Goal: Task Accomplishment & Management: Complete application form

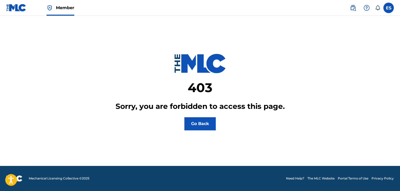
click at [50, 11] on img at bounding box center [50, 8] width 6 height 6
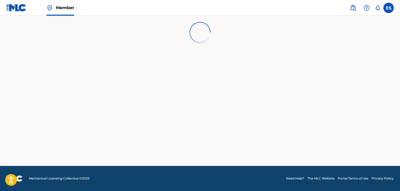
click at [20, 12] on link at bounding box center [16, 7] width 20 height 15
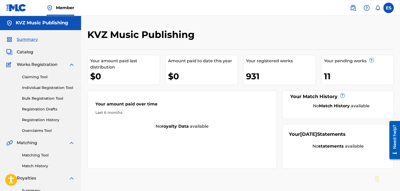
click at [55, 111] on link "Registration Drafts" at bounding box center [48, 108] width 53 height 5
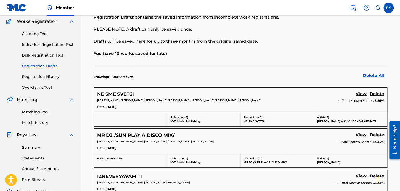
scroll to position [52, 0]
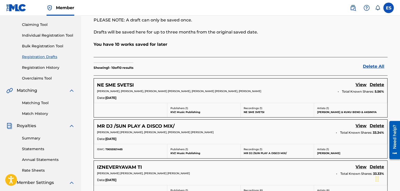
click at [358, 86] on link "View" at bounding box center [361, 85] width 11 height 7
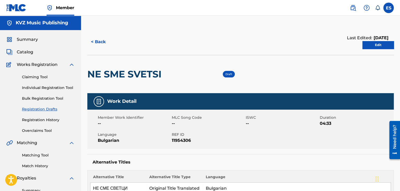
click at [383, 44] on link "Edit" at bounding box center [378, 45] width 31 height 8
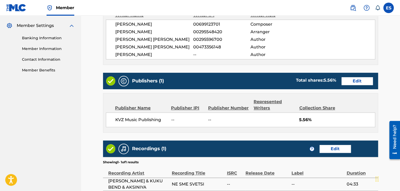
scroll to position [183, 0]
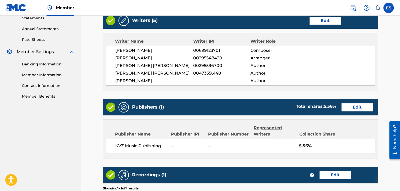
click at [359, 104] on link "Edit" at bounding box center [357, 107] width 31 height 8
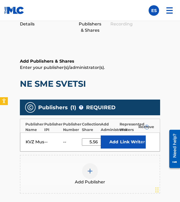
scroll to position [131, 0]
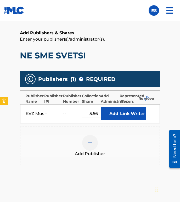
click at [92, 114] on input "5.56" at bounding box center [94, 113] width 24 height 7
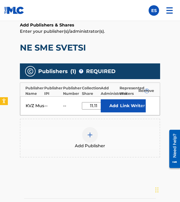
scroll to position [214, 0]
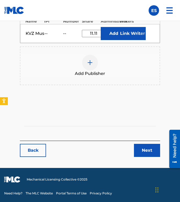
type input "11.11"
click at [146, 154] on link "Next" at bounding box center [147, 150] width 26 height 13
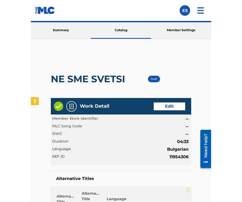
scroll to position [26, 0]
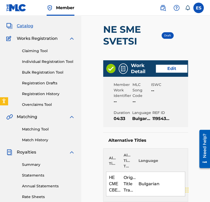
click at [0, 91] on div "Summary Catalog Works Registration Claiming Tool Individual Registration Tool B…" at bounding box center [40, 133] width 81 height 258
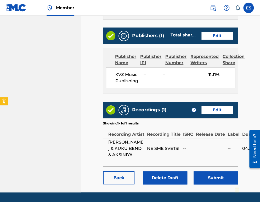
scroll to position [354, 0]
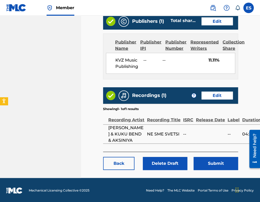
click at [209, 159] on button "Submit" at bounding box center [216, 163] width 44 height 13
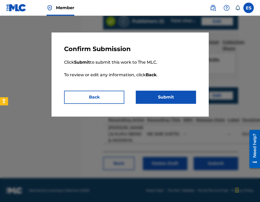
click at [162, 93] on button "Submit" at bounding box center [166, 96] width 60 height 13
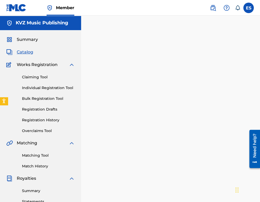
click at [48, 110] on link "Registration Drafts" at bounding box center [48, 108] width 53 height 5
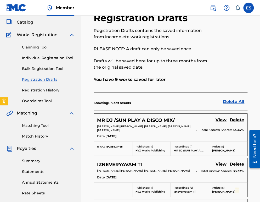
scroll to position [78, 0]
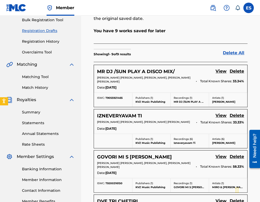
click at [224, 69] on link "View" at bounding box center [221, 71] width 11 height 7
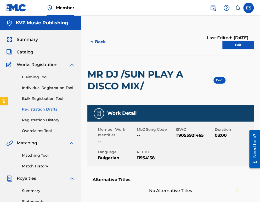
click at [115, 81] on h2 "MR DJ /SUN PLAY A DISCO MIX/" at bounding box center [137, 80] width 100 height 24
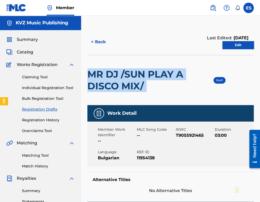
click at [115, 81] on h2 "MR DJ /SUN PLAY A DISCO MIX/" at bounding box center [137, 80] width 100 height 24
copy div "MR DJ /SUN PLAY A DISCO MIX/"
click at [237, 46] on link "Edit" at bounding box center [237, 45] width 31 height 8
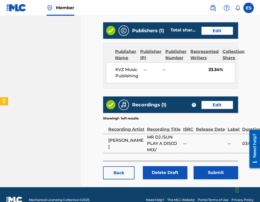
scroll to position [297, 0]
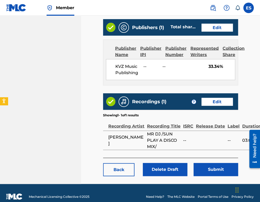
click at [214, 163] on button "Submit" at bounding box center [216, 169] width 44 height 13
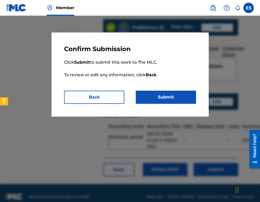
click at [174, 100] on button "Submit" at bounding box center [166, 96] width 60 height 13
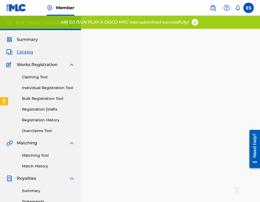
click at [47, 85] on link "Individual Registration Tool" at bounding box center [48, 87] width 53 height 5
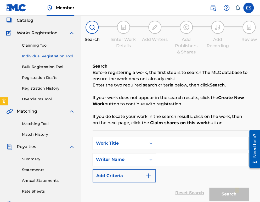
scroll to position [78, 0]
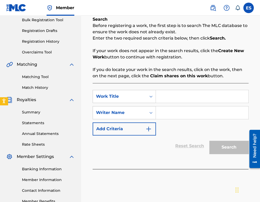
drag, startPoint x: 174, startPoint y: 89, endPoint x: 167, endPoint y: 97, distance: 10.6
paste input "MR [PERSON_NAME]"
type input "MR [PERSON_NAME]"
click at [178, 119] on div "SearchWithCriteriae4b700eb-17bc-4076-9de2-d112df485a08 Work Title MR DJ SearchW…" at bounding box center [171, 113] width 156 height 46
drag, startPoint x: 177, startPoint y: 109, endPoint x: 173, endPoint y: 109, distance: 4.2
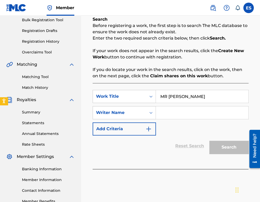
click at [177, 109] on input "Search Form" at bounding box center [202, 112] width 92 height 13
type input "IVAN KRASTEV"
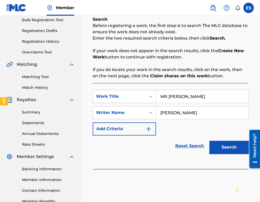
click at [162, 99] on input "MR [PERSON_NAME]" at bounding box center [202, 96] width 92 height 13
drag, startPoint x: 199, startPoint y: 116, endPoint x: 101, endPoint y: 124, distance: 98.4
click at [99, 124] on div "SearchWithCriteriae4b700eb-17bc-4076-9de2-d112df485a08 Work Title MR DJ SearchW…" at bounding box center [171, 113] width 156 height 46
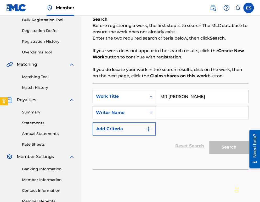
type input "И"
paste input "ROSSEN DIMITROV DIMITROV"
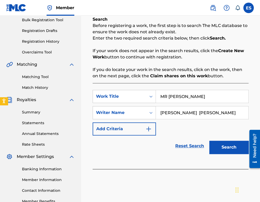
type input "ROSSEN DIMITROV DIMITROV"
click at [162, 93] on input "MR [PERSON_NAME]" at bounding box center [202, 96] width 92 height 13
type input "MR [PERSON_NAME]"
drag, startPoint x: 203, startPoint y: 111, endPoint x: 180, endPoint y: 107, distance: 23.1
click at [180, 107] on input "ROSSEN DIMITROV DIMITROV" at bounding box center [202, 112] width 92 height 13
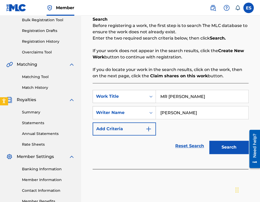
drag, startPoint x: 181, startPoint y: 116, endPoint x: 170, endPoint y: 113, distance: 11.2
click at [179, 114] on input "[PERSON_NAME]" at bounding box center [202, 112] width 92 height 13
click at [161, 112] on input "[PERSON_NAME]" at bounding box center [202, 112] width 92 height 13
type input "[PERSON_NAME]"
click at [227, 145] on button "Search" at bounding box center [228, 146] width 39 height 13
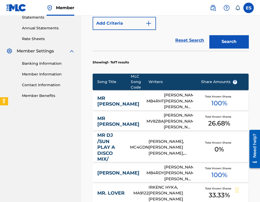
scroll to position [193, 0]
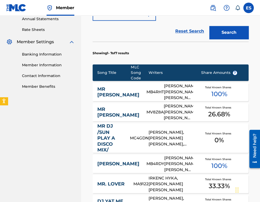
click at [117, 95] on div "MR DJ MB4RHT ROSSEN DIMITROV DIMITROV, KRUM GEORGUIEV GEORGUIEV, YASSEN KOZEV K…" at bounding box center [171, 92] width 156 height 18
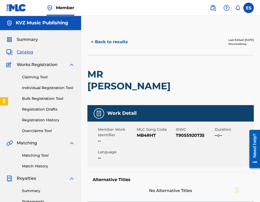
click at [97, 44] on button "< Back to results" at bounding box center [109, 41] width 44 height 13
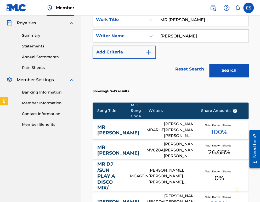
scroll to position [190, 0]
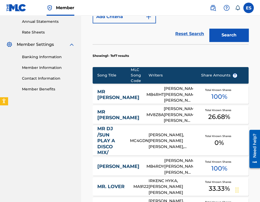
click at [112, 112] on link "MR [PERSON_NAME]" at bounding box center [118, 115] width 42 height 12
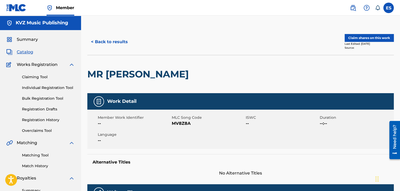
click at [110, 44] on button "< Back to results" at bounding box center [109, 41] width 44 height 13
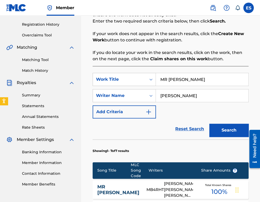
scroll to position [105, 0]
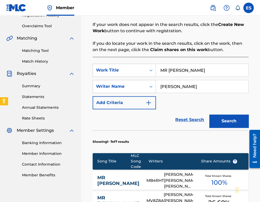
click at [227, 125] on button "Search" at bounding box center [228, 120] width 39 height 13
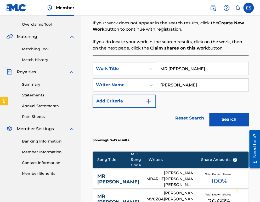
scroll to position [157, 0]
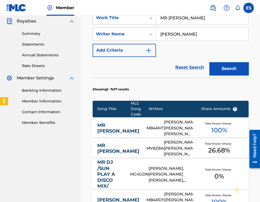
click at [123, 125] on link "MR [PERSON_NAME]" at bounding box center [118, 128] width 42 height 12
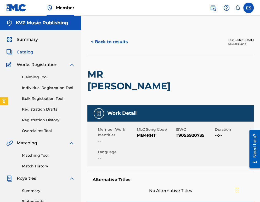
click at [93, 40] on button "< Back to results" at bounding box center [109, 41] width 44 height 13
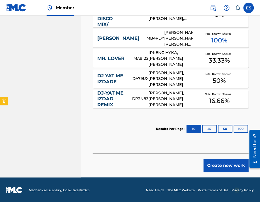
click at [214, 159] on button "Create new work" at bounding box center [225, 165] width 45 height 13
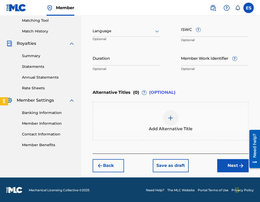
click at [124, 31] on div at bounding box center [126, 31] width 67 height 7
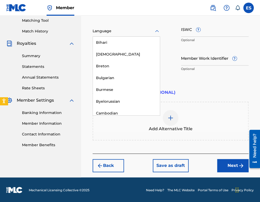
scroll to position [209, 0]
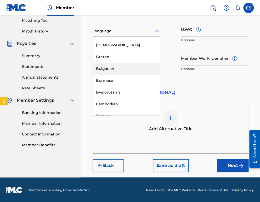
click at [122, 69] on div "Bulgarian" at bounding box center [126, 69] width 67 height 12
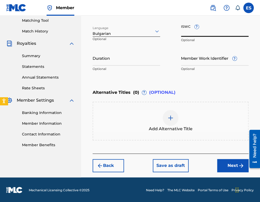
paste input "T9055920735"
type input "T9055920735"
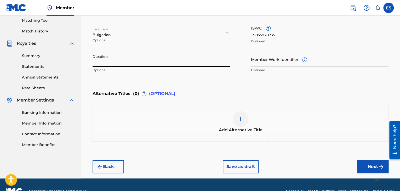
click at [165, 58] on input "Duration" at bounding box center [162, 59] width 138 height 15
type input "04:38"
click at [225, 129] on span "Add Alternative Title" at bounding box center [241, 130] width 44 height 6
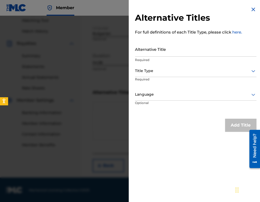
click at [250, 10] on img at bounding box center [253, 9] width 6 height 6
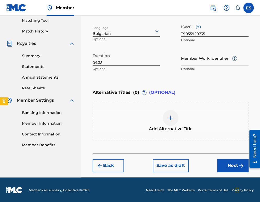
click at [196, 119] on div "Add Alternative Title" at bounding box center [170, 121] width 155 height 22
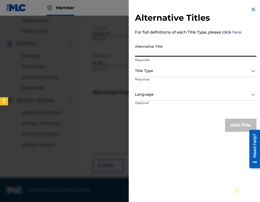
paste input "МИСТЪР ДИ ДЖЕЙ"
type input "МИСТЪР ДИ ДЖЕЙ"
click at [157, 69] on div at bounding box center [195, 70] width 121 height 7
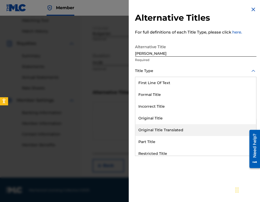
click at [167, 128] on div "Original Title Translated" at bounding box center [195, 130] width 121 height 12
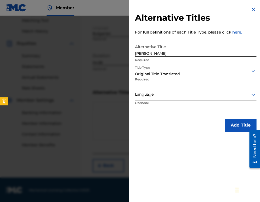
click at [159, 95] on div at bounding box center [195, 94] width 121 height 7
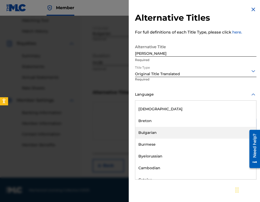
click at [157, 135] on div "Bulgarian" at bounding box center [195, 133] width 121 height 12
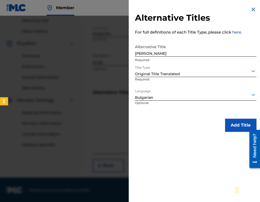
click at [236, 124] on button "Add Title" at bounding box center [240, 124] width 31 height 13
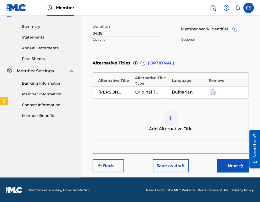
click at [227, 161] on button "Next" at bounding box center [232, 165] width 31 height 13
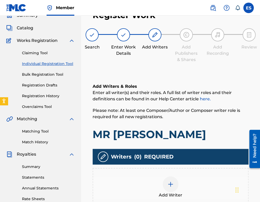
scroll to position [24, 0]
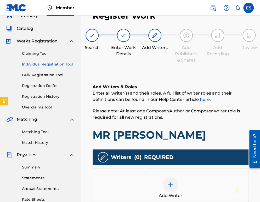
click at [154, 179] on div "Add Writer" at bounding box center [170, 188] width 155 height 22
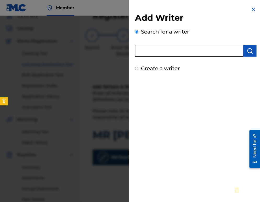
paste input "00473374048"
type input "00473374048"
click at [245, 52] on button "submit" at bounding box center [249, 51] width 13 height 12
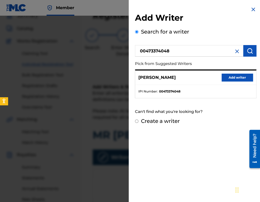
click at [224, 77] on button "Add writer" at bounding box center [237, 77] width 31 height 8
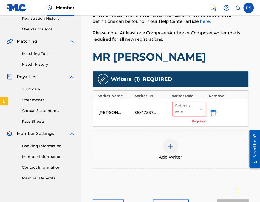
scroll to position [102, 0]
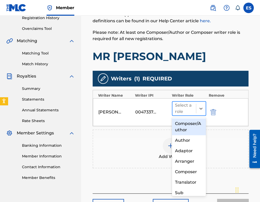
click at [185, 112] on div "Select a role" at bounding box center [184, 108] width 18 height 13
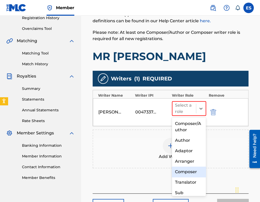
click at [188, 171] on div "Composer" at bounding box center [189, 171] width 34 height 10
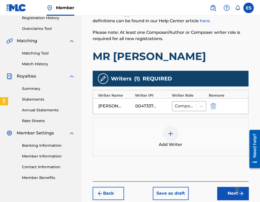
click at [160, 141] on span "Add Writer" at bounding box center [171, 144] width 24 height 6
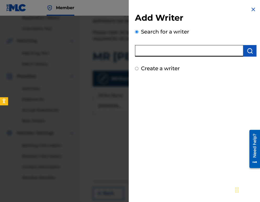
paste input "00452809252"
type input "00452809252"
click at [247, 51] on img "submit" at bounding box center [250, 51] width 6 height 6
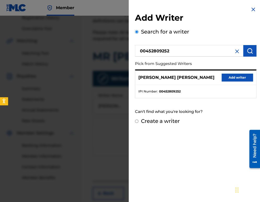
click at [230, 80] on button "Add writer" at bounding box center [237, 77] width 31 height 8
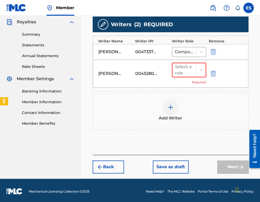
scroll to position [157, 0]
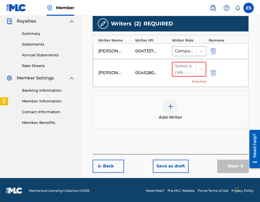
click at [183, 76] on div "Select a role Required" at bounding box center [189, 73] width 34 height 22
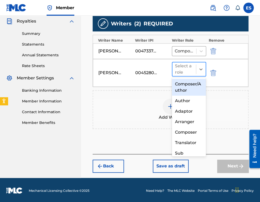
click at [181, 71] on div at bounding box center [184, 68] width 18 height 7
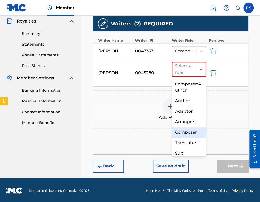
click at [190, 132] on div "Composer" at bounding box center [189, 132] width 34 height 10
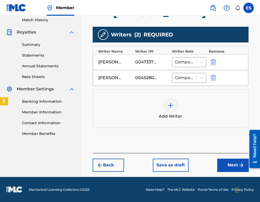
scroll to position [145, 0]
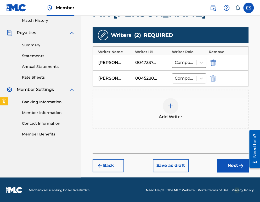
click at [172, 105] on img at bounding box center [170, 106] width 6 height 6
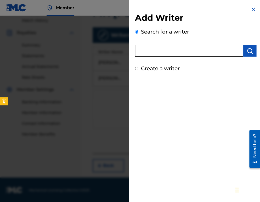
paste input "00473356148"
type input "00473356148"
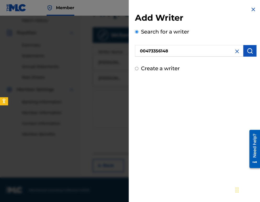
click at [245, 55] on button "submit" at bounding box center [249, 51] width 13 height 12
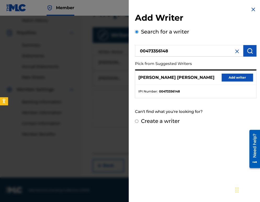
click at [236, 81] on div "[PERSON_NAME] Add writer" at bounding box center [195, 77] width 121 height 14
click at [227, 76] on button "Add writer" at bounding box center [237, 77] width 31 height 8
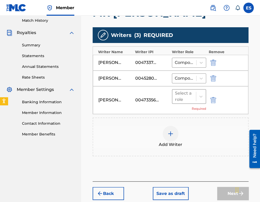
click at [186, 100] on div "Select a role" at bounding box center [184, 96] width 18 height 13
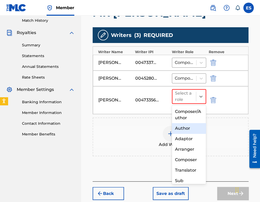
click at [187, 129] on div "Author" at bounding box center [189, 128] width 34 height 10
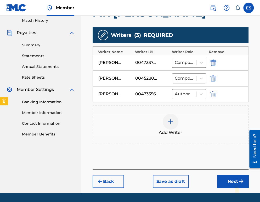
click at [225, 179] on button "Next" at bounding box center [232, 180] width 31 height 13
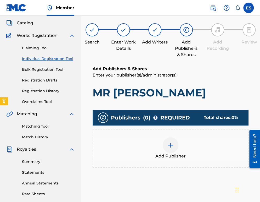
scroll to position [24, 0]
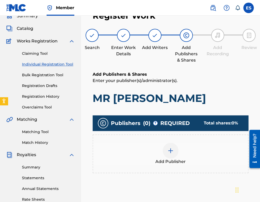
click at [164, 159] on span "Add Publisher" at bounding box center [170, 161] width 30 height 6
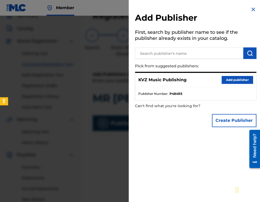
click at [232, 80] on button "Add publisher" at bounding box center [237, 80] width 31 height 8
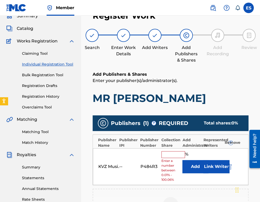
click at [169, 154] on input "text" at bounding box center [173, 154] width 24 height 7
type input "33.33"
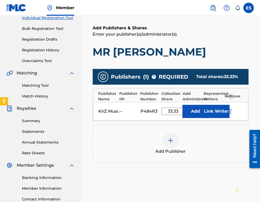
scroll to position [120, 0]
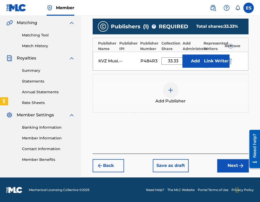
click at [223, 165] on button "Next" at bounding box center [232, 165] width 31 height 13
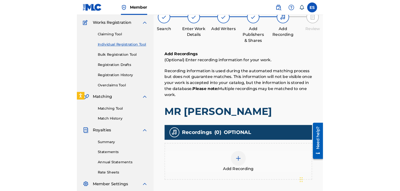
scroll to position [50, 0]
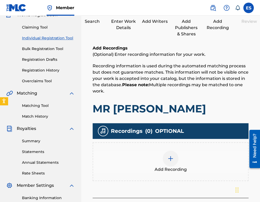
click at [179, 158] on div "Add Recording" at bounding box center [170, 161] width 155 height 22
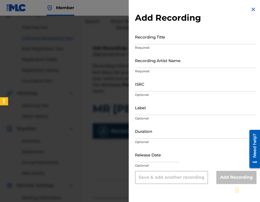
click at [154, 136] on input "Duration" at bounding box center [195, 130] width 121 height 15
type input "04:38"
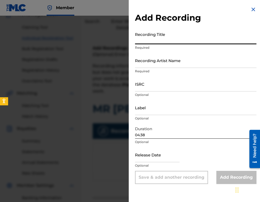
paste input "Mr. Dj"
type input "Mr. Dj"
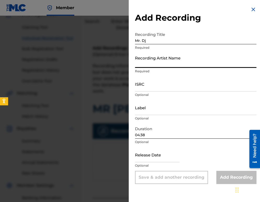
paste input "Svetla Ivanova"
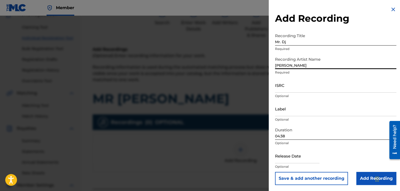
type input "Svetla Ivanova"
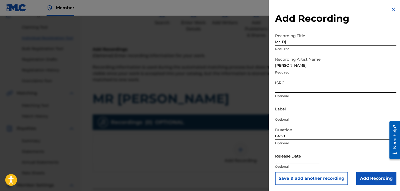
drag, startPoint x: 272, startPoint y: 85, endPoint x: 377, endPoint y: 89, distance: 105.0
paste input "BGA261764410"
type input "BGA261764410"
click at [364, 177] on input "Add Recording" at bounding box center [377, 178] width 40 height 13
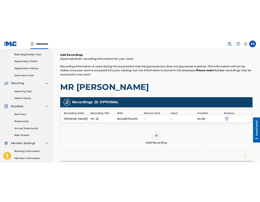
scroll to position [102, 0]
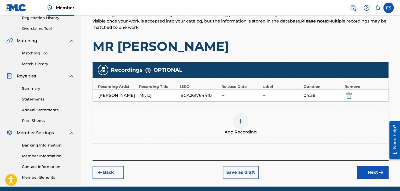
click at [352, 98] on img "submit" at bounding box center [349, 95] width 6 height 6
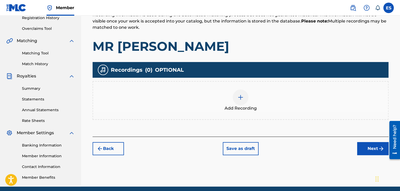
click at [270, 109] on div "Add Recording" at bounding box center [240, 100] width 295 height 22
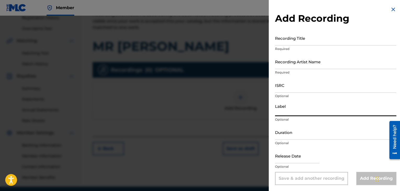
drag, startPoint x: 338, startPoint y: 108, endPoint x: 299, endPoint y: 88, distance: 43.0
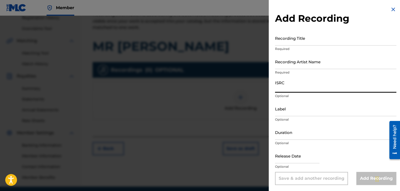
paste input "BGA261764410"
type input "BGA261764410"
click at [319, 133] on input "Duration" at bounding box center [335, 132] width 121 height 15
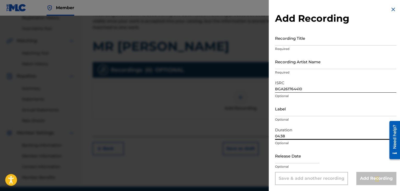
type input "04:38"
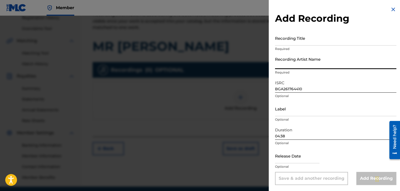
drag, startPoint x: 303, startPoint y: 61, endPoint x: 286, endPoint y: 113, distance: 54.6
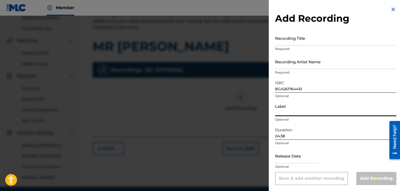
paste input "Blue Slim Records"
type input "Blue Slim Records"
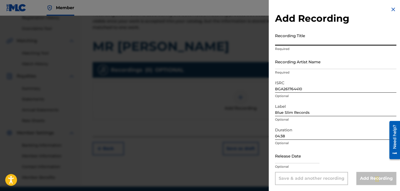
paste input "Mr. Dj"
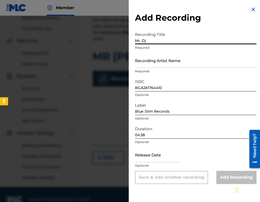
type input "Mr. Dj"
drag, startPoint x: 188, startPoint y: 72, endPoint x: 179, endPoint y: 67, distance: 10.5
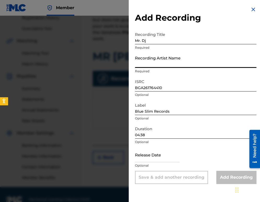
paste input "[PERSON_NAME]"
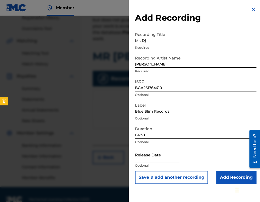
click at [136, 63] on input "[PERSON_NAME]" at bounding box center [195, 60] width 121 height 15
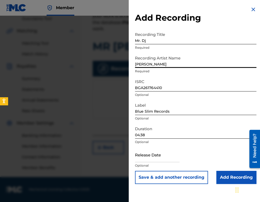
type input "[PERSON_NAME]"
click at [222, 174] on input "Add Recording" at bounding box center [236, 177] width 40 height 13
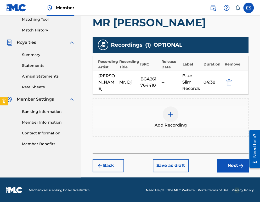
click at [229, 162] on button "Next" at bounding box center [232, 165] width 31 height 13
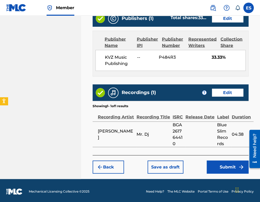
scroll to position [355, 0]
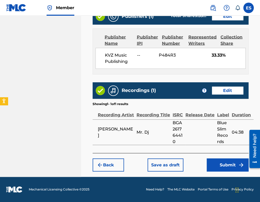
click at [228, 164] on button "Submit" at bounding box center [228, 164] width 42 height 13
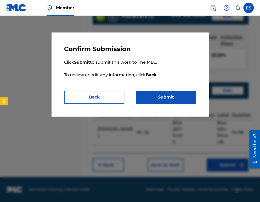
click at [160, 95] on button "Submit" at bounding box center [166, 96] width 60 height 13
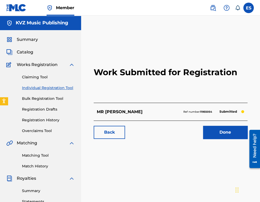
drag, startPoint x: 54, startPoint y: 86, endPoint x: 50, endPoint y: 86, distance: 4.2
click at [54, 86] on link "Individual Registration Tool" at bounding box center [48, 87] width 53 height 5
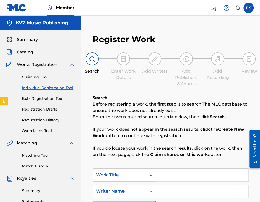
click at [49, 110] on link "Registration Drafts" at bounding box center [48, 108] width 53 height 5
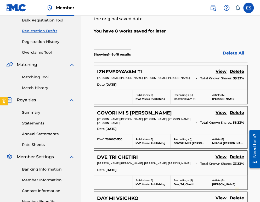
scroll to position [78, 0]
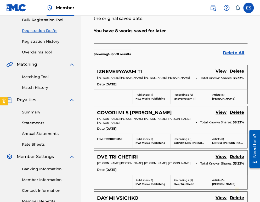
click at [222, 70] on link "View" at bounding box center [221, 71] width 11 height 7
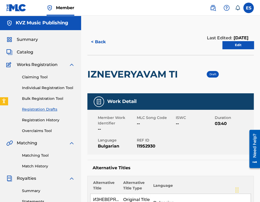
click at [117, 83] on div "IZNEVERYAVAM TI" at bounding box center [133, 74] width 93 height 38
click at [117, 71] on h2 "IZNEVERYAVAM TI" at bounding box center [133, 74] width 93 height 12
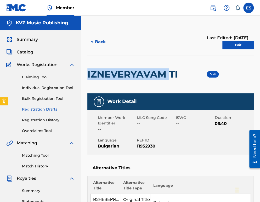
click at [117, 71] on h2 "IZNEVERYAVAM TI" at bounding box center [133, 74] width 93 height 12
copy div "IZNEVERYAVAM TI"
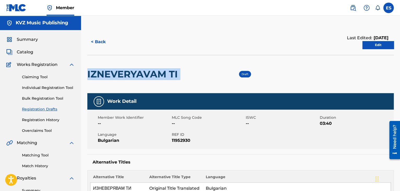
click at [371, 47] on link "Edit" at bounding box center [378, 45] width 31 height 8
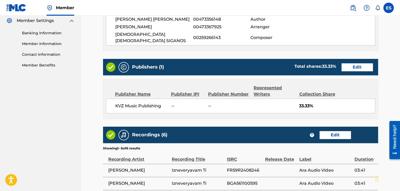
scroll to position [318, 0]
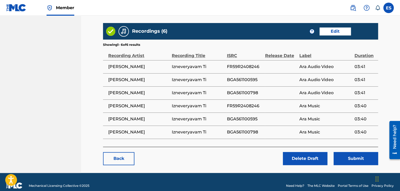
click at [364, 152] on button "Submit" at bounding box center [356, 158] width 44 height 13
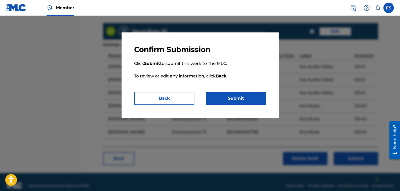
click at [247, 99] on button "Submit" at bounding box center [236, 98] width 60 height 13
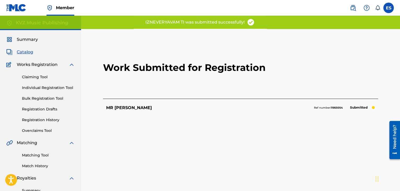
click at [44, 107] on link "Registration Drafts" at bounding box center [48, 108] width 53 height 5
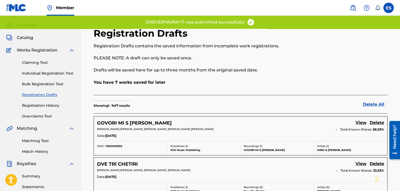
scroll to position [26, 0]
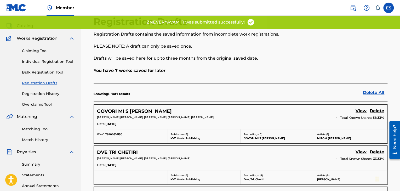
click at [360, 109] on link "View" at bounding box center [361, 111] width 11 height 7
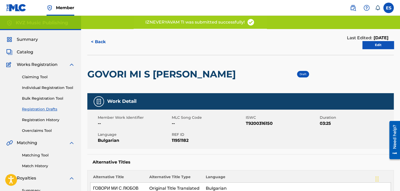
click at [140, 66] on div "GOVORI MI S LYUBOV" at bounding box center [162, 74] width 151 height 38
click at [134, 72] on h2 "GOVORI MI S LYUBOV" at bounding box center [162, 74] width 151 height 12
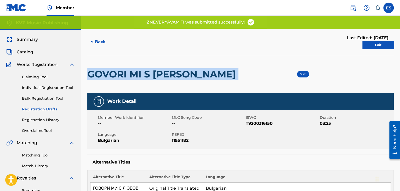
click at [134, 72] on h2 "GOVORI MI S LYUBOV" at bounding box center [162, 74] width 151 height 12
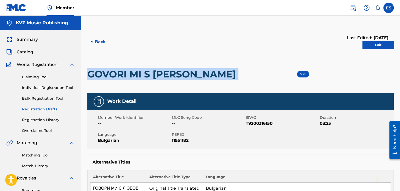
copy div "GOVORI MI S LYUBOV"
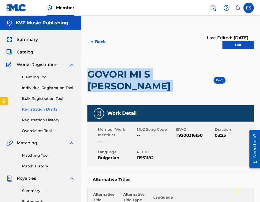
click at [230, 47] on link "Edit" at bounding box center [237, 45] width 31 height 8
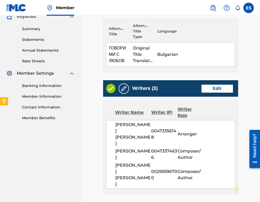
scroll to position [183, 0]
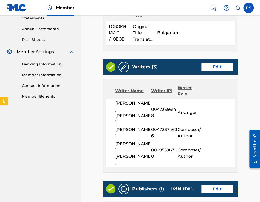
click at [215, 63] on link "Edit" at bounding box center [216, 67] width 31 height 8
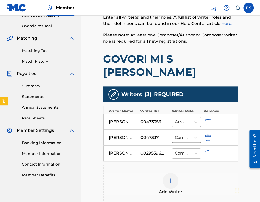
scroll to position [131, 0]
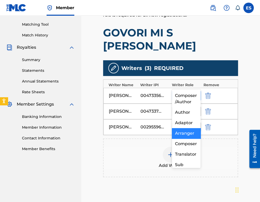
click at [184, 92] on div at bounding box center [182, 95] width 14 height 7
drag, startPoint x: 186, startPoint y: 117, endPoint x: 182, endPoint y: 116, distance: 4.3
click at [186, 117] on div "Author" at bounding box center [186, 112] width 29 height 10
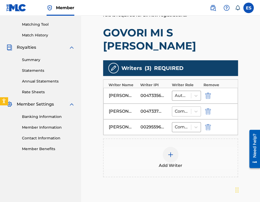
click at [189, 106] on div "Composer/Author" at bounding box center [181, 110] width 19 height 9
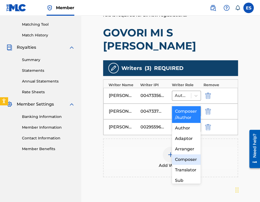
click at [189, 165] on div "Composer" at bounding box center [186, 159] width 29 height 10
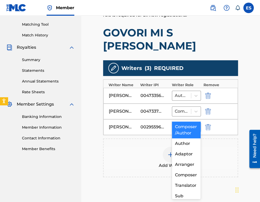
click at [178, 123] on div at bounding box center [182, 126] width 14 height 7
click at [181, 130] on div "Composer/Author" at bounding box center [186, 129] width 29 height 17
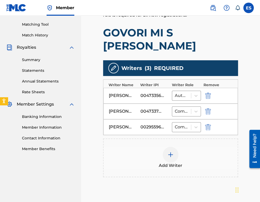
click at [172, 151] on img at bounding box center [170, 154] width 6 height 6
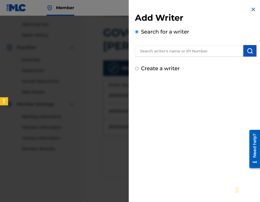
click at [155, 70] on label "Create a writer" at bounding box center [160, 68] width 39 height 6
radio input "true"
click at [138, 70] on input "Create a writer" at bounding box center [136, 68] width 3 height 3
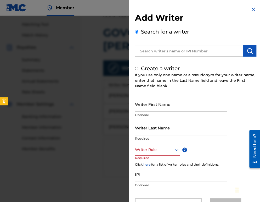
radio input "false"
radio input "true"
click at [148, 156] on p "Required" at bounding box center [145, 161] width 20 height 12
click at [149, 151] on div "Writer Role" at bounding box center [157, 150] width 45 height 12
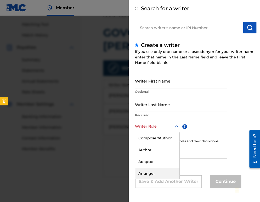
click at [160, 173] on div "Arranger" at bounding box center [157, 173] width 44 height 12
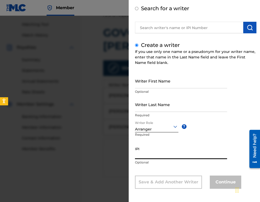
paste input "00473374636"
type input "00473374636"
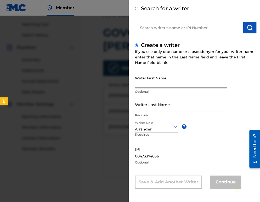
paste input "SVETLIN"
type input "SVETLIN"
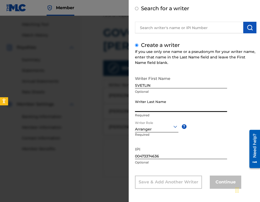
paste input "[PERSON_NAME]"
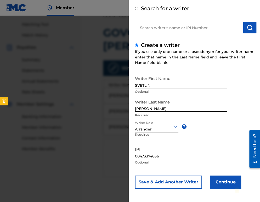
scroll to position [24, 0]
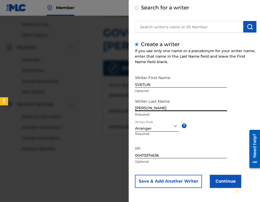
click at [150, 109] on input "[PERSON_NAME]" at bounding box center [181, 103] width 92 height 15
type input "[PERSON_NAME]"
click at [217, 183] on button "Continue" at bounding box center [225, 180] width 31 height 13
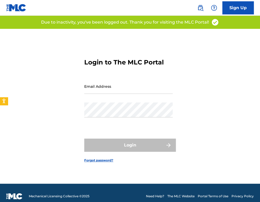
click at [130, 90] on input "Email Address" at bounding box center [128, 86] width 88 height 15
type input "[EMAIL_ADDRESS][DOMAIN_NAME]"
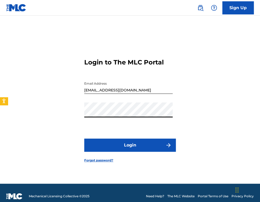
click at [127, 141] on button "Login" at bounding box center [130, 144] width 92 height 13
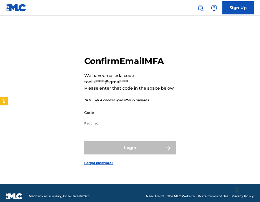
click at [132, 112] on input "Code" at bounding box center [128, 112] width 88 height 15
paste input "125342"
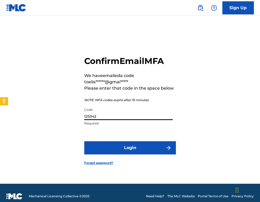
type input "125342"
click at [114, 145] on button "Login" at bounding box center [130, 147] width 92 height 13
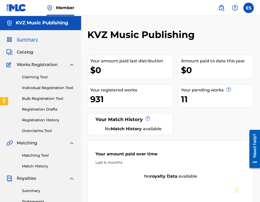
click at [52, 109] on link "Registration Drafts" at bounding box center [48, 108] width 53 height 5
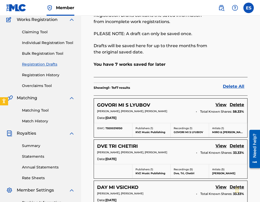
scroll to position [78, 0]
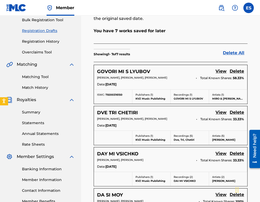
click at [225, 72] on link "View" at bounding box center [221, 71] width 11 height 7
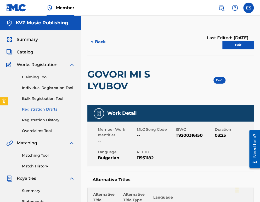
click at [237, 44] on link "Edit" at bounding box center [237, 45] width 31 height 8
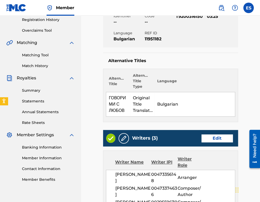
scroll to position [131, 0]
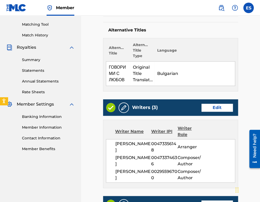
click at [218, 108] on link "Edit" at bounding box center [216, 108] width 31 height 8
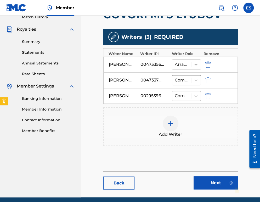
scroll to position [157, 0]
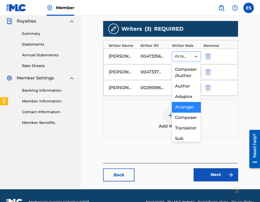
click at [185, 58] on div at bounding box center [182, 56] width 14 height 7
click at [188, 91] on div "Author" at bounding box center [186, 86] width 29 height 10
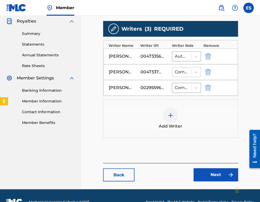
click at [184, 69] on div at bounding box center [182, 71] width 14 height 7
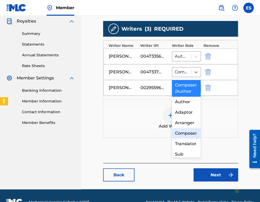
click at [185, 138] on div "Composer" at bounding box center [186, 133] width 29 height 10
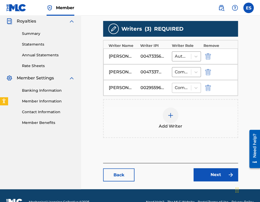
click at [185, 87] on div at bounding box center [182, 87] width 14 height 7
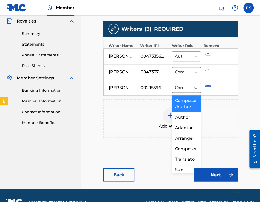
click at [181, 109] on div "Composer/Author" at bounding box center [186, 103] width 29 height 17
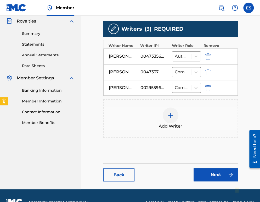
click at [164, 108] on div "Add Writer" at bounding box center [171, 118] width 134 height 22
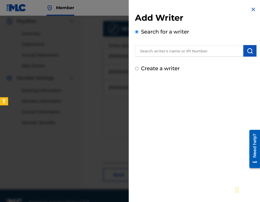
click at [136, 67] on input "Create a writer" at bounding box center [136, 68] width 3 height 3
radio input "false"
radio input "true"
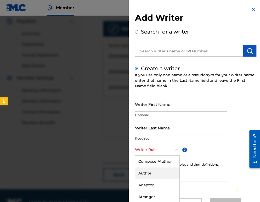
click at [143, 150] on div "8 results available. Use Up and Down to choose options, press Enter to select t…" at bounding box center [157, 150] width 45 height 12
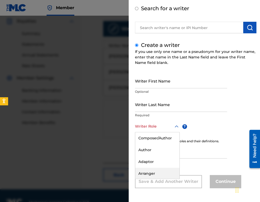
click at [145, 170] on div "Arranger" at bounding box center [157, 173] width 44 height 12
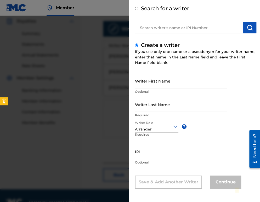
drag, startPoint x: 146, startPoint y: 159, endPoint x: 134, endPoint y: 153, distance: 13.3
drag, startPoint x: 134, startPoint y: 153, endPoint x: 140, endPoint y: 154, distance: 6.4
paste input "00473374636"
type input "00473374636"
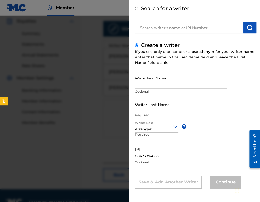
paste input "SVETLIN"
type input "SVETLIN"
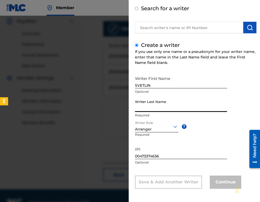
paste input "[PERSON_NAME]"
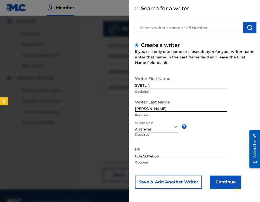
click at [153, 108] on input "[PERSON_NAME]" at bounding box center [181, 104] width 92 height 15
click at [151, 108] on input "[PERSON_NAME]" at bounding box center [181, 104] width 92 height 15
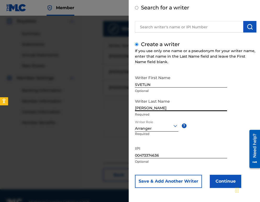
type input "[PERSON_NAME]"
click at [219, 180] on button "Continue" at bounding box center [225, 180] width 31 height 13
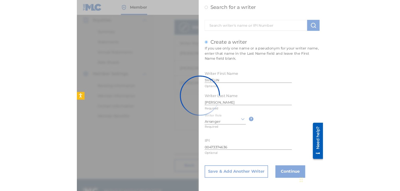
scroll to position [0, 0]
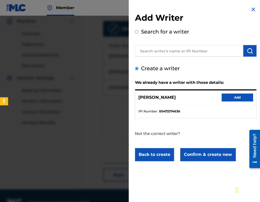
click at [234, 93] on div "[PERSON_NAME] KUSLEV Add" at bounding box center [195, 97] width 121 height 14
click at [232, 95] on button "Add" at bounding box center [237, 97] width 31 height 8
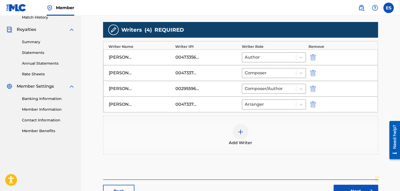
scroll to position [157, 0]
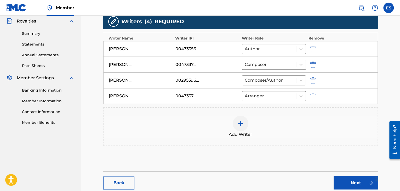
click at [260, 178] on link "Next" at bounding box center [356, 182] width 44 height 13
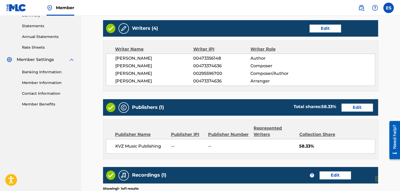
scroll to position [183, 0]
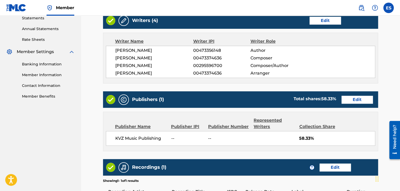
click at [260, 99] on link "Edit" at bounding box center [357, 100] width 31 height 8
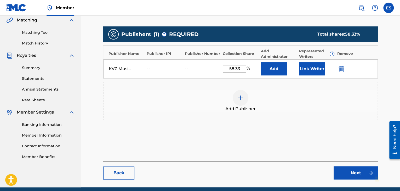
scroll to position [144, 0]
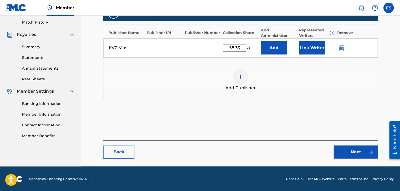
click at [260, 151] on link "Next" at bounding box center [356, 151] width 44 height 13
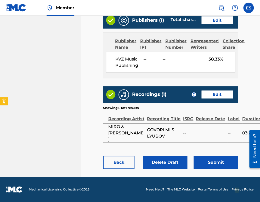
scroll to position [340, 0]
click at [229, 162] on button "Submit" at bounding box center [216, 162] width 44 height 13
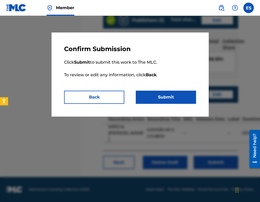
click at [163, 97] on button "Submit" at bounding box center [166, 96] width 60 height 13
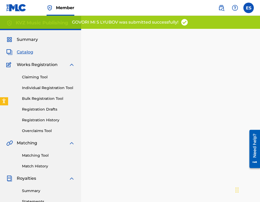
click at [47, 109] on link "Registration Drafts" at bounding box center [48, 108] width 53 height 5
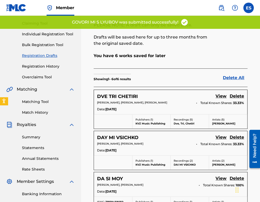
scroll to position [44, 0]
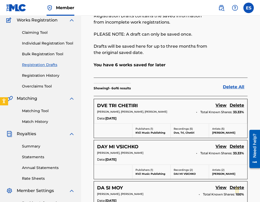
click at [222, 105] on link "View" at bounding box center [221, 105] width 11 height 7
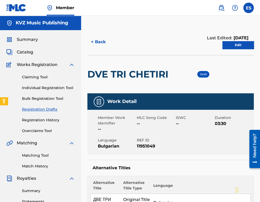
click at [112, 72] on h2 "DVE TRI CHETIRI" at bounding box center [129, 74] width 84 height 12
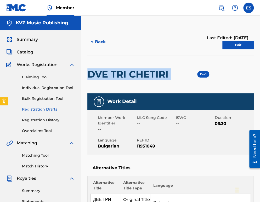
click at [112, 72] on h2 "DVE TRI CHETIRI" at bounding box center [129, 74] width 84 height 12
copy div "DVE TRI CHETIRI"
click at [52, 86] on link "Individual Registration Tool" at bounding box center [48, 87] width 53 height 5
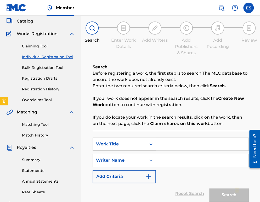
scroll to position [78, 0]
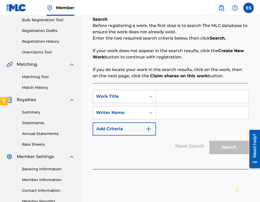
paste input "DVE TRI CHETIRI"
type input "DVE TRI CHETIRI"
drag, startPoint x: 165, startPoint y: 110, endPoint x: 168, endPoint y: 116, distance: 6.4
click at [165, 110] on input "Search Form" at bounding box center [202, 112] width 92 height 13
type input "[PERSON_NAME]"
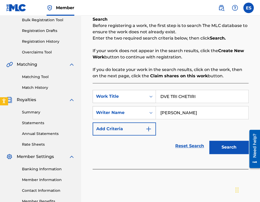
click at [157, 98] on input "DVE TRI CHETIRI" at bounding box center [202, 96] width 92 height 13
type input "DVE TRI CHETIRI"
click at [234, 146] on button "Search" at bounding box center [228, 146] width 39 height 13
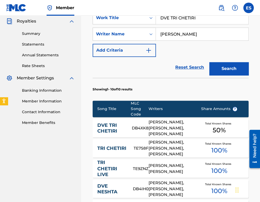
scroll to position [209, 0]
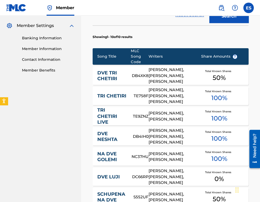
click at [117, 75] on link "DVE TRI CHETIRI" at bounding box center [110, 76] width 27 height 12
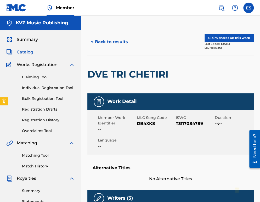
click at [116, 46] on button "< Back to results" at bounding box center [109, 41] width 44 height 13
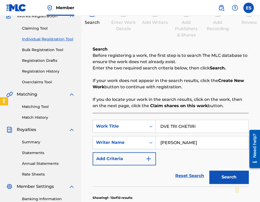
scroll to position [7, 0]
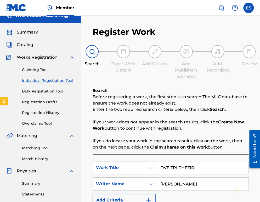
click at [53, 105] on div "Claiming Tool Individual Registration Tool Bulk Registration Tool Registration …" at bounding box center [40, 93] width 69 height 66
click at [52, 101] on link "Registration Drafts" at bounding box center [48, 101] width 53 height 5
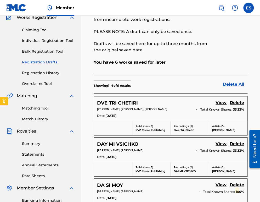
scroll to position [105, 0]
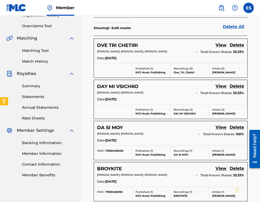
click at [218, 43] on link "View" at bounding box center [221, 45] width 11 height 7
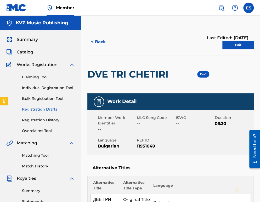
click at [239, 48] on link "Edit" at bounding box center [237, 45] width 31 height 8
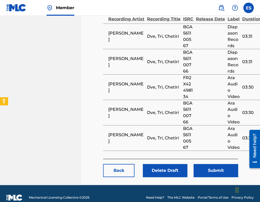
scroll to position [446, 0]
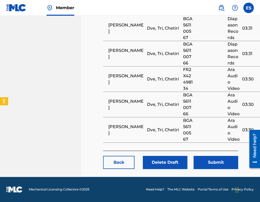
click at [203, 160] on button "Submit" at bounding box center [216, 162] width 44 height 13
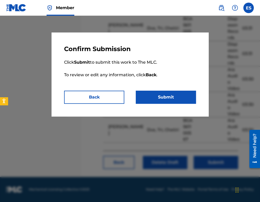
click at [174, 98] on button "Submit" at bounding box center [166, 96] width 60 height 13
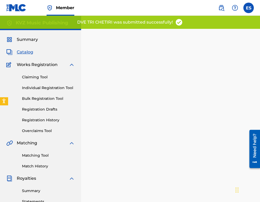
click at [52, 110] on link "Registration Drafts" at bounding box center [48, 108] width 53 height 5
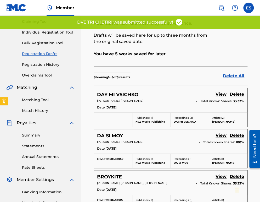
scroll to position [78, 0]
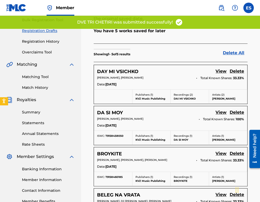
click at [222, 70] on link "View" at bounding box center [221, 71] width 11 height 7
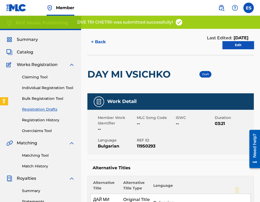
click at [139, 77] on h2 "DAY MI VSICHKO" at bounding box center [130, 74] width 86 height 12
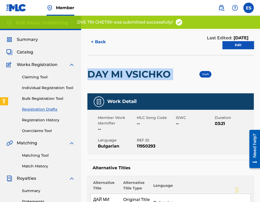
click at [139, 77] on h2 "DAY MI VSICHKO" at bounding box center [130, 74] width 86 height 12
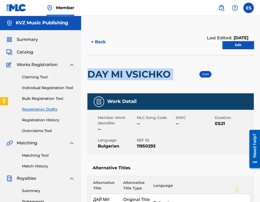
copy div "DAY MI VSICHKO"
click at [53, 86] on link "Individual Registration Tool" at bounding box center [48, 87] width 53 height 5
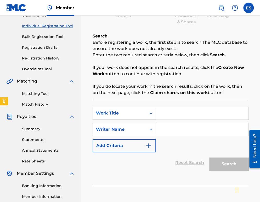
scroll to position [105, 0]
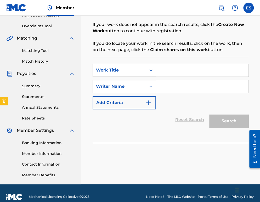
paste input "DAY MI VSICHKO"
type input "DAY MI VSICHKO"
click at [179, 88] on input "Search Form" at bounding box center [202, 86] width 92 height 13
type input "[PERSON_NAME]"
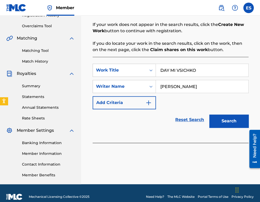
click at [160, 72] on input "DAY MI VSICHKO" at bounding box center [202, 70] width 92 height 13
type input "DAY MI VSICHKO"
click at [222, 118] on button "Search" at bounding box center [228, 120] width 39 height 13
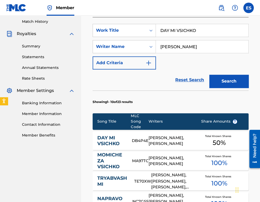
scroll to position [183, 0]
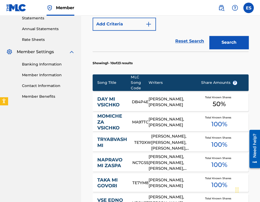
click at [118, 103] on link "DAY MI VSICHKO" at bounding box center [110, 102] width 27 height 12
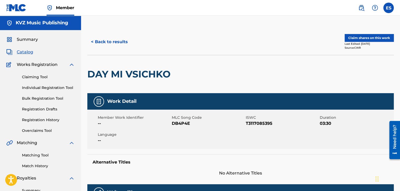
click at [99, 44] on button "< Back to results" at bounding box center [109, 41] width 44 height 13
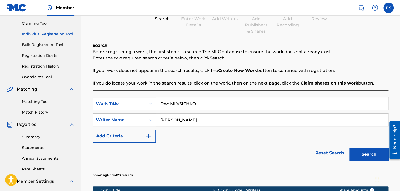
scroll to position [18, 0]
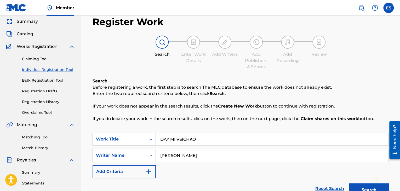
click at [54, 103] on link "Registration History" at bounding box center [48, 101] width 53 height 5
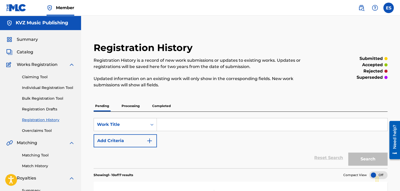
click at [51, 109] on link "Registration Drafts" at bounding box center [48, 108] width 53 height 5
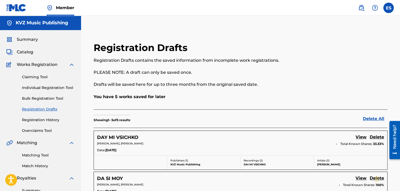
scroll to position [52, 0]
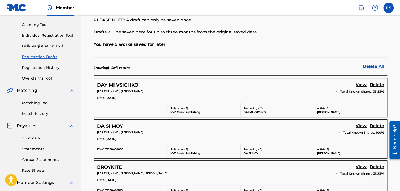
click at [260, 84] on link "View" at bounding box center [361, 85] width 11 height 7
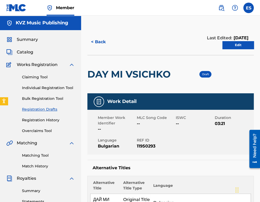
click at [232, 44] on link "Edit" at bounding box center [237, 45] width 31 height 8
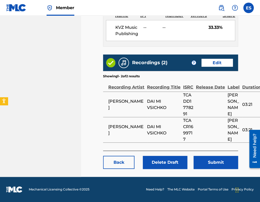
scroll to position [350, 0]
click at [224, 163] on button "Submit" at bounding box center [216, 162] width 44 height 13
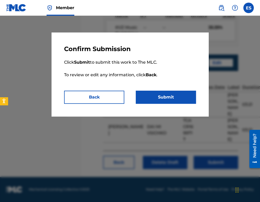
click at [169, 96] on button "Submit" at bounding box center [166, 96] width 60 height 13
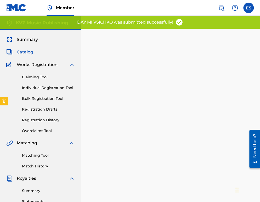
click at [52, 109] on link "Registration Drafts" at bounding box center [48, 108] width 53 height 5
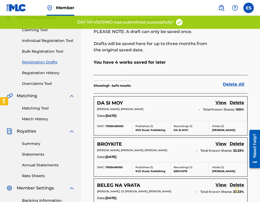
scroll to position [52, 0]
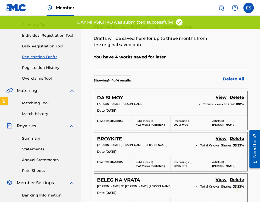
click at [221, 97] on link "View" at bounding box center [221, 97] width 11 height 7
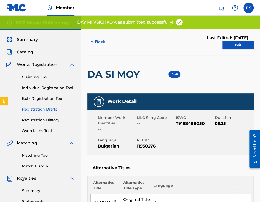
click at [114, 78] on h2 "DA SI MOY" at bounding box center [114, 74] width 55 height 12
click at [114, 77] on h2 "DA SI MOY" at bounding box center [114, 74] width 55 height 12
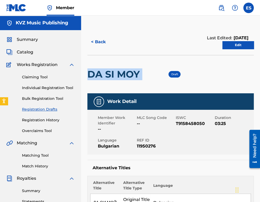
copy div "DA SI MOY"
click at [105, 75] on h2 "DA SI MOY" at bounding box center [114, 74] width 55 height 12
click at [55, 87] on link "Individual Registration Tool" at bounding box center [48, 87] width 53 height 5
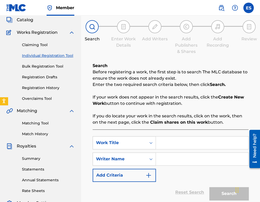
scroll to position [78, 0]
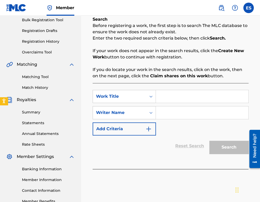
paste input "DA SI MOY"
type input "DA SI MOY"
click at [168, 109] on input "Search Form" at bounding box center [202, 112] width 92 height 13
type input "[PERSON_NAME]"
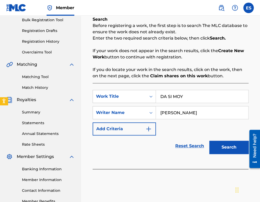
click at [161, 98] on input "DA SI MOY" at bounding box center [202, 96] width 92 height 13
click at [228, 147] on button "Search" at bounding box center [228, 146] width 39 height 13
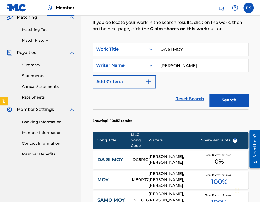
scroll to position [183, 0]
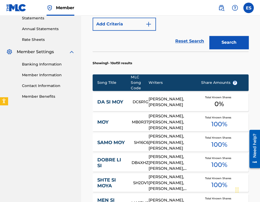
click at [116, 100] on link "DA SI MOY" at bounding box center [111, 102] width 28 height 6
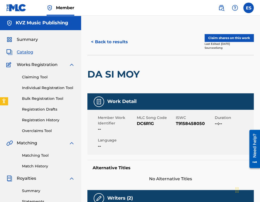
click at [103, 42] on button "< Back to results" at bounding box center [109, 41] width 44 height 13
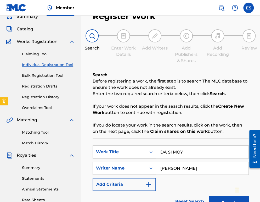
scroll to position [7, 0]
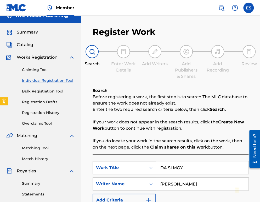
click at [58, 102] on link "Registration Drafts" at bounding box center [48, 101] width 53 height 5
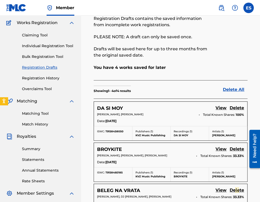
scroll to position [52, 0]
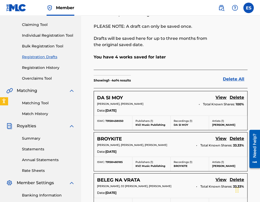
click at [223, 98] on link "View" at bounding box center [221, 97] width 11 height 7
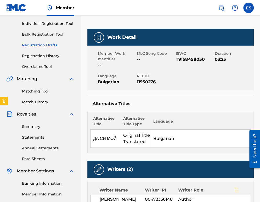
scroll to position [21, 0]
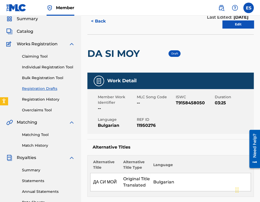
click at [103, 51] on h2 "DA SI MOY" at bounding box center [114, 54] width 55 height 12
copy div "DA SI MOY"
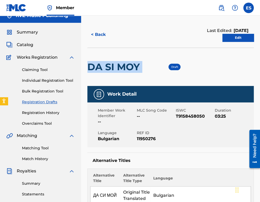
scroll to position [0, 0]
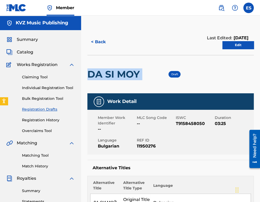
click at [229, 43] on link "Edit" at bounding box center [237, 45] width 31 height 8
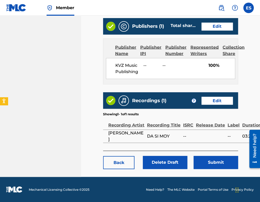
scroll to position [294, 0]
click at [211, 162] on button "Submit" at bounding box center [216, 162] width 44 height 13
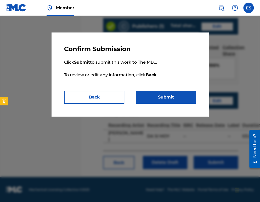
click at [172, 96] on button "Submit" at bounding box center [166, 96] width 60 height 13
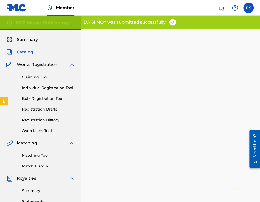
click at [52, 108] on link "Registration Drafts" at bounding box center [48, 108] width 53 height 5
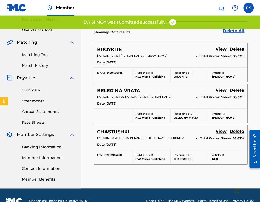
scroll to position [112, 0]
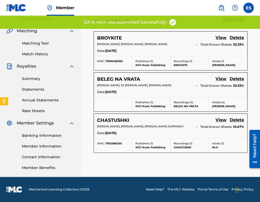
click at [217, 39] on link "View" at bounding box center [221, 38] width 11 height 7
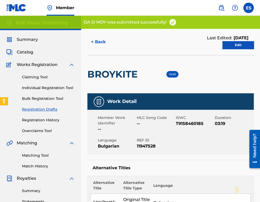
click at [119, 70] on h2 "BROYKITE" at bounding box center [113, 74] width 53 height 12
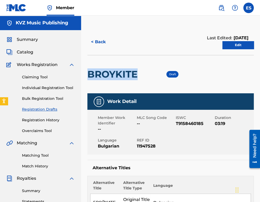
copy h2 "BROYKITE"
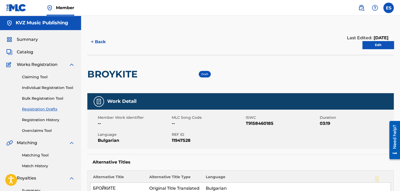
click at [37, 82] on div "Claiming Tool Individual Registration Tool Bulk Registration Tool Registration …" at bounding box center [40, 101] width 69 height 66
click at [37, 87] on link "Individual Registration Tool" at bounding box center [48, 87] width 53 height 5
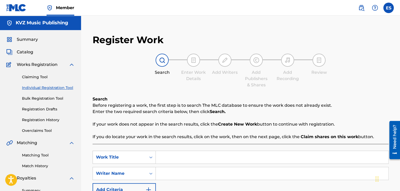
paste input "BROYKITE"
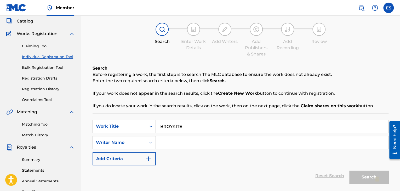
scroll to position [52, 0]
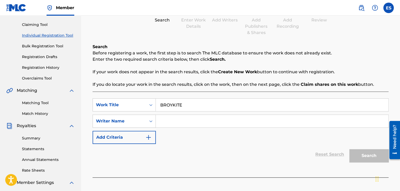
type input "BROYKITE"
click at [180, 122] on input "Search Form" at bounding box center [272, 121] width 233 height 13
type input "[PERSON_NAME]"
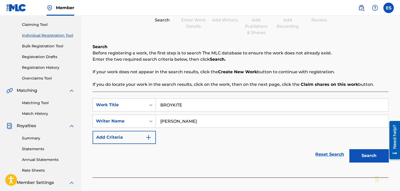
click at [159, 111] on input "BROYKITE" at bounding box center [272, 105] width 233 height 13
click at [260, 151] on button "Search" at bounding box center [368, 155] width 39 height 13
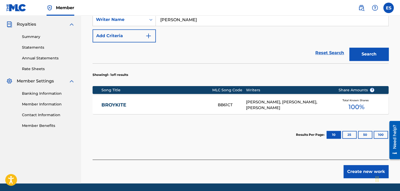
scroll to position [157, 0]
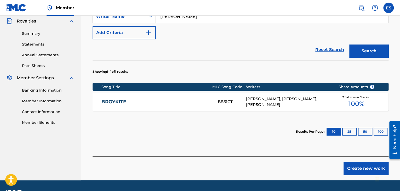
click at [127, 107] on div "BROYKITE BB61CT [PERSON_NAME], [PERSON_NAME], [PERSON_NAME] Total Known Shares …" at bounding box center [241, 102] width 296 height 18
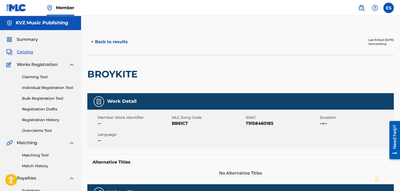
click at [95, 46] on button "< Back to results" at bounding box center [109, 41] width 44 height 13
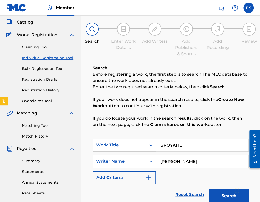
scroll to position [18, 0]
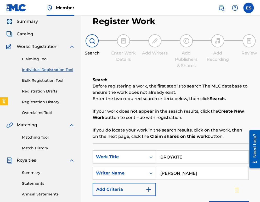
click at [51, 91] on link "Registration Drafts" at bounding box center [48, 90] width 53 height 5
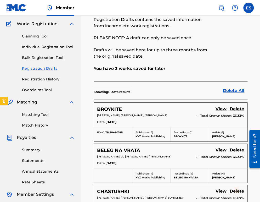
scroll to position [78, 0]
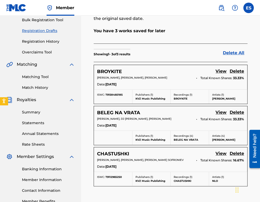
click at [130, 75] on div "BROYKITE View Delete" at bounding box center [170, 71] width 147 height 7
click at [221, 71] on link "View" at bounding box center [221, 71] width 11 height 7
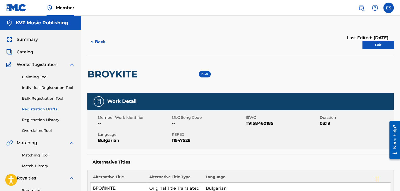
click at [260, 45] on link "Edit" at bounding box center [378, 45] width 31 height 8
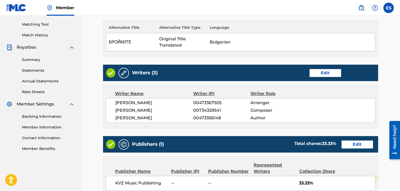
scroll to position [252, 0]
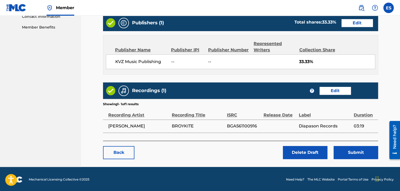
click at [260, 147] on button "Submit" at bounding box center [356, 152] width 44 height 13
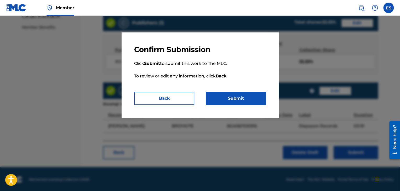
click at [248, 101] on button "Submit" at bounding box center [236, 98] width 60 height 13
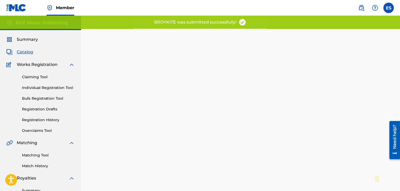
click at [48, 109] on link "Registration Drafts" at bounding box center [48, 108] width 53 height 5
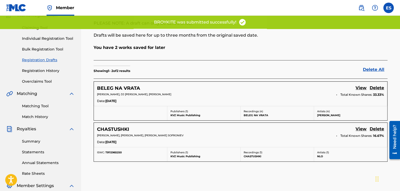
scroll to position [52, 0]
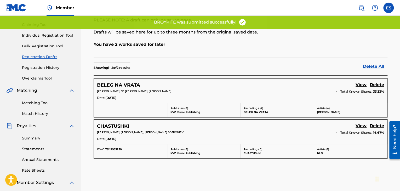
click at [260, 85] on link "View" at bounding box center [361, 85] width 11 height 7
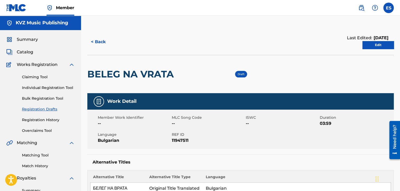
click at [137, 76] on h2 "BELEG NA VRATA" at bounding box center [131, 74] width 89 height 12
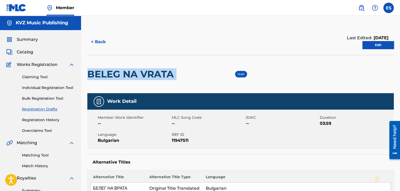
click at [137, 76] on h2 "BELEG NA VRATA" at bounding box center [131, 74] width 89 height 12
copy div "BELEG NA VRATA"
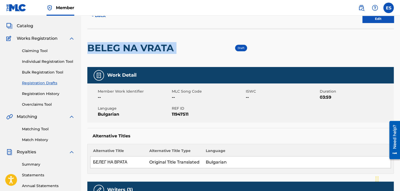
copy div "BELEG NA VRATA"
click at [53, 62] on link "Individual Registration Tool" at bounding box center [48, 61] width 53 height 5
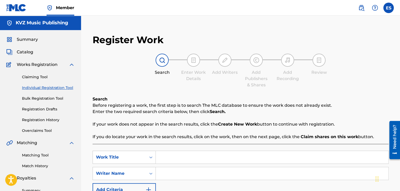
paste input "BELEG NA VRATA"
type input "BELEG NA VRATA"
click at [180, 182] on div "SearchWithCriteria61b59ade-1a21-4426-b63c-940ccfe4afed Work Title BELEG NA VRAT…" at bounding box center [241, 174] width 296 height 46
click at [180, 177] on input "Search Form" at bounding box center [272, 173] width 233 height 13
type input "[PERSON_NAME]"
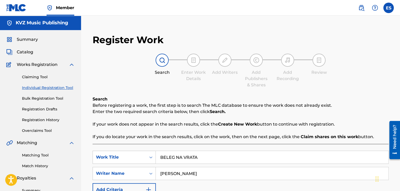
click at [156, 159] on input "BELEG NA VRATA" at bounding box center [272, 157] width 233 height 13
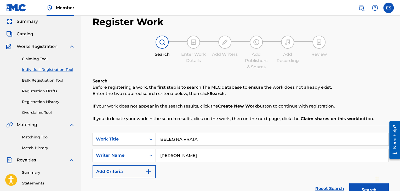
scroll to position [105, 0]
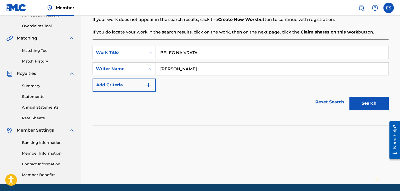
click at [260, 102] on button "Search" at bounding box center [368, 103] width 39 height 13
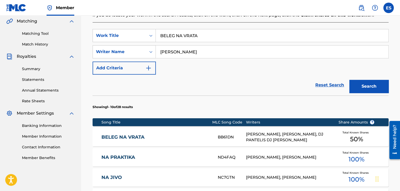
scroll to position [131, 0]
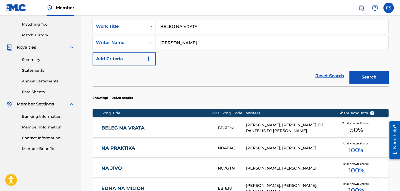
click at [158, 127] on link "BELEG NA VRATA" at bounding box center [155, 128] width 109 height 6
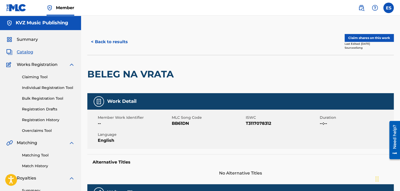
click at [53, 119] on link "Registration History" at bounding box center [48, 119] width 53 height 5
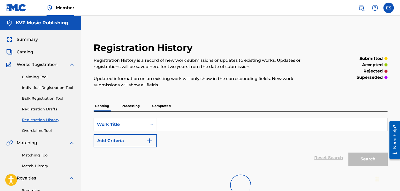
click at [50, 106] on div "Claiming Tool Individual Registration Tool Bulk Registration Tool Registration …" at bounding box center [40, 101] width 69 height 66
click at [50, 108] on link "Registration Drafts" at bounding box center [48, 108] width 53 height 5
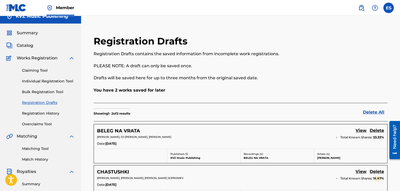
scroll to position [26, 0]
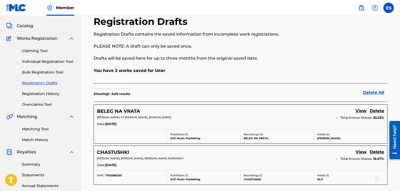
click at [260, 109] on link "View" at bounding box center [361, 111] width 11 height 7
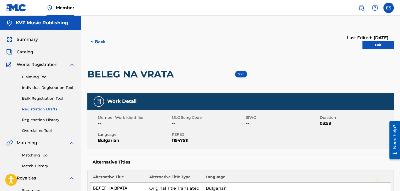
click at [260, 47] on link "Edit" at bounding box center [378, 45] width 31 height 8
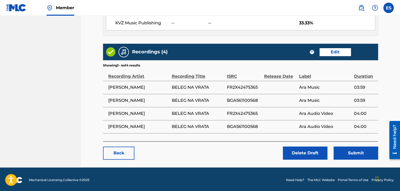
scroll to position [292, 0]
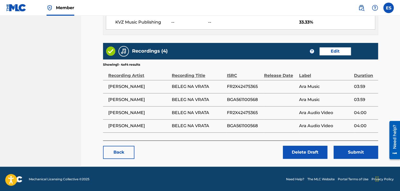
click at [260, 154] on button "Submit" at bounding box center [356, 152] width 44 height 13
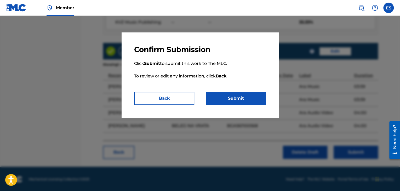
click at [234, 99] on button "Submit" at bounding box center [236, 98] width 60 height 13
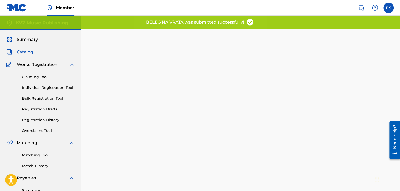
click at [38, 86] on link "Individual Registration Tool" at bounding box center [48, 87] width 53 height 5
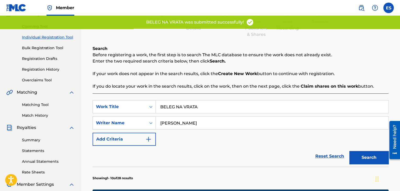
scroll to position [52, 0]
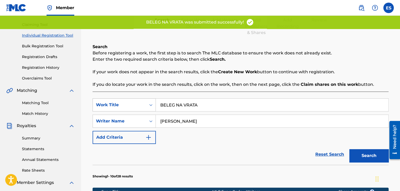
drag, startPoint x: 211, startPoint y: 105, endPoint x: 140, endPoint y: 107, distance: 70.7
click at [140, 107] on div "SearchWithCriteria61b59ade-1a21-4426-b63c-940ccfe4afed Work Title BELEG NA VRATA" at bounding box center [241, 104] width 296 height 13
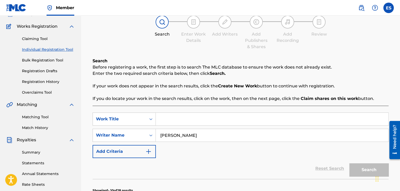
scroll to position [26, 0]
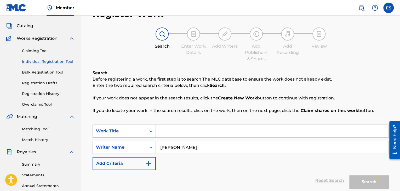
click at [53, 59] on link "Individual Registration Tool" at bounding box center [48, 61] width 53 height 5
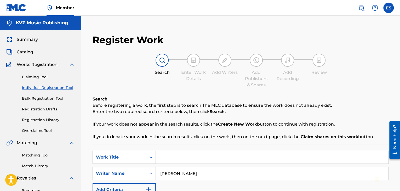
paste input "EDIN VUPROS"
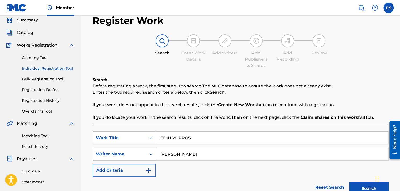
scroll to position [105, 0]
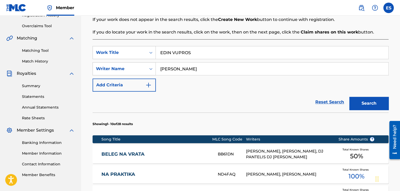
click at [260, 101] on button "Search" at bounding box center [368, 103] width 39 height 13
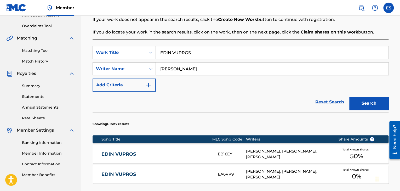
click at [157, 50] on input "EDIN VUPROS" at bounding box center [272, 52] width 233 height 13
type input "EDIN VUPROS"
click at [260, 104] on button "Search" at bounding box center [368, 103] width 39 height 13
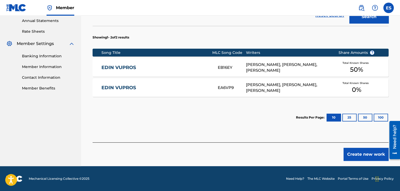
scroll to position [191, 0]
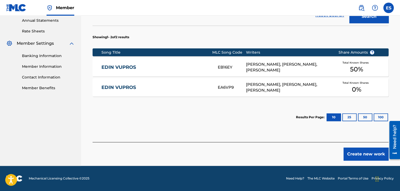
click at [140, 65] on link "EDIN VUPROS" at bounding box center [155, 67] width 109 height 6
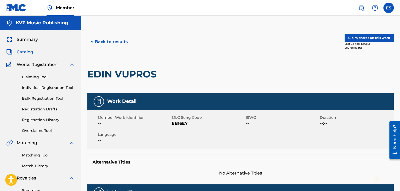
click at [111, 47] on button "< Back to results" at bounding box center [109, 41] width 44 height 13
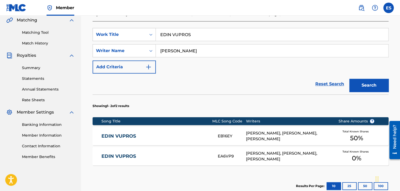
scroll to position [191, 0]
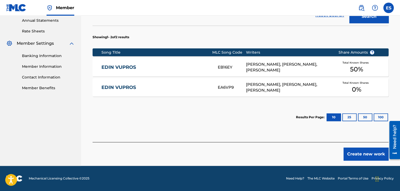
click at [136, 87] on link "EDIN VUPROS" at bounding box center [155, 87] width 109 height 6
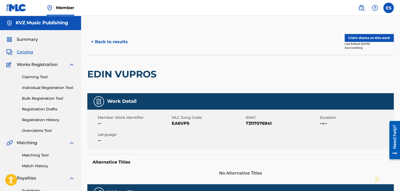
click at [104, 44] on button "< Back to results" at bounding box center [109, 41] width 44 height 13
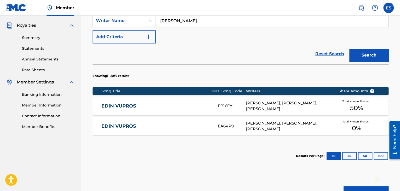
scroll to position [123, 0]
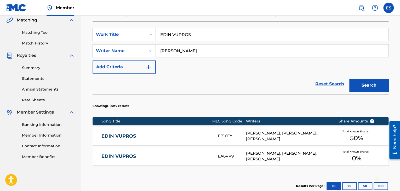
click at [171, 140] on div "EDIN VUPROS EB16EY FIVOS, [PERSON_NAME], [PERSON_NAME] Total Known Shares 50 %" at bounding box center [241, 136] width 296 height 18
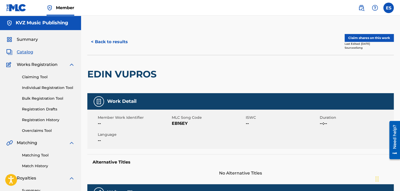
click at [100, 38] on button "< Back to results" at bounding box center [109, 41] width 44 height 13
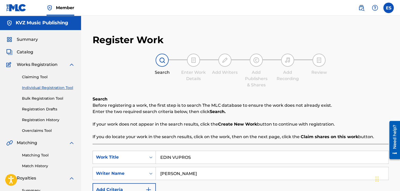
scroll to position [123, 0]
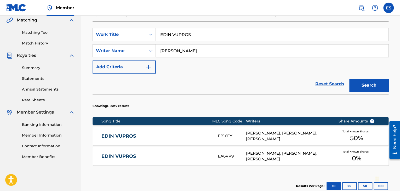
click at [157, 155] on link "EDIN VUPROS" at bounding box center [155, 156] width 109 height 6
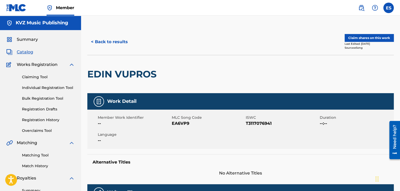
click at [100, 42] on button "< Back to results" at bounding box center [109, 41] width 44 height 13
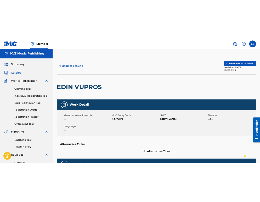
scroll to position [123, 0]
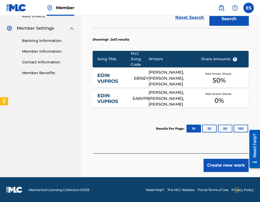
click at [217, 163] on button "Create new work" at bounding box center [225, 165] width 45 height 13
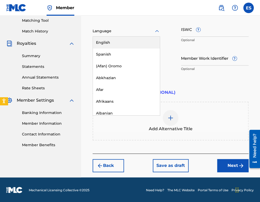
click at [133, 30] on div at bounding box center [126, 31] width 67 height 7
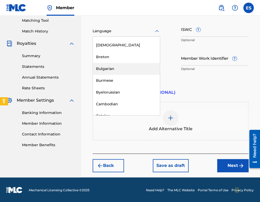
click at [118, 68] on div "Bulgarian" at bounding box center [126, 69] width 67 height 12
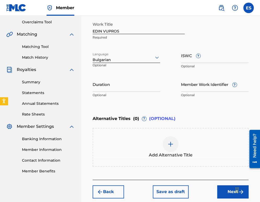
click at [152, 96] on p "Optional" at bounding box center [126, 95] width 67 height 5
click at [108, 77] on input "Duration" at bounding box center [126, 84] width 67 height 15
type input "03:23"
click at [185, 152] on span "Add Alternative Title" at bounding box center [171, 155] width 44 height 6
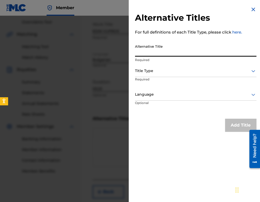
paste input "ЕДИН ВЪПРОС"
type input "ЕДИН ВЪПРОС"
click at [149, 73] on div at bounding box center [195, 70] width 121 height 7
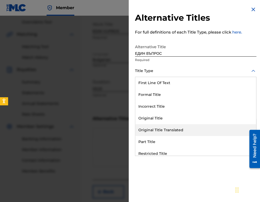
click at [176, 129] on div "Original Title Translated" at bounding box center [195, 130] width 121 height 12
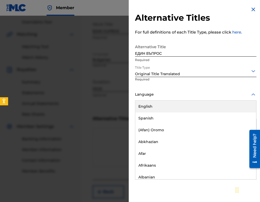
click at [150, 100] on div "Language" at bounding box center [195, 95] width 121 height 12
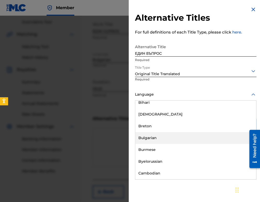
scroll to position [209, 0]
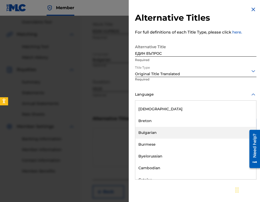
drag, startPoint x: 181, startPoint y: 130, endPoint x: 183, endPoint y: 127, distance: 3.4
click at [181, 130] on div "Bulgarian" at bounding box center [195, 133] width 121 height 12
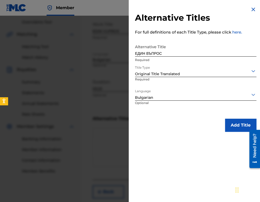
click at [228, 120] on button "Add Title" at bounding box center [240, 124] width 31 height 13
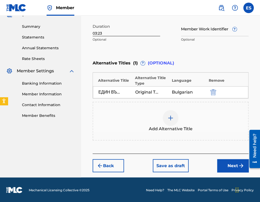
click at [232, 167] on button "Next" at bounding box center [232, 165] width 31 height 13
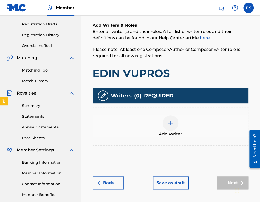
scroll to position [102, 0]
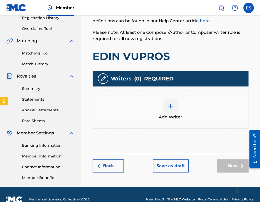
click at [182, 109] on div "Add Writer" at bounding box center [170, 109] width 155 height 22
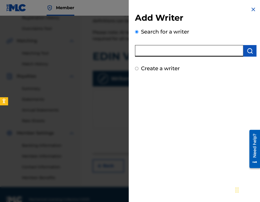
paste input "00247787518"
type input "00247787518"
click at [247, 48] on img "submit" at bounding box center [250, 51] width 6 height 6
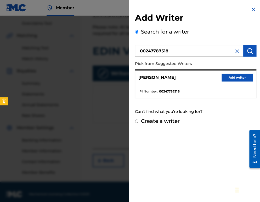
scroll to position [112, 0]
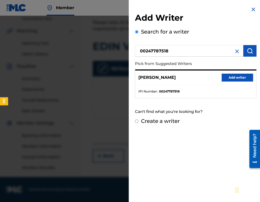
click at [231, 77] on button "Add writer" at bounding box center [237, 77] width 31 height 8
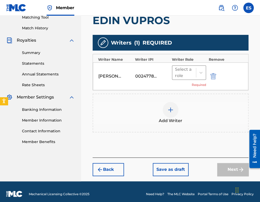
scroll to position [138, 0]
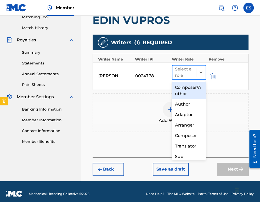
click at [184, 71] on div at bounding box center [184, 72] width 18 height 7
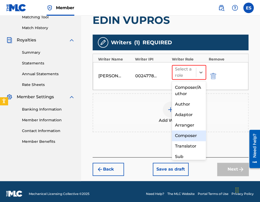
click at [191, 139] on div "Composer" at bounding box center [189, 135] width 34 height 10
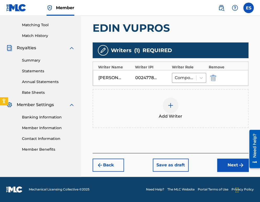
scroll to position [130, 0]
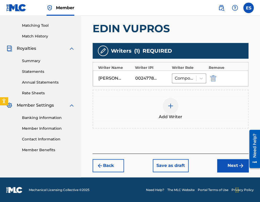
click at [157, 109] on div "Add Writer" at bounding box center [170, 109] width 155 height 22
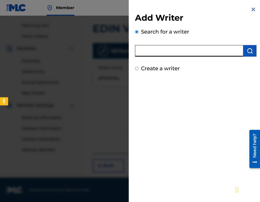
paste input "00473367925"
type input "00473367925"
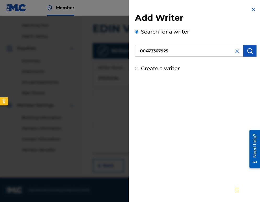
click at [243, 49] on button "submit" at bounding box center [249, 51] width 13 height 12
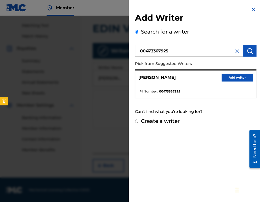
click at [227, 77] on button "Add writer" at bounding box center [237, 77] width 31 height 8
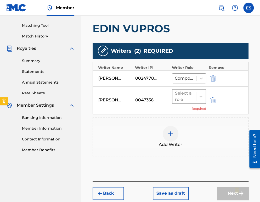
click at [187, 98] on div at bounding box center [184, 96] width 18 height 7
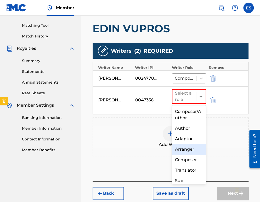
click at [195, 148] on div "Arranger" at bounding box center [189, 149] width 34 height 10
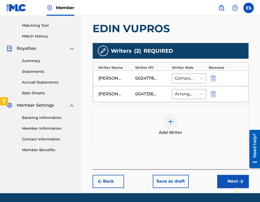
click at [167, 131] on span "Add Writer" at bounding box center [171, 132] width 24 height 6
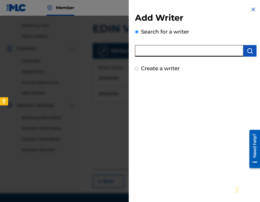
paste input "00473356148"
type input "00473356148"
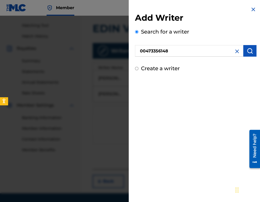
click at [243, 54] on button "submit" at bounding box center [249, 51] width 13 height 12
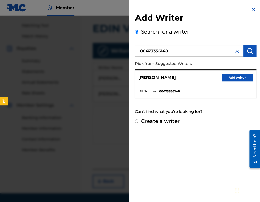
click at [221, 81] on div "[PERSON_NAME] Add writer" at bounding box center [195, 77] width 121 height 14
click at [225, 72] on div "[PERSON_NAME] Add writer" at bounding box center [195, 77] width 121 height 14
click at [222, 82] on div "[PERSON_NAME] Add writer" at bounding box center [195, 77] width 121 height 14
click at [223, 79] on button "Add writer" at bounding box center [237, 77] width 31 height 8
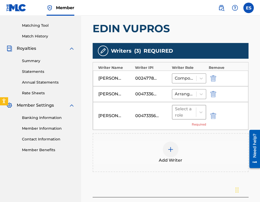
click at [180, 112] on div at bounding box center [184, 111] width 18 height 7
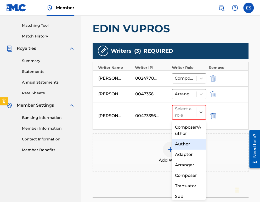
click at [194, 145] on div "Author" at bounding box center [189, 144] width 34 height 10
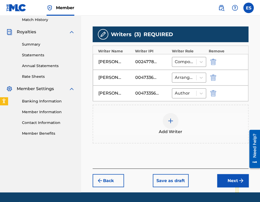
scroll to position [161, 0]
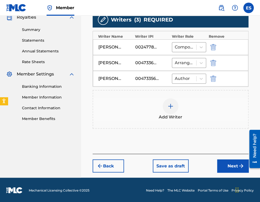
click at [226, 165] on button "Next" at bounding box center [232, 165] width 31 height 13
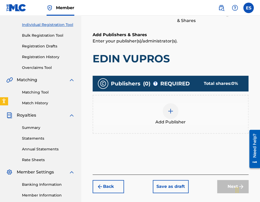
scroll to position [24, 0]
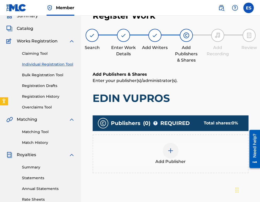
click at [195, 152] on div "Add Publisher" at bounding box center [170, 154] width 155 height 22
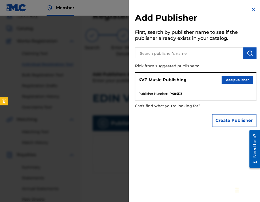
click at [229, 78] on button "Add publisher" at bounding box center [237, 80] width 31 height 8
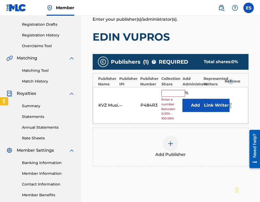
scroll to position [76, 0]
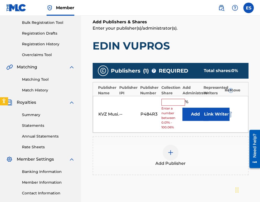
click at [174, 100] on input "text" at bounding box center [173, 102] width 24 height 7
type input "33.33"
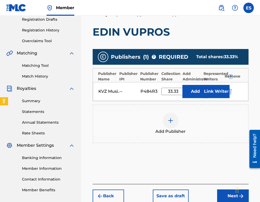
scroll to position [102, 0]
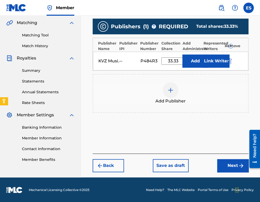
click at [233, 162] on button "Next" at bounding box center [232, 165] width 31 height 13
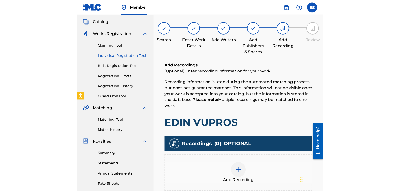
scroll to position [24, 0]
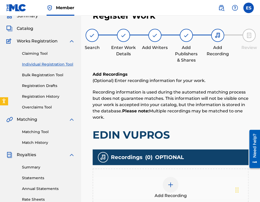
click at [177, 178] on div "Add Recording" at bounding box center [170, 188] width 155 height 22
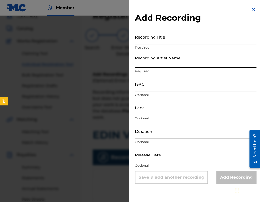
paste input "[PERSON_NAME]"
type input "[PERSON_NAME]"
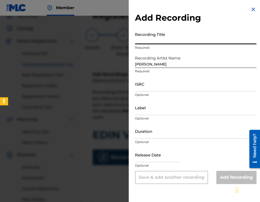
paste input "EDIN VUPROS"
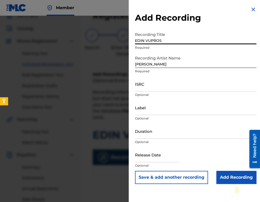
type input "EDIN VUPROS"
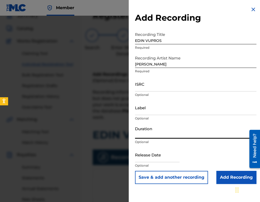
click at [186, 131] on input "Duration" at bounding box center [195, 130] width 121 height 15
type input "03:23"
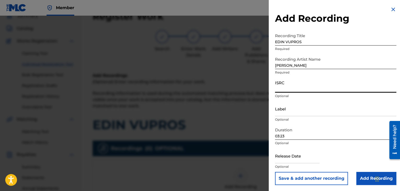
paste input "BGA561100679"
type input "BGA561100679"
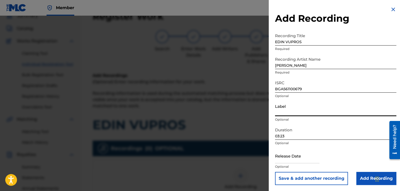
paste input "Ara Audio Video"
type input "Ara Audio Video"
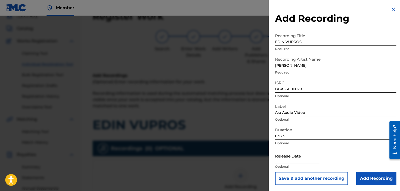
click at [260, 40] on input "EDIN VUPROS" at bounding box center [335, 38] width 121 height 15
type input "EDIN VUPROS"
click at [260, 172] on input "Add Recording" at bounding box center [377, 178] width 40 height 13
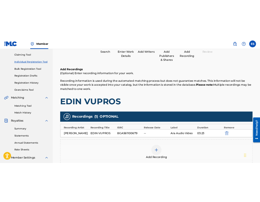
scroll to position [102, 0]
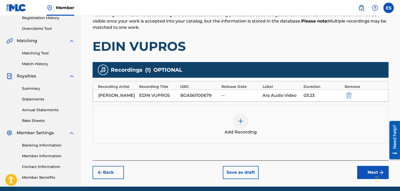
click at [260, 126] on div "Add Recording" at bounding box center [240, 124] width 295 height 22
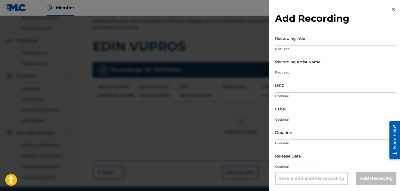
drag, startPoint x: 288, startPoint y: 93, endPoint x: 281, endPoint y: 86, distance: 9.8
paste input "BGA561100679"
type input "BGA561100679"
drag, startPoint x: 284, startPoint y: 99, endPoint x: 280, endPoint y: 110, distance: 11.0
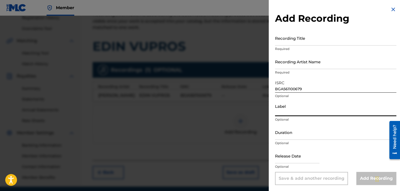
paste input "Diapason Records"
type input "Diapason Records"
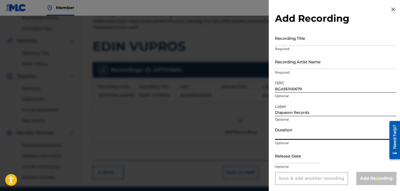
click at [260, 129] on input "Duration" at bounding box center [335, 132] width 121 height 15
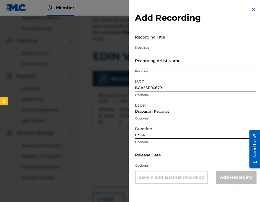
type input "03:24"
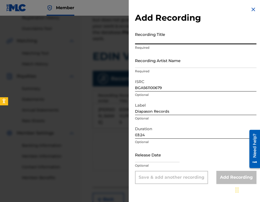
paste input "EDIN VUPROS"
click at [136, 40] on input "EDIN VUPROS" at bounding box center [195, 36] width 121 height 15
type input "EDIN VUPROS"
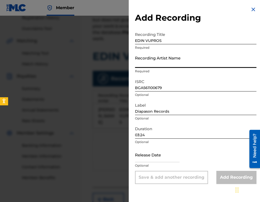
paste input "[PERSON_NAME]"
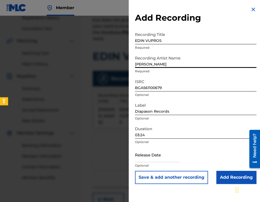
click at [137, 65] on input "[PERSON_NAME]" at bounding box center [195, 60] width 121 height 15
type input "[PERSON_NAME]"
click at [135, 40] on input "EDIN VUPROS" at bounding box center [195, 36] width 121 height 15
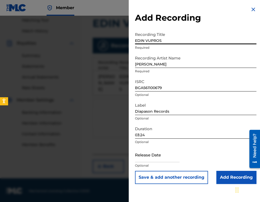
scroll to position [136, 0]
click at [221, 172] on input "Add Recording" at bounding box center [236, 177] width 40 height 13
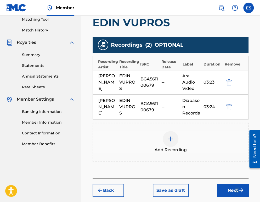
scroll to position [132, 0]
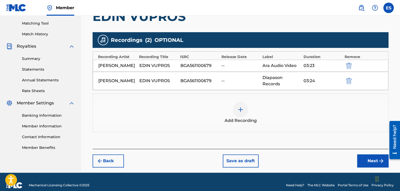
click at [240, 107] on div at bounding box center [241, 110] width 16 height 16
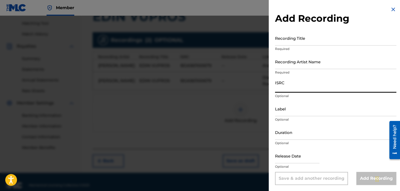
paste input "BGA561100684"
type input "BGA561100684"
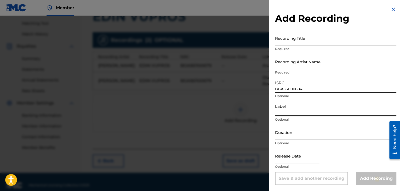
paste input "Diapason Records"
type input "Diapason Records"
click at [260, 129] on input "Duration" at bounding box center [335, 132] width 121 height 15
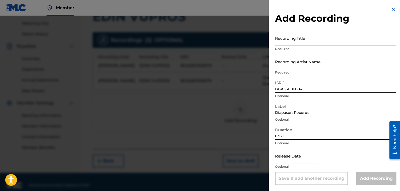
type input "03:21"
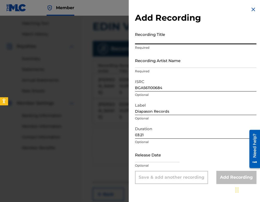
paste input "EDIN VUPROS"
click at [136, 37] on input "EDIN VUPROS" at bounding box center [195, 36] width 121 height 15
type input "EDIN VUPROS"
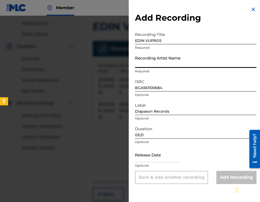
paste input "[PERSON_NAME]"
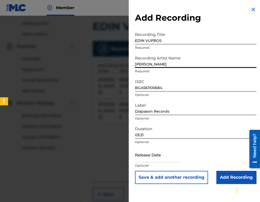
type input "[PERSON_NAME]"
click at [216, 176] on input "Add Recording" at bounding box center [236, 177] width 40 height 13
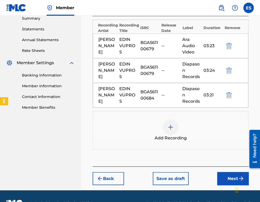
scroll to position [185, 0]
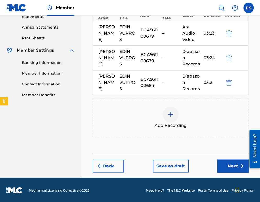
click at [229, 167] on button "Next" at bounding box center [232, 165] width 31 height 13
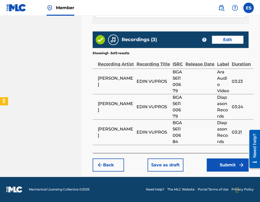
scroll to position [411, 0]
click at [213, 165] on button "Submit" at bounding box center [228, 164] width 42 height 13
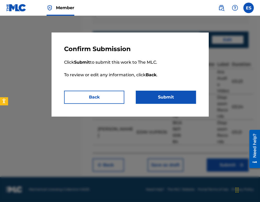
click at [178, 93] on button "Submit" at bounding box center [166, 96] width 60 height 13
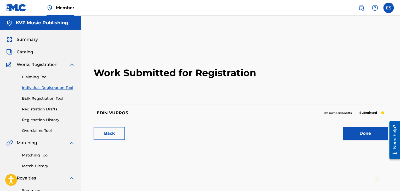
drag, startPoint x: 39, startPoint y: 86, endPoint x: 58, endPoint y: 80, distance: 19.9
click at [39, 86] on link "Individual Registration Tool" at bounding box center [48, 87] width 53 height 5
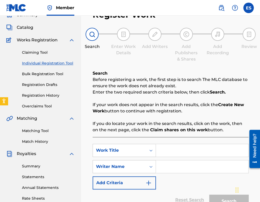
scroll to position [52, 0]
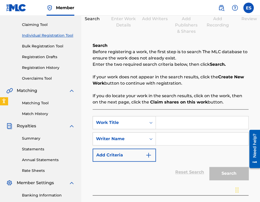
paste input "[PERSON_NAME]"
click at [161, 121] on input "[PERSON_NAME]" at bounding box center [202, 122] width 92 height 13
type input "[PERSON_NAME]"
click at [173, 143] on input "Search Form" at bounding box center [202, 138] width 92 height 13
type input "[PERSON_NAME]"
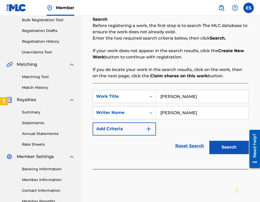
click at [235, 150] on button "Search" at bounding box center [228, 146] width 39 height 13
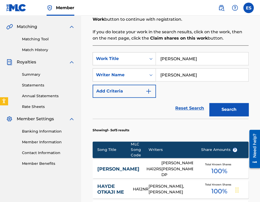
scroll to position [167, 0]
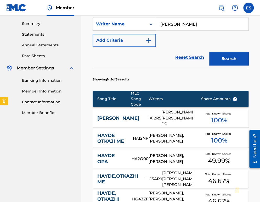
click at [123, 119] on link "[PERSON_NAME]" at bounding box center [118, 118] width 42 height 6
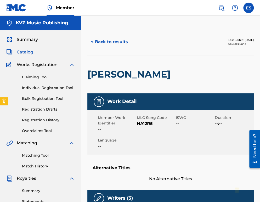
click at [103, 42] on button "< Back to results" at bounding box center [109, 41] width 44 height 13
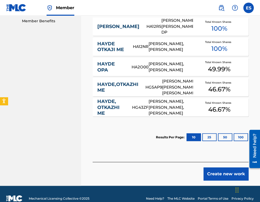
scroll to position [267, 0]
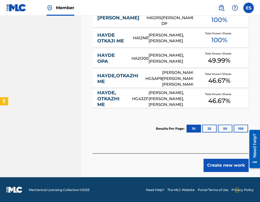
click at [221, 161] on button "Create new work" at bounding box center [225, 165] width 45 height 13
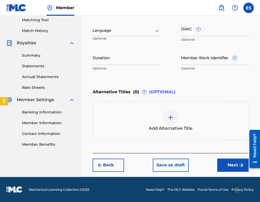
scroll to position [135, 0]
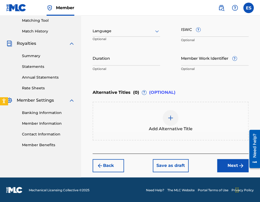
drag, startPoint x: 118, startPoint y: 39, endPoint x: 118, endPoint y: 35, distance: 4.3
click at [118, 37] on div "Language Optional" at bounding box center [126, 34] width 67 height 24
click at [118, 35] on div "Language" at bounding box center [126, 31] width 67 height 11
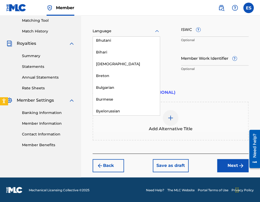
scroll to position [209, 0]
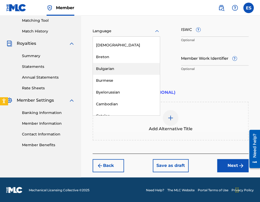
click at [122, 68] on div "Bulgarian" at bounding box center [126, 69] width 67 height 12
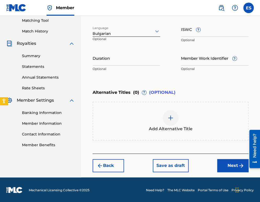
click at [134, 66] on div "Duration Optional" at bounding box center [126, 62] width 67 height 24
click at [133, 60] on input "Duration" at bounding box center [126, 57] width 67 height 15
type input "03:53"
click at [207, 116] on div "Add Alternative Title" at bounding box center [170, 121] width 155 height 22
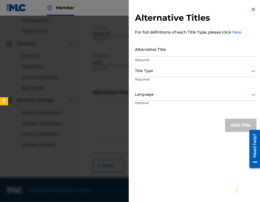
click at [221, 101] on div "Language Optional" at bounding box center [195, 101] width 121 height 24
paste input "ХАЙДЕ СТАНИ"
type input "ХАЙДЕ СТАНИ"
click at [149, 75] on div "Title Type" at bounding box center [195, 71] width 121 height 12
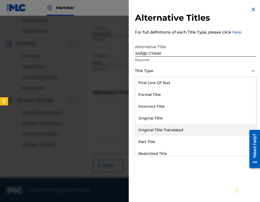
click at [181, 129] on div "Original Title Translated" at bounding box center [195, 130] width 121 height 12
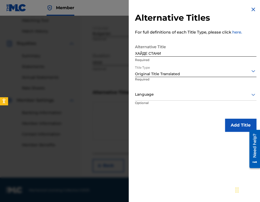
click at [156, 92] on div at bounding box center [195, 94] width 121 height 7
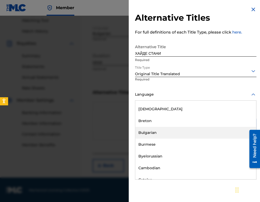
click at [181, 134] on div "Bulgarian" at bounding box center [195, 133] width 121 height 12
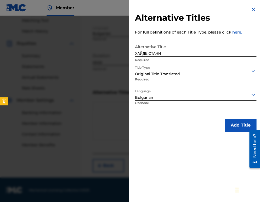
click at [232, 128] on button "Add Title" at bounding box center [240, 124] width 31 height 13
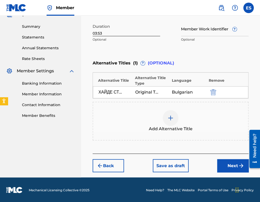
click at [230, 161] on button "Next" at bounding box center [232, 165] width 31 height 13
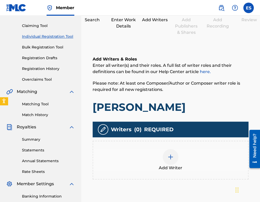
scroll to position [76, 0]
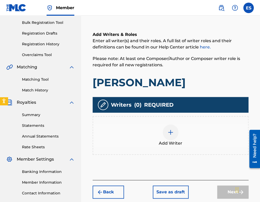
click at [180, 131] on div "Add Writer" at bounding box center [170, 135] width 155 height 22
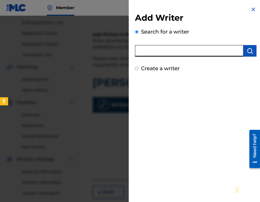
paste input "00039657154"
type input "00039657154"
click at [250, 48] on img "submit" at bounding box center [250, 51] width 6 height 6
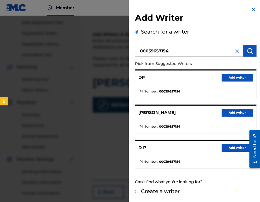
click at [241, 81] on button "Add writer" at bounding box center [237, 77] width 31 height 8
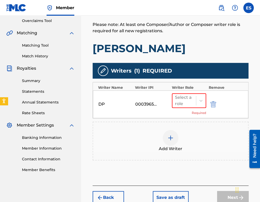
scroll to position [142, 0]
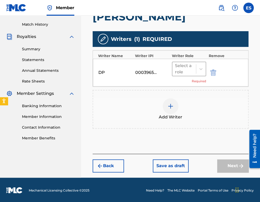
click at [188, 68] on div at bounding box center [184, 68] width 18 height 7
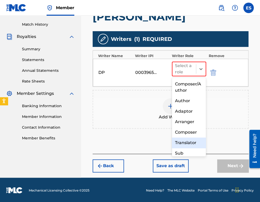
click at [187, 142] on div "Translator" at bounding box center [189, 142] width 34 height 10
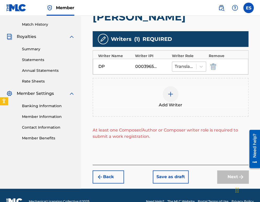
click at [192, 67] on div at bounding box center [184, 66] width 19 height 7
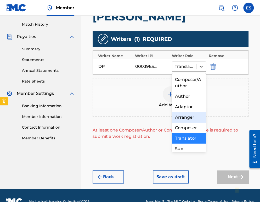
click at [185, 125] on div "Composer" at bounding box center [189, 127] width 34 height 10
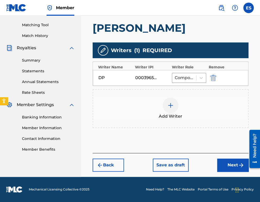
scroll to position [130, 0]
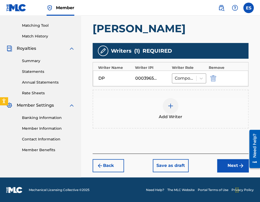
click at [160, 94] on div "Add Writer" at bounding box center [171, 108] width 156 height 39
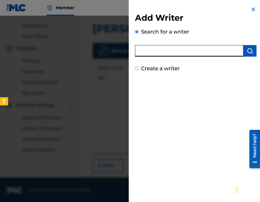
paste input "00473367925"
type input "00473367925"
click at [246, 55] on button "submit" at bounding box center [249, 51] width 13 height 12
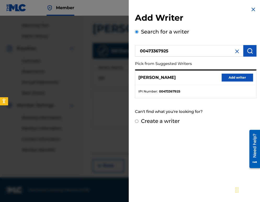
click at [238, 75] on button "Add writer" at bounding box center [237, 77] width 31 height 8
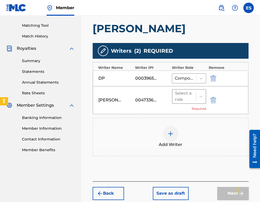
click at [185, 100] on div "Select a role" at bounding box center [184, 96] width 18 height 13
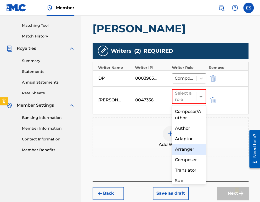
click at [194, 150] on div "Arranger" at bounding box center [189, 149] width 34 height 10
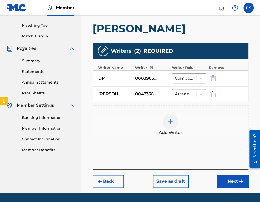
click at [169, 125] on div at bounding box center [171, 122] width 16 height 16
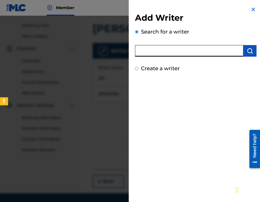
paste input "00473356148"
type input "00473356148"
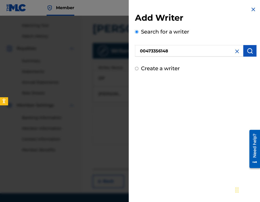
click at [253, 48] on button "submit" at bounding box center [249, 51] width 13 height 12
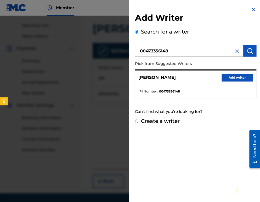
click at [236, 77] on button "Add writer" at bounding box center [237, 77] width 31 height 8
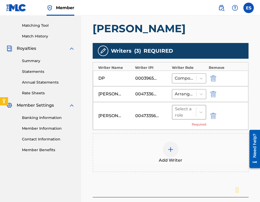
click at [184, 109] on div at bounding box center [184, 111] width 18 height 7
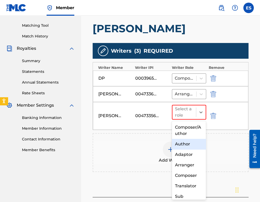
click at [186, 145] on div "Author" at bounding box center [189, 144] width 34 height 10
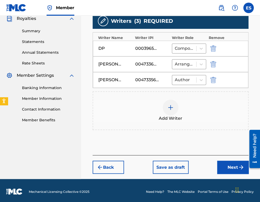
scroll to position [161, 0]
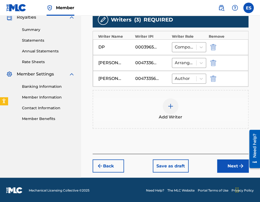
click at [230, 163] on button "Next" at bounding box center [232, 165] width 31 height 13
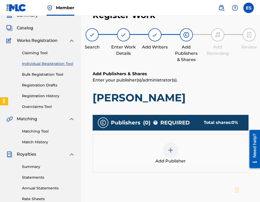
scroll to position [24, 0]
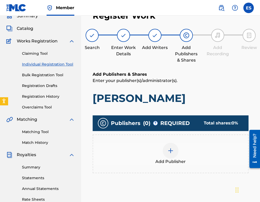
click at [160, 155] on div "Add Publisher" at bounding box center [170, 154] width 155 height 22
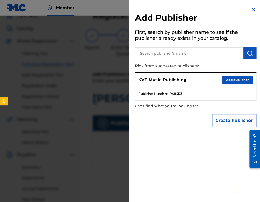
click at [240, 80] on button "Add publisher" at bounding box center [237, 80] width 31 height 8
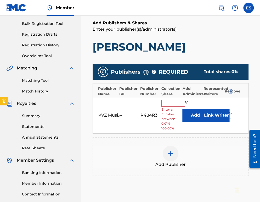
scroll to position [76, 0]
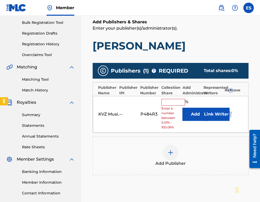
click at [174, 105] on div "% Enter a number between 0.01% - 100.06%" at bounding box center [170, 114] width 18 height 31
click at [174, 104] on input "text" at bounding box center [173, 102] width 24 height 7
type input "33.33"
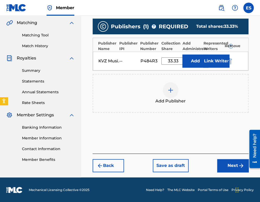
click at [226, 162] on button "Next" at bounding box center [232, 165] width 31 height 13
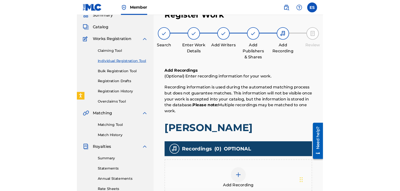
scroll to position [102, 0]
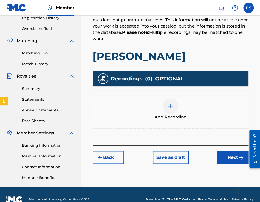
click at [170, 110] on div at bounding box center [171, 106] width 16 height 16
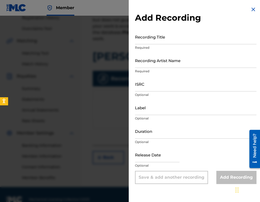
drag, startPoint x: 149, startPoint y: 37, endPoint x: 151, endPoint y: 46, distance: 9.1
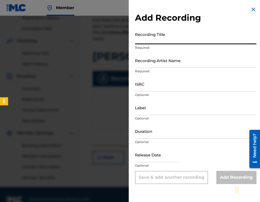
drag, startPoint x: 151, startPoint y: 46, endPoint x: 145, endPoint y: 33, distance: 13.8
paste input "[PERSON_NAME]"
type input "[PERSON_NAME]"
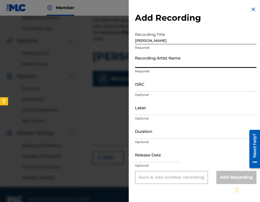
paste input "Kondio"
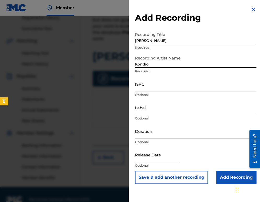
type input "Kondio"
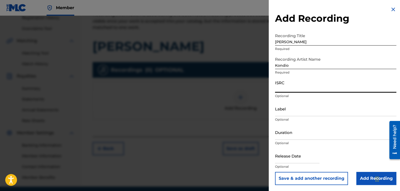
paste input "BGA561100112"
type input "BGA561100112"
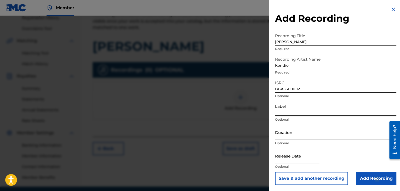
paste input "Ara Audio Video"
type input "Ara Audio Video"
click at [260, 146] on div "Duration Optional" at bounding box center [335, 137] width 121 height 24
click at [260, 130] on input "Duration" at bounding box center [335, 132] width 121 height 15
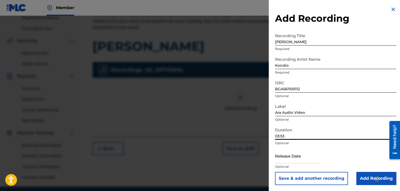
scroll to position [0, 0]
type input "03:53"
click at [260, 177] on input "Add Recording" at bounding box center [377, 178] width 40 height 13
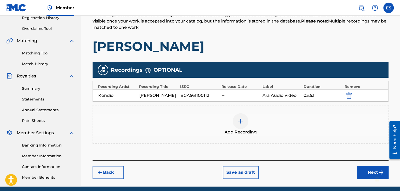
click at [235, 110] on div "Add Recording" at bounding box center [241, 124] width 296 height 39
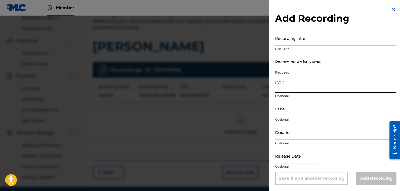
paste input "BGA561100882"
type input "BGA561100882"
click at [260, 132] on input "Duration" at bounding box center [335, 132] width 121 height 15
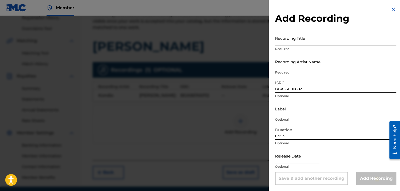
type input "03:53"
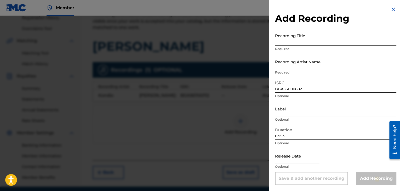
paste input "[PERSON_NAME]"
type input "[PERSON_NAME]"
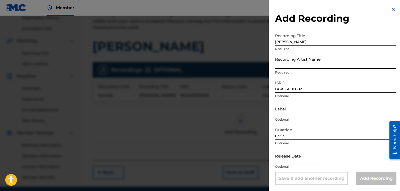
paste input "Kondio"
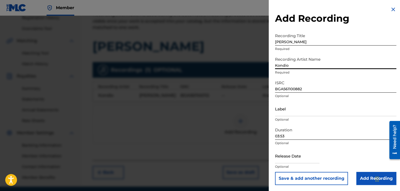
type input "Kondio"
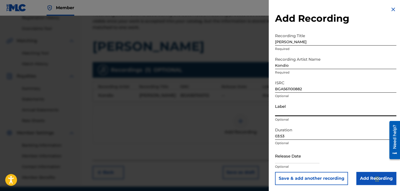
paste input "Ara Audio Video"
type input "Ara Audio Video"
click at [260, 177] on input "Add Recording" at bounding box center [377, 178] width 40 height 13
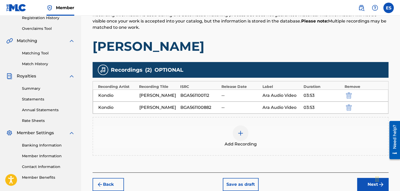
click at [241, 141] on span "Add Recording" at bounding box center [241, 144] width 32 height 6
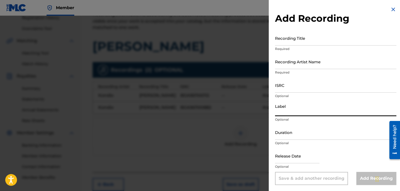
paste input "Ara Audio Video"
type input "Ara Audio Video"
drag, startPoint x: 313, startPoint y: 95, endPoint x: 301, endPoint y: 82, distance: 18.3
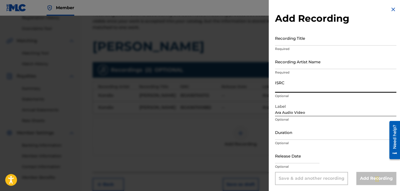
paste input "FR2X42475894"
type input "FR2X42475894"
click at [260, 130] on input "Duration" at bounding box center [335, 132] width 121 height 15
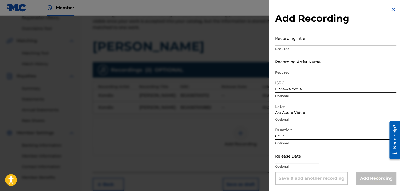
type input "03:53"
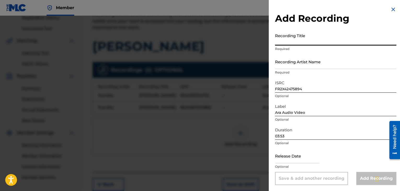
paste input "[PERSON_NAME]"
type input "[PERSON_NAME]"
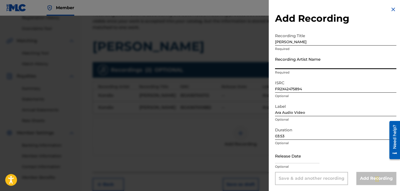
paste input "Kondio"
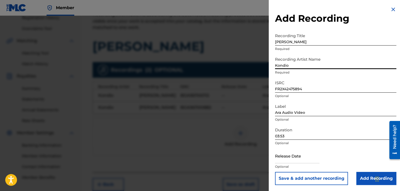
type input "Kondio"
click at [260, 177] on input "Add Recording" at bounding box center [377, 178] width 40 height 13
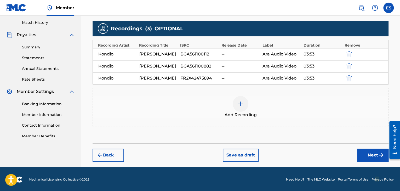
scroll to position [144, 0]
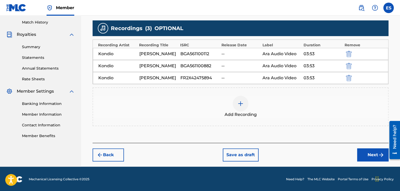
click at [259, 97] on div "Add Recording" at bounding box center [240, 107] width 295 height 22
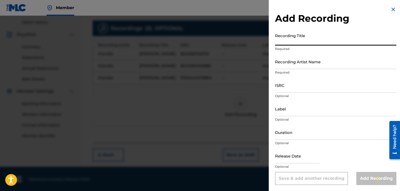
paste input "Haide, Stani"
type input "Haide, Stani"
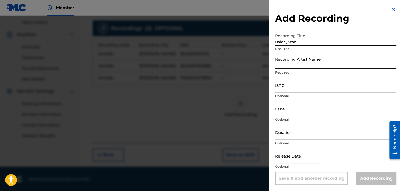
paste input "Kondio"
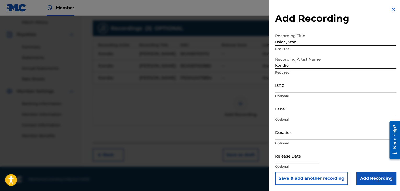
type input "Kondio"
click at [260, 127] on input "Duration" at bounding box center [335, 132] width 121 height 15
type input "03:52"
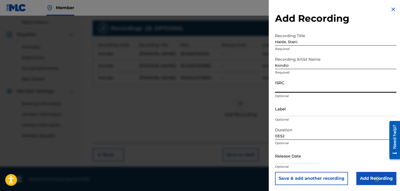
paste input "BGA561100882"
type input "BGA561100882"
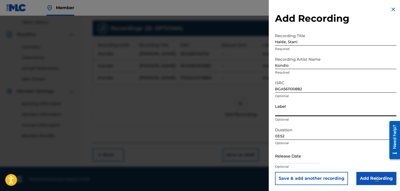
paste input "Diapason Records"
type input "Diapason Records"
click at [260, 173] on input "Add Recording" at bounding box center [377, 178] width 40 height 13
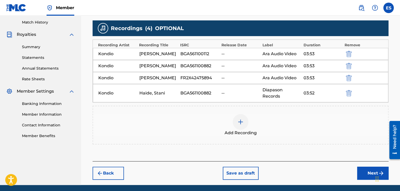
click at [233, 114] on div at bounding box center [241, 122] width 16 height 16
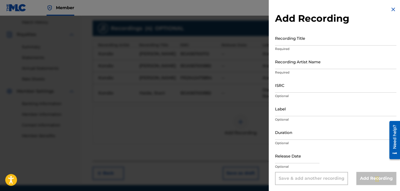
drag, startPoint x: 306, startPoint y: 100, endPoint x: 294, endPoint y: 111, distance: 16.5
paste input "Diapason Records"
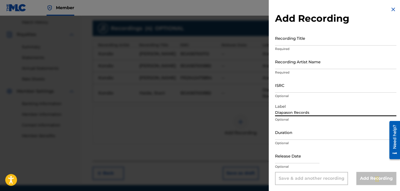
type input "Diapason Records"
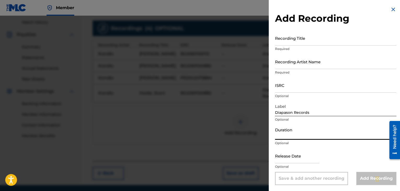
drag, startPoint x: 303, startPoint y: 132, endPoint x: 306, endPoint y: 134, distance: 3.6
click at [260, 132] on input "Duration" at bounding box center [335, 132] width 121 height 15
type input "03:52"
drag, startPoint x: 310, startPoint y: 99, endPoint x: 291, endPoint y: 87, distance: 23.0
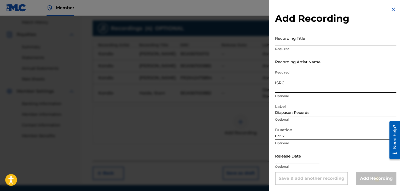
paste input "BGA561100112"
type input "BGA561100112"
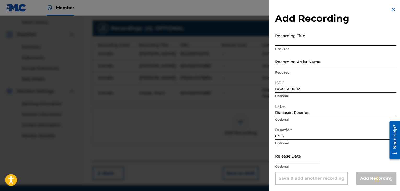
paste input "Haide, Stani"
type input "Haide, Stani"
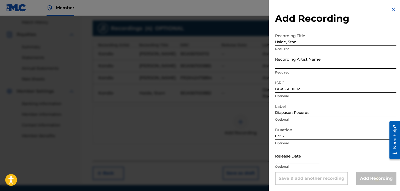
drag, startPoint x: 285, startPoint y: 54, endPoint x: 278, endPoint y: 65, distance: 12.7
paste input "Kondio"
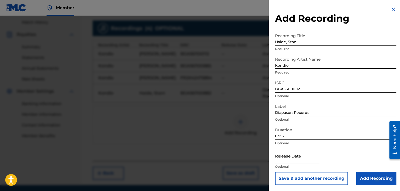
type input "Kondio"
click at [260, 180] on input "Add Recording" at bounding box center [377, 178] width 40 height 13
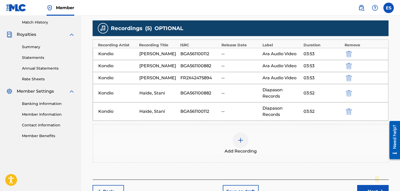
click at [252, 132] on div "Add Recording" at bounding box center [240, 143] width 295 height 22
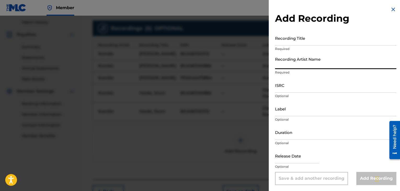
paste input "Kondio"
type input "Kondio"
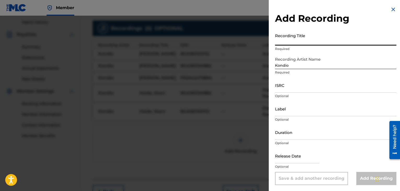
paste input "Haide, Stani"
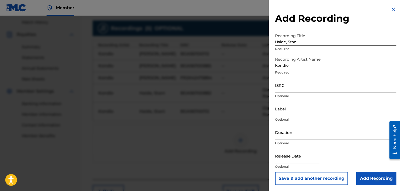
type input "Haide, Stani"
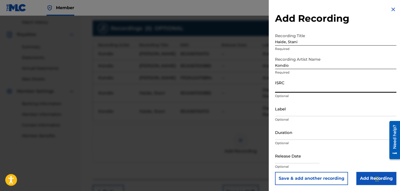
paste input "FR2X42475894"
type input "FR2X42475894"
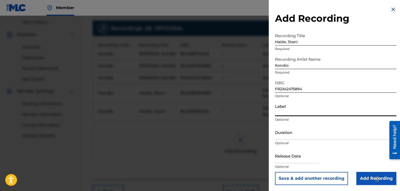
paste input "Diapason Records"
type input "Diapason Records"
click at [260, 128] on input "Duration" at bounding box center [335, 132] width 121 height 15
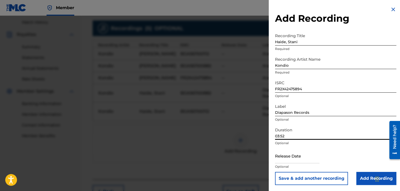
type input "03:52"
click at [260, 178] on input "Add Recording" at bounding box center [377, 178] width 40 height 13
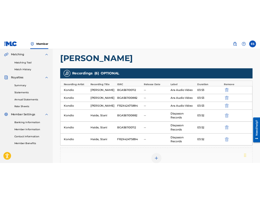
scroll to position [117, 0]
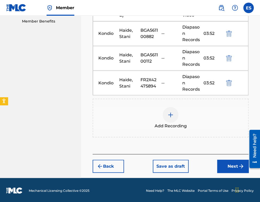
click at [230, 166] on button "Next" at bounding box center [232, 165] width 31 height 13
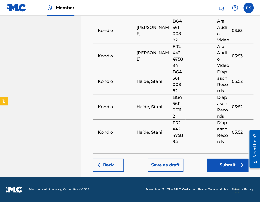
scroll to position [494, 0]
click at [220, 166] on button "Submit" at bounding box center [228, 164] width 42 height 13
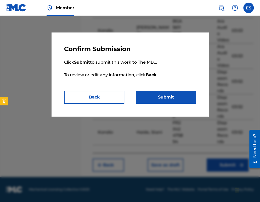
click at [160, 97] on button "Submit" at bounding box center [166, 96] width 60 height 13
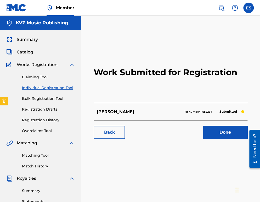
click at [55, 88] on link "Individual Registration Tool" at bounding box center [48, 87] width 53 height 5
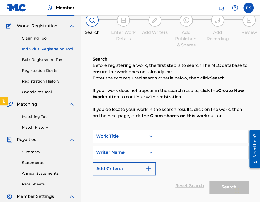
scroll to position [78, 0]
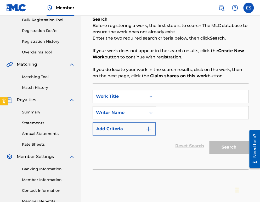
paste input "IMETO TI"
type input "IMETO TI"
click at [172, 108] on input "Search Form" at bounding box center [202, 112] width 92 height 13
type input "[PERSON_NAME]"
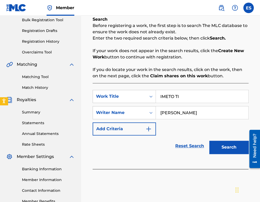
click at [162, 100] on input "IMETO TI" at bounding box center [202, 96] width 92 height 13
click at [209, 140] on button "Search" at bounding box center [228, 146] width 39 height 13
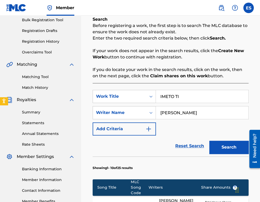
type input "IMETO TI"
click at [226, 150] on button "Search" at bounding box center [228, 146] width 39 height 13
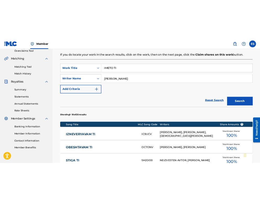
scroll to position [105, 0]
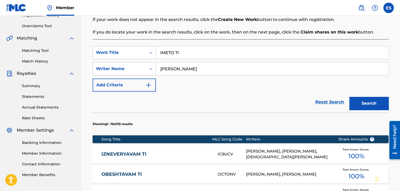
click at [260, 104] on button "Search" at bounding box center [368, 103] width 39 height 13
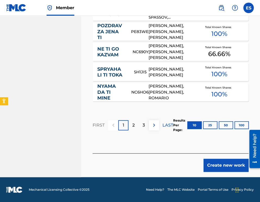
click at [216, 161] on button "Create new work" at bounding box center [225, 165] width 45 height 13
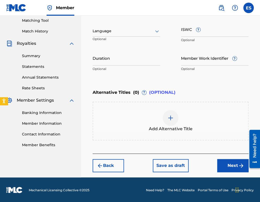
click at [116, 34] on div at bounding box center [126, 31] width 67 height 7
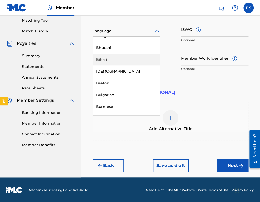
scroll to position [209, 0]
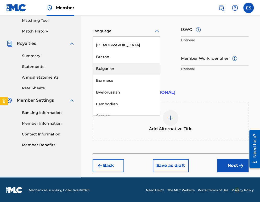
click at [115, 70] on div "Bulgarian" at bounding box center [126, 69] width 67 height 12
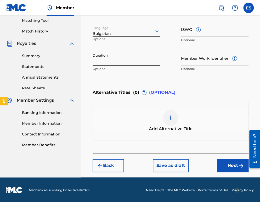
click at [139, 56] on input "Duration" at bounding box center [126, 57] width 67 height 15
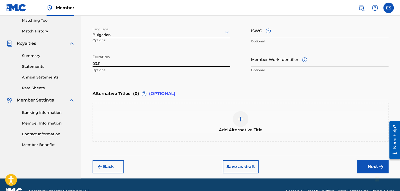
type input "03:11"
click at [234, 116] on div at bounding box center [241, 119] width 16 height 16
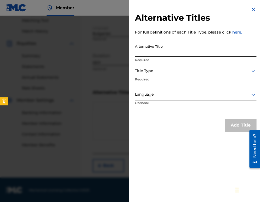
paste input "ИМЕТО [PERSON_NAME]"
type input "ИМЕТО [PERSON_NAME]"
click at [171, 71] on div at bounding box center [195, 70] width 121 height 7
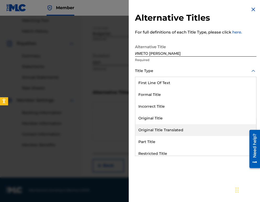
click at [183, 126] on div "Original Title Translated" at bounding box center [195, 130] width 121 height 12
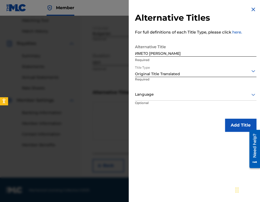
click at [152, 82] on p "Required" at bounding box center [151, 83] width 33 height 12
click at [157, 99] on div "Language" at bounding box center [195, 95] width 121 height 12
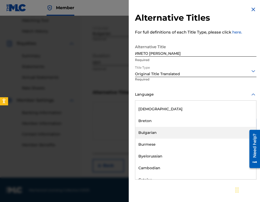
click at [171, 128] on div "Bulgarian" at bounding box center [195, 133] width 121 height 12
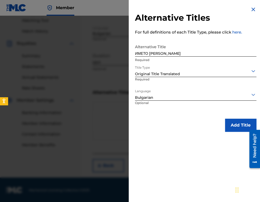
click at [233, 128] on button "Add Title" at bounding box center [240, 124] width 31 height 13
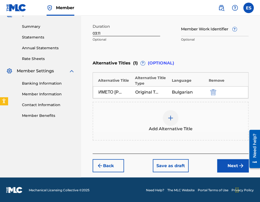
click at [225, 162] on button "Next" at bounding box center [232, 165] width 31 height 13
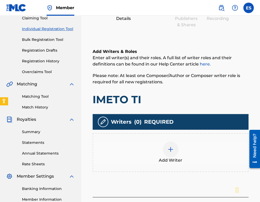
scroll to position [102, 0]
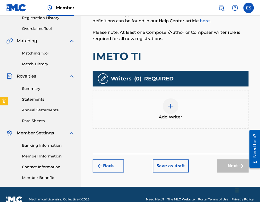
click at [173, 109] on div at bounding box center [171, 106] width 16 height 16
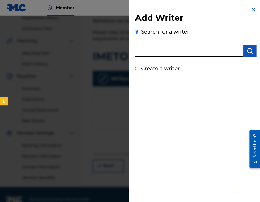
paste input "00473367925"
type input "00473367925"
click at [246, 41] on div "Search for a writer 00473367925" at bounding box center [195, 42] width 121 height 29
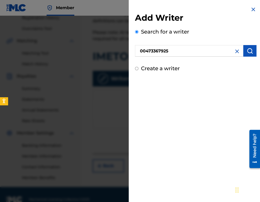
click at [247, 50] on img "submit" at bounding box center [250, 51] width 6 height 6
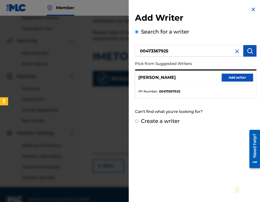
click at [227, 80] on button "Add writer" at bounding box center [237, 77] width 31 height 8
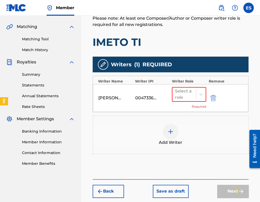
scroll to position [142, 0]
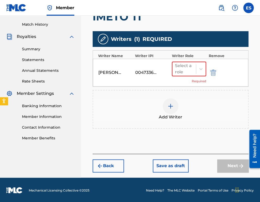
click at [189, 76] on div "Select a role Required" at bounding box center [189, 72] width 34 height 22
click at [186, 75] on div "Select a role" at bounding box center [189, 68] width 34 height 15
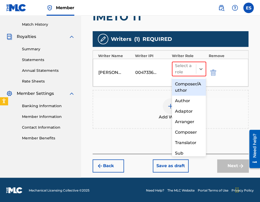
click at [190, 92] on div "Composer/Author" at bounding box center [189, 87] width 34 height 17
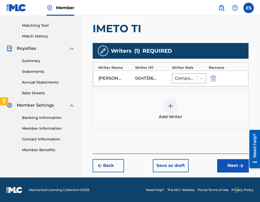
click at [177, 107] on div at bounding box center [171, 106] width 16 height 16
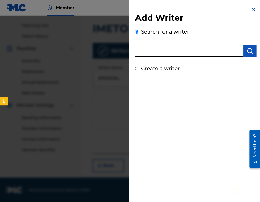
paste input "00473356148"
type input "00473356148"
click at [249, 54] on button "submit" at bounding box center [249, 51] width 13 height 12
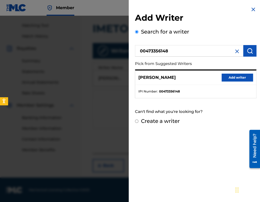
click at [236, 77] on button "Add writer" at bounding box center [237, 77] width 31 height 8
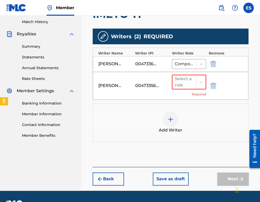
scroll to position [157, 0]
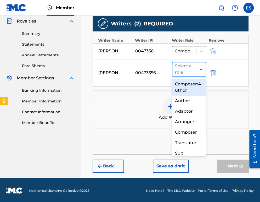
click at [180, 71] on div at bounding box center [184, 68] width 18 height 7
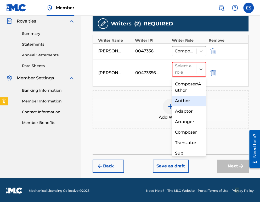
click at [182, 99] on div "Author" at bounding box center [189, 100] width 34 height 10
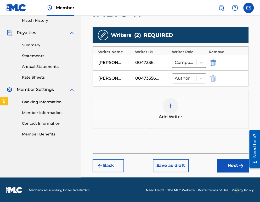
click at [223, 160] on button "Next" at bounding box center [232, 165] width 31 height 13
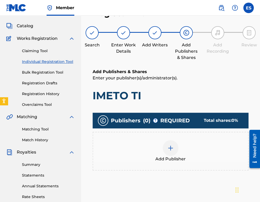
scroll to position [24, 0]
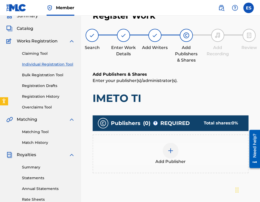
click at [183, 159] on span "Add Publisher" at bounding box center [170, 161] width 30 height 6
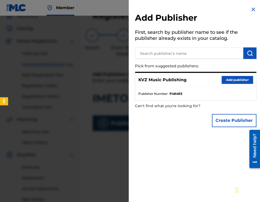
click at [230, 82] on button "Add publisher" at bounding box center [237, 80] width 31 height 8
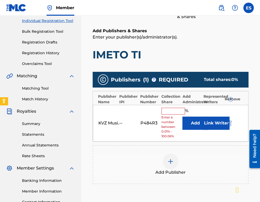
scroll to position [76, 0]
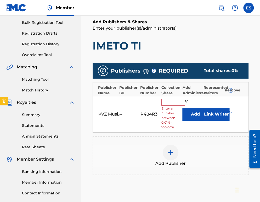
click at [172, 99] on input "text" at bounding box center [173, 102] width 24 height 7
type input "16.67"
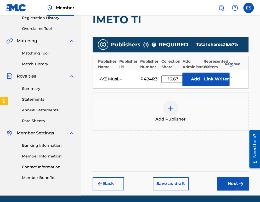
scroll to position [120, 0]
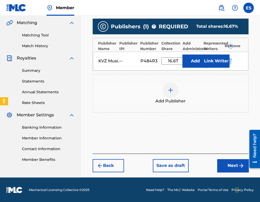
click at [222, 161] on button "Next" at bounding box center [232, 165] width 31 height 13
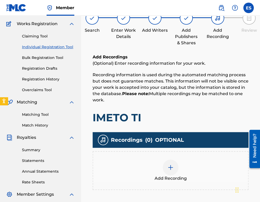
scroll to position [76, 0]
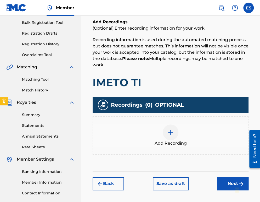
click at [176, 137] on div at bounding box center [171, 132] width 16 height 16
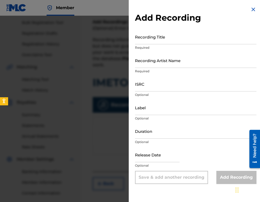
click at [150, 129] on input "Duration" at bounding box center [195, 130] width 121 height 15
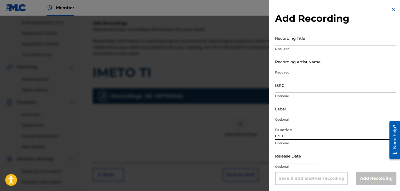
type input "03:11"
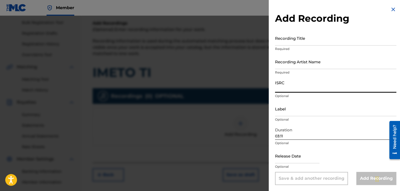
paste input "BGA261581274"
type input "BGA261581274"
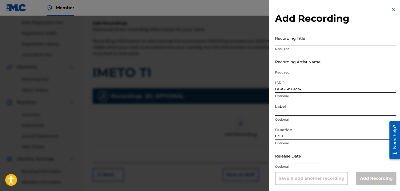
paste input "Iliyan"
type input "Iliyan"
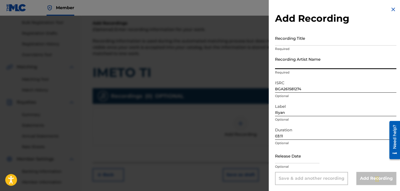
paste input "Iliyan"
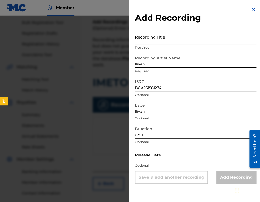
type input "Iliyan"
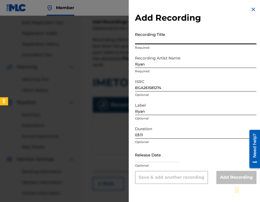
paste input "IMETO TI"
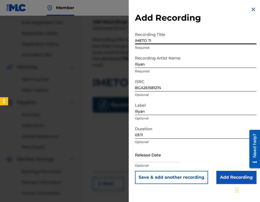
click at [136, 38] on input "IMETO TI" at bounding box center [195, 36] width 121 height 15
click at [135, 38] on input "IMETO TI" at bounding box center [195, 36] width 121 height 15
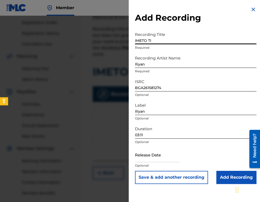
scroll to position [102, 0]
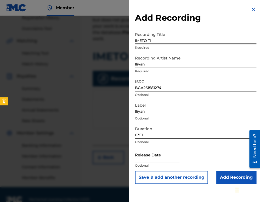
type input "IMETO TI"
click at [222, 171] on input "Add Recording" at bounding box center [236, 177] width 40 height 13
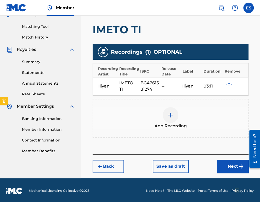
scroll to position [129, 0]
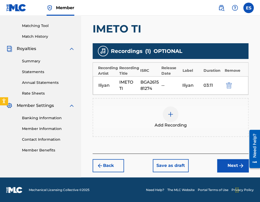
click at [174, 127] on span "Add Recording" at bounding box center [171, 125] width 32 height 6
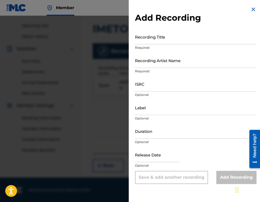
scroll to position [123, 0]
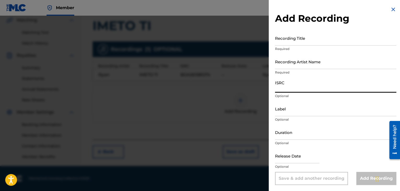
paste input "BGA332400118"
type input "BGA332400118"
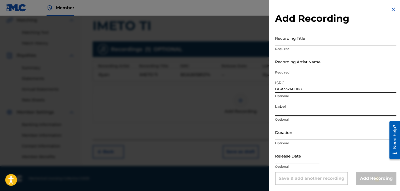
paste input "Iliyan"
type input "Iliyan"
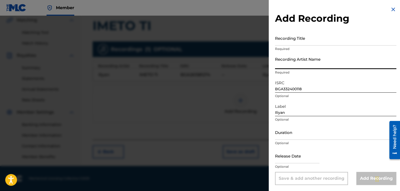
paste input "Iliyan"
type input "Iliyan"
click at [260, 125] on form "Recording Title Required Recording Artist Name [PERSON_NAME] Required ISRC BGA3…" at bounding box center [335, 108] width 121 height 154
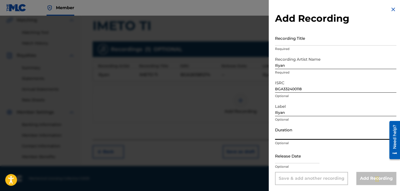
click at [260, 137] on input "Duration" at bounding box center [335, 132] width 121 height 15
type input "03:11"
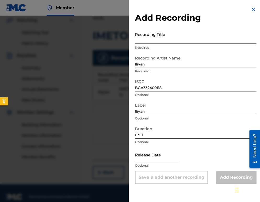
paste input "IMETO TI"
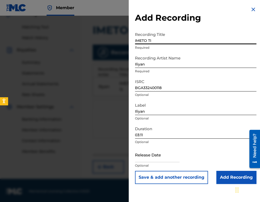
scroll to position [129, 0]
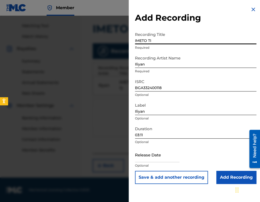
type input "IMETO TI"
click at [220, 174] on input "Add Recording" at bounding box center [236, 177] width 40 height 13
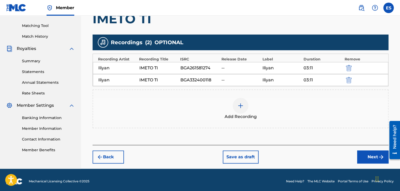
click at [191, 100] on div "Add Recording" at bounding box center [240, 109] width 295 height 22
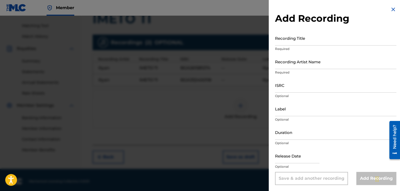
drag, startPoint x: 339, startPoint y: 97, endPoint x: 358, endPoint y: 91, distance: 19.6
paste input "BGA332400118"
type input "BGA332400118"
drag, startPoint x: 304, startPoint y: 94, endPoint x: 286, endPoint y: 113, distance: 26.8
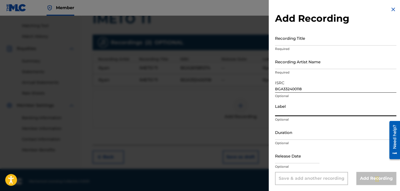
paste input "[PERSON_NAME]"
type input "[PERSON_NAME]"
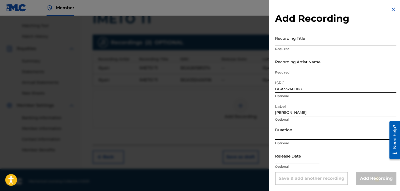
click at [260, 139] on input "Duration" at bounding box center [335, 132] width 121 height 15
type input "03:10"
drag, startPoint x: 303, startPoint y: 52, endPoint x: 281, endPoint y: 63, distance: 24.7
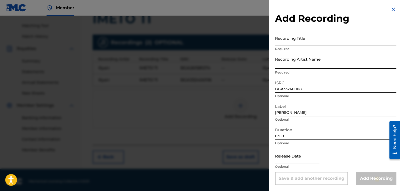
paste input "[PERSON_NAME]"
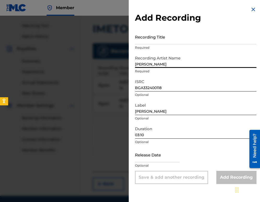
type input "[PERSON_NAME]"
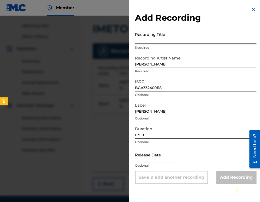
paste input "IMETO TI"
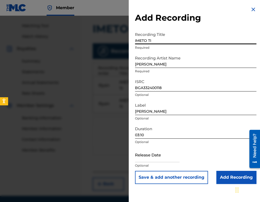
type input "IMETO TI"
click at [220, 178] on input "Add Recording" at bounding box center [236, 177] width 40 height 13
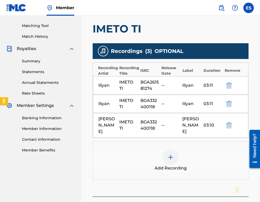
click at [137, 151] on div "Add Recording" at bounding box center [170, 160] width 155 height 22
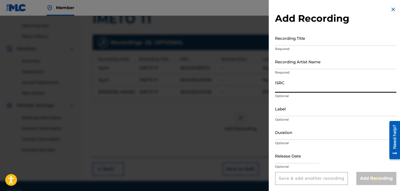
paste input "BGA261582567"
type input "BGA261582567"
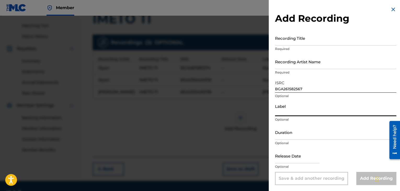
paste input "Iliyan"
type input "Iliyan"
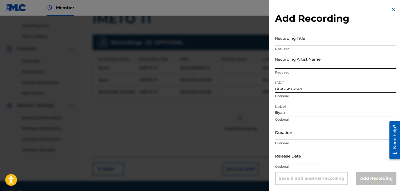
paste input "[PERSON_NAME]/Galena"
click at [260, 67] on input "[PERSON_NAME]/Galena" at bounding box center [335, 61] width 121 height 15
type input "[PERSON_NAME] & Galena"
click at [260, 139] on input "Duration" at bounding box center [335, 132] width 121 height 15
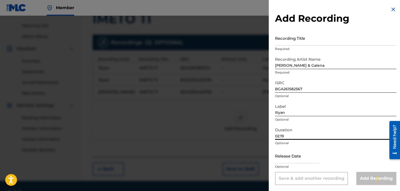
type input "02:19"
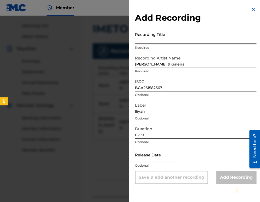
paste input "IMETO TI"
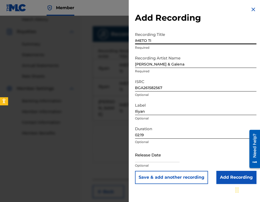
scroll to position [156, 0]
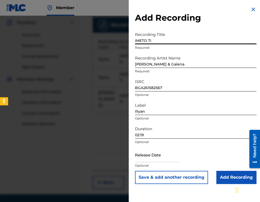
type input "IMETO TI"
click at [227, 173] on input "Add Recording" at bounding box center [236, 177] width 40 height 13
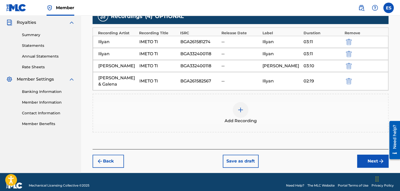
click at [216, 106] on div "Add Recording" at bounding box center [240, 113] width 295 height 22
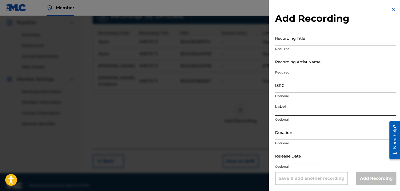
drag, startPoint x: 313, startPoint y: 109, endPoint x: 309, endPoint y: 106, distance: 5.1
drag, startPoint x: 309, startPoint y: 106, endPoint x: 297, endPoint y: 81, distance: 28.1
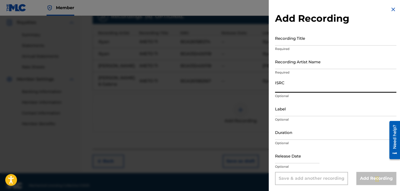
paste input "BGA332400119"
type input "BGA332400119"
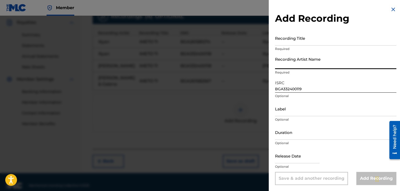
paste input "[PERSON_NAME]/Galena"
click at [260, 64] on input "[PERSON_NAME]/Galena" at bounding box center [335, 61] width 121 height 15
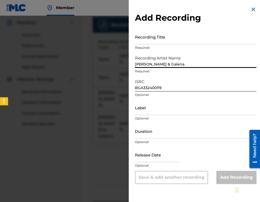
type input "[PERSON_NAME] & Galena"
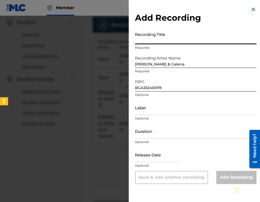
drag, startPoint x: 197, startPoint y: 53, endPoint x: 173, endPoint y: 35, distance: 30.1
paste input "IMETO TI"
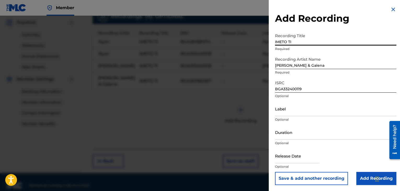
type input "IMETO TI"
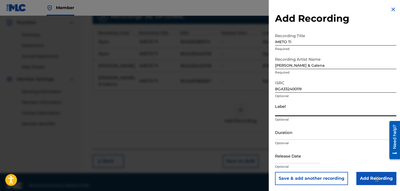
paste input "Iliyan"
type input "Iliyan"
click at [260, 122] on p "Optional" at bounding box center [335, 119] width 121 height 5
click at [260, 134] on input "Duration" at bounding box center [335, 132] width 121 height 15
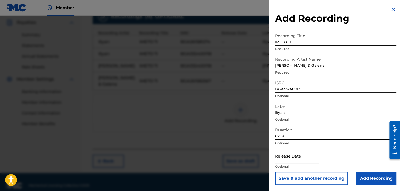
type input "02:19"
click at [260, 174] on input "Add Recording" at bounding box center [377, 178] width 40 height 13
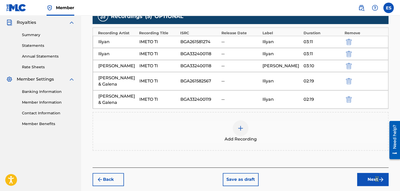
click at [223, 134] on div "Add Recording" at bounding box center [240, 131] width 295 height 22
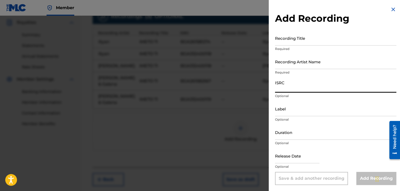
paste input "BGA332400119"
type input "BGA332400119"
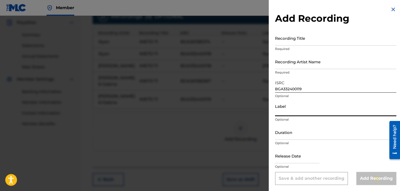
paste input "[PERSON_NAME]"
type input "[PERSON_NAME]"
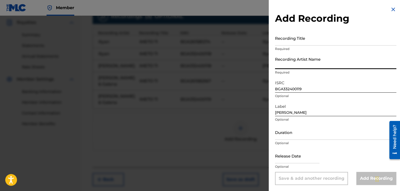
paste input "[PERSON_NAME] & Galena"
type input "[PERSON_NAME] & Galena"
click at [260, 137] on input "Duration" at bounding box center [335, 132] width 121 height 15
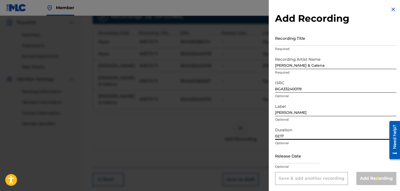
type input "02:17"
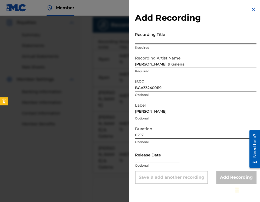
paste input "IMETO TI"
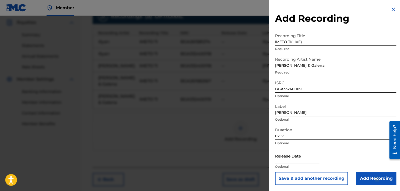
click at [260, 42] on input "IMETO TI(LIVE)" at bounding box center [335, 38] width 121 height 15
click at [260, 44] on input "IMETO TI (LIVE)" at bounding box center [335, 38] width 121 height 15
type input "IMETO TI (LIVE)"
click at [260, 176] on input "Add Recording" at bounding box center [377, 178] width 40 height 13
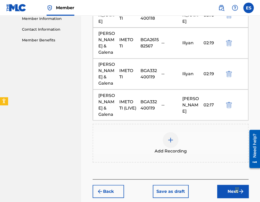
click at [230, 184] on button "Next" at bounding box center [232, 190] width 31 height 13
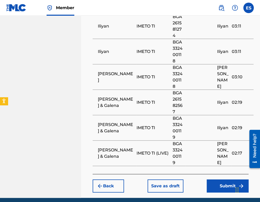
scroll to position [467, 0]
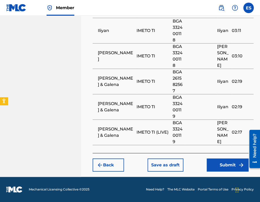
click at [226, 166] on button "Submit" at bounding box center [228, 164] width 42 height 13
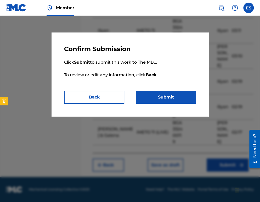
click at [167, 96] on button "Submit" at bounding box center [166, 96] width 60 height 13
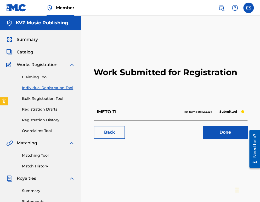
click at [27, 88] on link "Individual Registration Tool" at bounding box center [48, 87] width 53 height 5
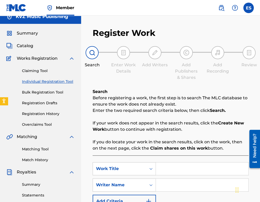
scroll to position [52, 0]
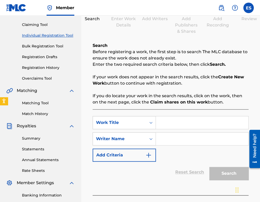
paste input "KATASTROFA"
type input "KATASTROFA"
click at [173, 142] on input "Search Form" at bounding box center [202, 138] width 92 height 13
type input "[PERSON_NAME]"
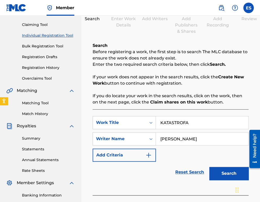
click at [160, 125] on input "KATASTROFA" at bounding box center [202, 122] width 92 height 13
click at [215, 167] on div "Search" at bounding box center [228, 171] width 42 height 21
click at [213, 170] on button "Search" at bounding box center [228, 173] width 39 height 13
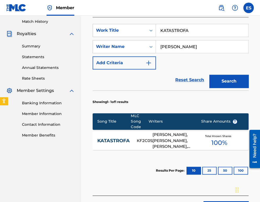
scroll to position [157, 0]
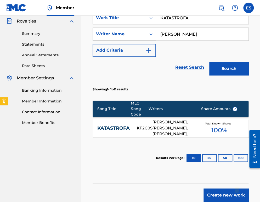
click at [109, 135] on div "KATASTROFA KF2C0S [PERSON_NAME], [PERSON_NAME], [PERSON_NAME], [PERSON_NAME] To…" at bounding box center [171, 128] width 156 height 18
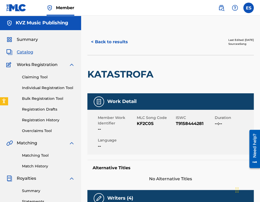
click at [113, 47] on button "< Back to results" at bounding box center [109, 41] width 44 height 13
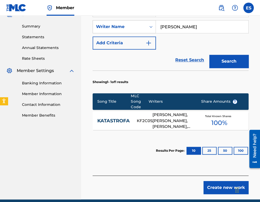
click at [229, 64] on button "Search" at bounding box center [228, 61] width 39 height 13
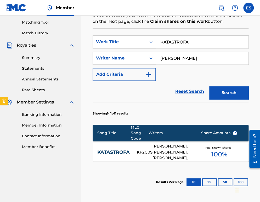
scroll to position [82, 0]
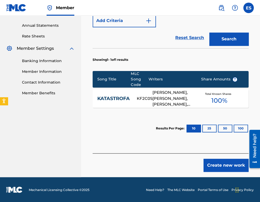
click at [208, 166] on button "Create new work" at bounding box center [225, 165] width 45 height 13
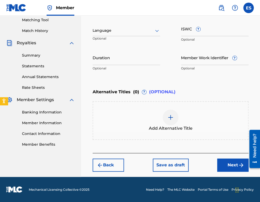
scroll to position [135, 0]
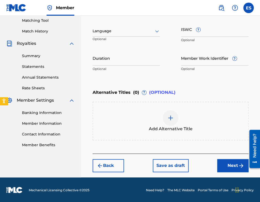
click at [107, 24] on div "Language Optional" at bounding box center [126, 34] width 67 height 24
click at [107, 29] on div at bounding box center [126, 31] width 67 height 7
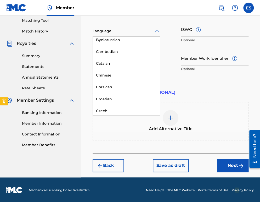
scroll to position [235, 0]
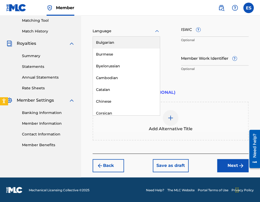
click at [111, 42] on div "Bulgarian" at bounding box center [126, 43] width 67 height 12
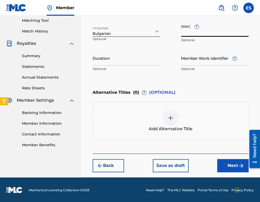
paste input "T9158444281"
type input "T9158444281"
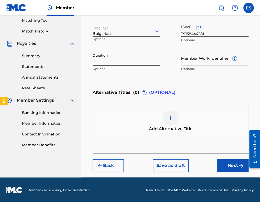
click at [113, 52] on input "Duration" at bounding box center [126, 57] width 67 height 15
type input "03:33"
click at [181, 127] on span "Add Alternative Title" at bounding box center [171, 129] width 44 height 6
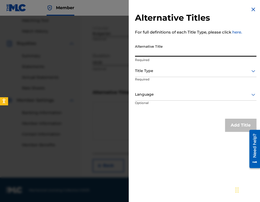
paste input "КАТАСТРОФА"
type input "КАТАСТРОФА"
click at [164, 76] on div "Title Type" at bounding box center [195, 71] width 121 height 12
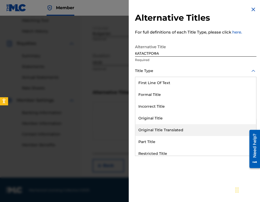
click at [180, 127] on div "Original Title Translated" at bounding box center [195, 130] width 121 height 12
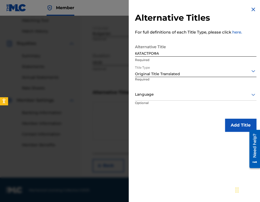
click at [166, 90] on div "Language" at bounding box center [195, 95] width 121 height 12
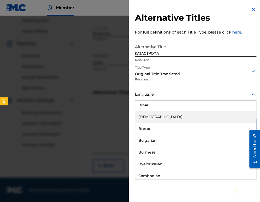
scroll to position [209, 0]
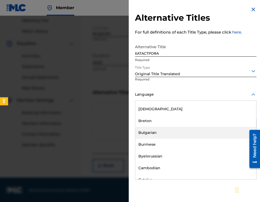
click at [196, 133] on div "Bulgarian" at bounding box center [195, 133] width 121 height 12
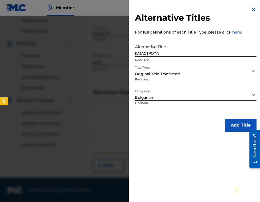
drag, startPoint x: 221, startPoint y: 118, endPoint x: 228, endPoint y: 124, distance: 9.2
click at [223, 120] on div "Add Title" at bounding box center [195, 124] width 121 height 13
click at [229, 124] on button "Add Title" at bounding box center [240, 124] width 31 height 13
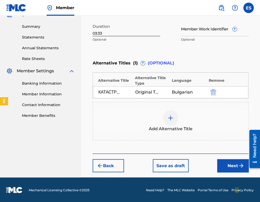
click at [224, 168] on button "Next" at bounding box center [232, 165] width 31 height 13
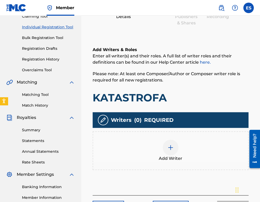
scroll to position [102, 0]
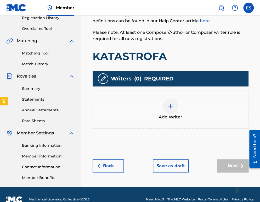
click at [173, 103] on img at bounding box center [170, 106] width 6 height 6
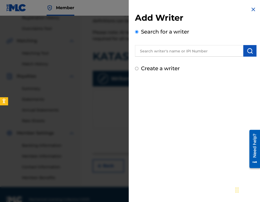
drag, startPoint x: 153, startPoint y: 38, endPoint x: 147, endPoint y: 45, distance: 9.5
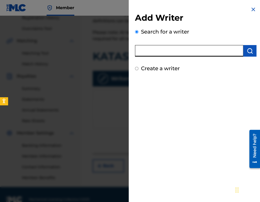
drag, startPoint x: 147, startPoint y: 45, endPoint x: 142, endPoint y: 54, distance: 10.2
paste input "00473356148"
type input "00473356148"
click at [245, 55] on button "submit" at bounding box center [249, 51] width 13 height 12
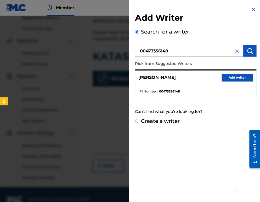
click at [232, 78] on button "Add writer" at bounding box center [237, 77] width 31 height 8
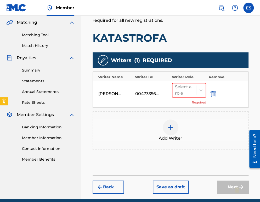
scroll to position [128, 0]
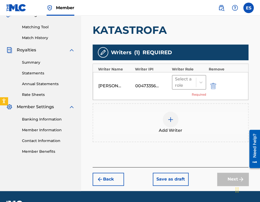
click at [172, 84] on div "Select a role" at bounding box center [184, 82] width 24 height 14
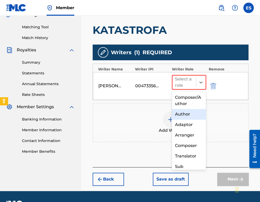
click at [182, 116] on div "Author" at bounding box center [189, 114] width 34 height 10
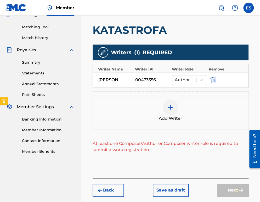
click at [169, 107] on img at bounding box center [170, 107] width 6 height 6
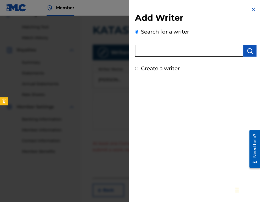
drag, startPoint x: 160, startPoint y: 60, endPoint x: 150, endPoint y: 53, distance: 12.8
paste input "00567852110"
type input "00567852110"
click at [247, 52] on img "submit" at bounding box center [250, 51] width 6 height 6
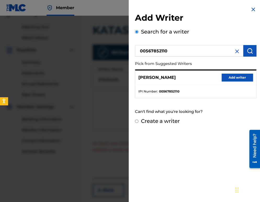
click at [240, 79] on button "Add writer" at bounding box center [237, 77] width 31 height 8
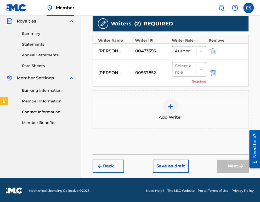
scroll to position [157, 0]
click at [181, 67] on div at bounding box center [184, 68] width 18 height 7
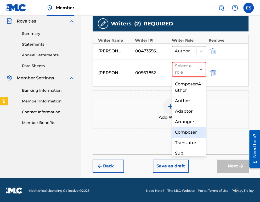
click at [197, 132] on div "Composer" at bounding box center [189, 132] width 34 height 10
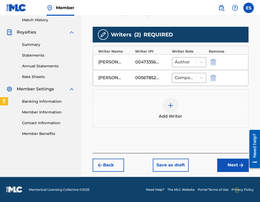
scroll to position [145, 0]
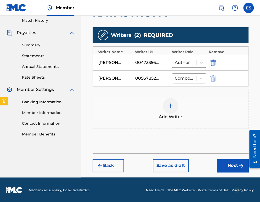
click at [176, 101] on div at bounding box center [171, 106] width 16 height 16
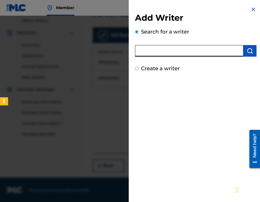
paste input "00490956514"
type input "00490956514"
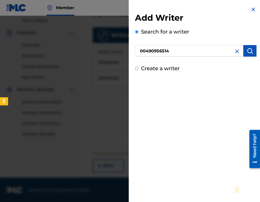
click at [243, 51] on button "submit" at bounding box center [249, 51] width 13 height 12
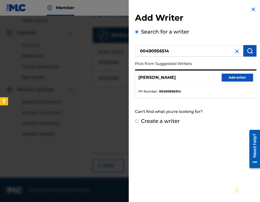
click at [235, 78] on button "Add writer" at bounding box center [237, 77] width 31 height 8
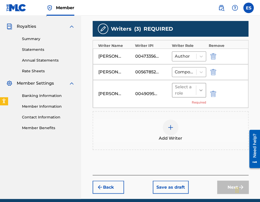
scroll to position [172, 0]
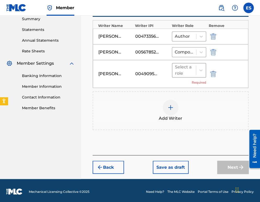
click at [178, 73] on div "Select a role" at bounding box center [184, 70] width 18 height 13
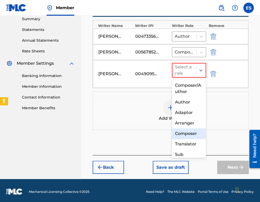
click at [194, 131] on div "Composer" at bounding box center [189, 133] width 34 height 10
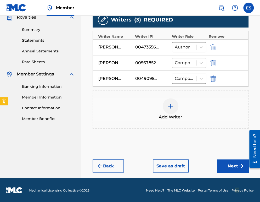
click at [176, 105] on div at bounding box center [171, 106] width 16 height 16
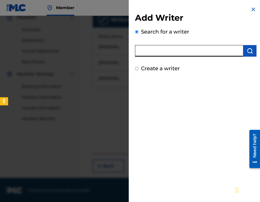
paste input "00512973943"
type input "00512973943"
click at [252, 49] on button "submit" at bounding box center [249, 51] width 13 height 12
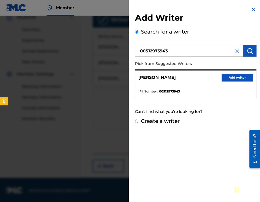
click at [240, 75] on button "Add writer" at bounding box center [237, 77] width 31 height 8
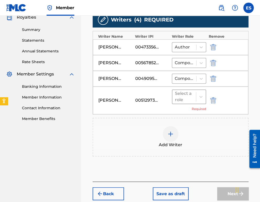
click at [185, 95] on div at bounding box center [184, 96] width 18 height 7
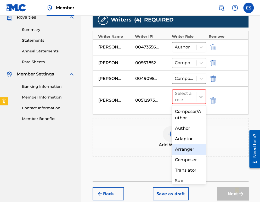
click at [193, 150] on div "Arranger" at bounding box center [189, 149] width 34 height 10
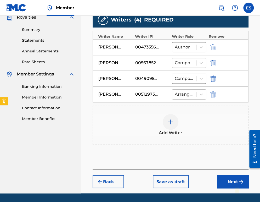
click at [173, 129] on span "Add Writer" at bounding box center [171, 132] width 24 height 6
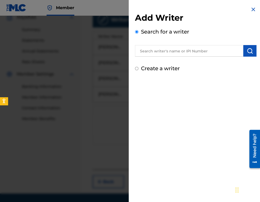
click at [136, 71] on div "Create a writer" at bounding box center [195, 68] width 121 height 8
click at [135, 69] on input "Create a writer" at bounding box center [136, 68] width 3 height 3
radio input "false"
radio input "true"
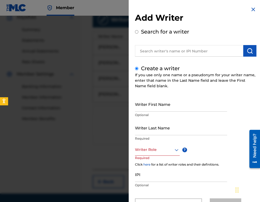
click at [150, 142] on div "Writer Last Name Required" at bounding box center [181, 132] width 92 height 24
click at [149, 149] on div "Writer Role" at bounding box center [157, 150] width 45 height 12
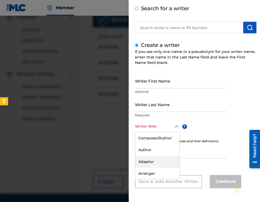
scroll to position [26, 0]
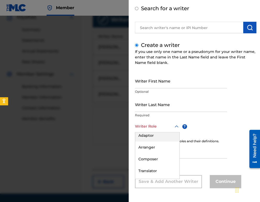
click at [120, 23] on div at bounding box center [130, 117] width 260 height 202
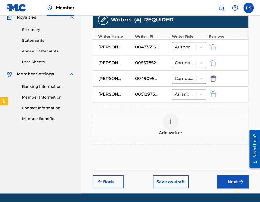
click at [193, 125] on div "Add Writer" at bounding box center [170, 125] width 155 height 22
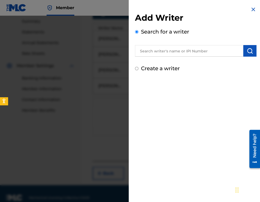
scroll to position [177, 0]
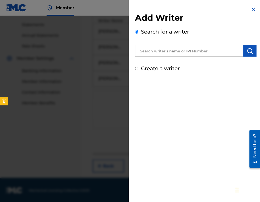
click at [149, 74] on div "Add Writer Search for a writer Create a writer" at bounding box center [196, 39] width 134 height 78
click at [140, 65] on div "Create a writer" at bounding box center [195, 68] width 121 height 8
click at [139, 68] on div "Create a writer" at bounding box center [195, 68] width 121 height 8
click at [136, 68] on input "Create a writer" at bounding box center [136, 68] width 3 height 3
radio input "false"
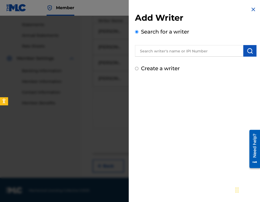
radio input "true"
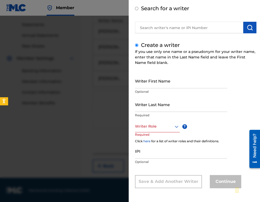
click at [158, 117] on div "Writer Last Name Required" at bounding box center [181, 109] width 92 height 24
click at [152, 128] on div at bounding box center [157, 126] width 45 height 7
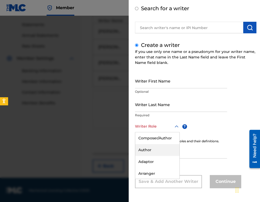
click at [157, 153] on div "Author" at bounding box center [157, 150] width 44 height 12
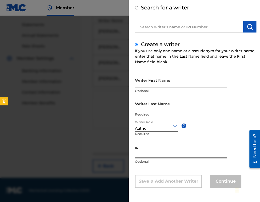
paste input "00512973943"
type input "00512973943"
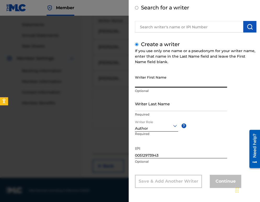
paste input "STOYAN"
type input "STOYAN"
drag, startPoint x: 163, startPoint y: 115, endPoint x: 155, endPoint y: 106, distance: 12.1
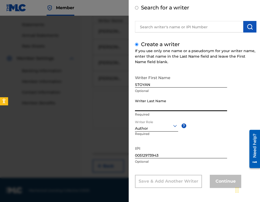
paste input "[PERSON_NAME]"
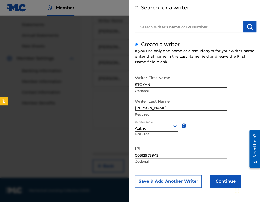
click at [136, 84] on input "STOYAN" at bounding box center [181, 79] width 92 height 15
click at [151, 107] on input "[PERSON_NAME]" at bounding box center [181, 103] width 92 height 15
type input "[PERSON_NAME]"
click at [223, 178] on button "Continue" at bounding box center [225, 180] width 31 height 13
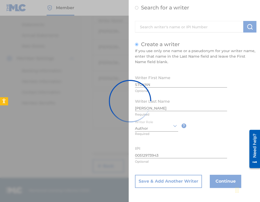
scroll to position [0, 0]
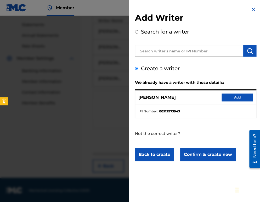
click at [233, 96] on button "Add" at bounding box center [237, 97] width 31 height 8
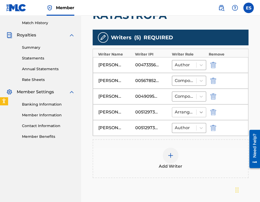
scroll to position [140, 0]
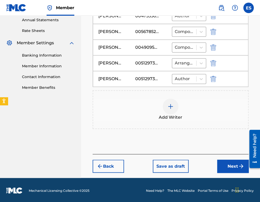
click at [221, 160] on button "Next" at bounding box center [232, 165] width 31 height 13
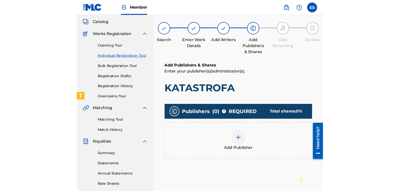
scroll to position [24, 0]
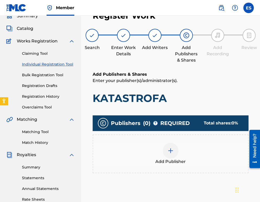
click at [194, 163] on div "Add Publisher" at bounding box center [170, 154] width 155 height 22
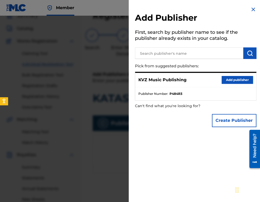
click at [233, 79] on button "Add publisher" at bounding box center [237, 80] width 31 height 8
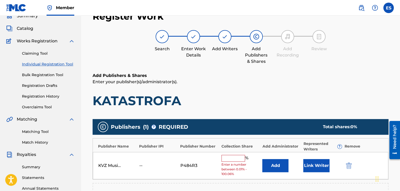
click at [231, 155] on input "text" at bounding box center [234, 158] width 24 height 7
type input "16.67"
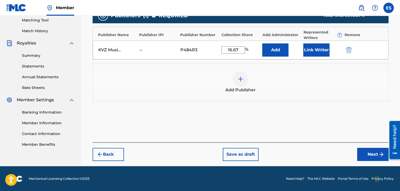
click at [260, 153] on button "Next" at bounding box center [372, 154] width 31 height 13
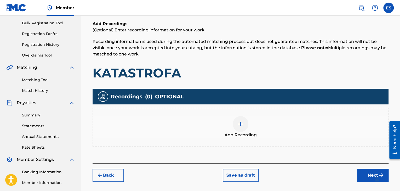
scroll to position [76, 0]
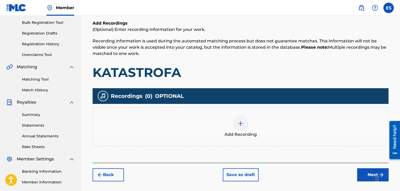
click at [243, 126] on img at bounding box center [240, 123] width 6 height 6
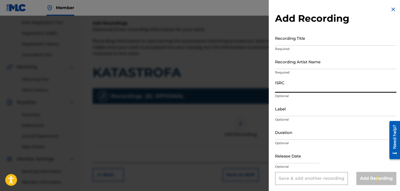
paste input "BGA551100356"
type input "BGA551100356"
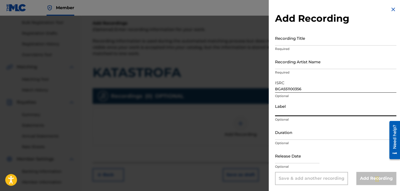
paste input "Ara Audio Video"
type input "Ara Audio Video"
click at [260, 125] on input "Duration" at bounding box center [335, 132] width 121 height 15
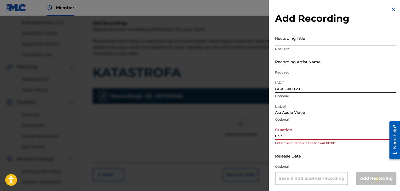
type input "03:33"
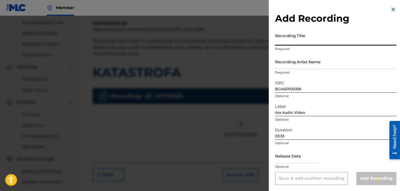
paste input "Katastrofa"
type input "Katastrofa"
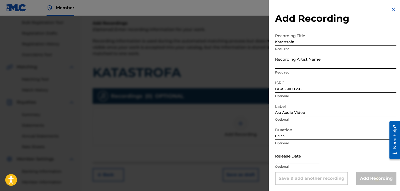
paste input "[PERSON_NAME]"
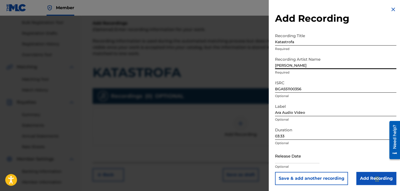
type input "[PERSON_NAME]"
click at [260, 177] on input "Add Recording" at bounding box center [377, 178] width 40 height 13
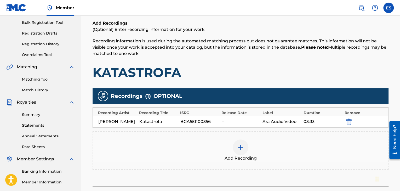
click at [193, 140] on div "Add Recording" at bounding box center [240, 150] width 295 height 22
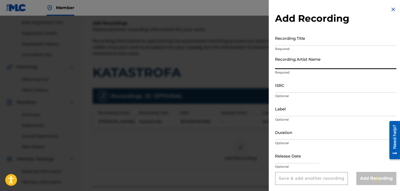
paste input "[PERSON_NAME]"
type input "[PERSON_NAME]"
click at [260, 137] on input "Duration" at bounding box center [335, 132] width 121 height 15
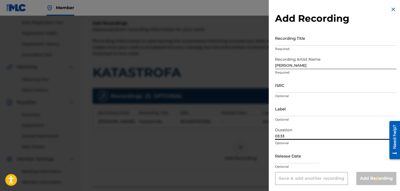
type input "03:33"
drag, startPoint x: 284, startPoint y: 21, endPoint x: 276, endPoint y: 42, distance: 22.0
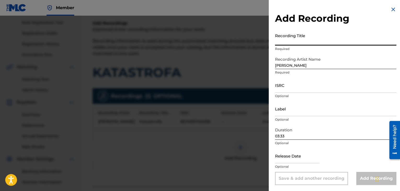
paste input "Katastrofa"
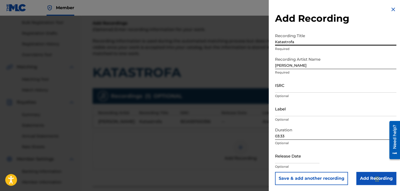
type input "Katastrofa"
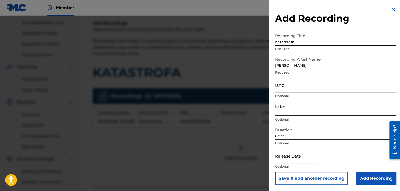
drag, startPoint x: 293, startPoint y: 106, endPoint x: 287, endPoint y: 85, distance: 21.4
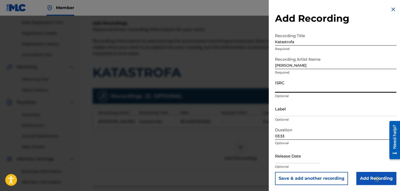
paste input "BGA551100455"
type input "BGA551100455"
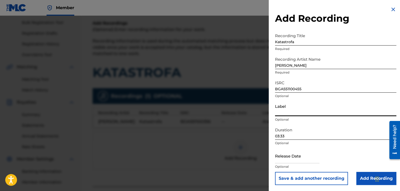
paste
type input "Ara Audio Video"
click at [260, 174] on input "Add Recording" at bounding box center [377, 178] width 40 height 13
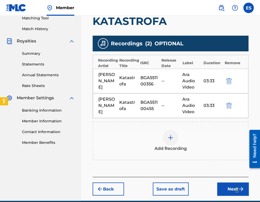
scroll to position [160, 0]
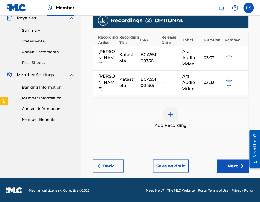
click at [230, 165] on button "Next" at bounding box center [232, 165] width 31 height 13
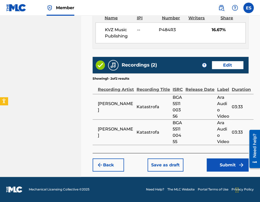
scroll to position [427, 0]
click at [227, 166] on button "Submit" at bounding box center [228, 164] width 42 height 13
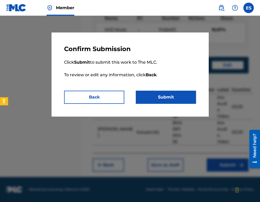
click at [190, 93] on button "Submit" at bounding box center [166, 96] width 60 height 13
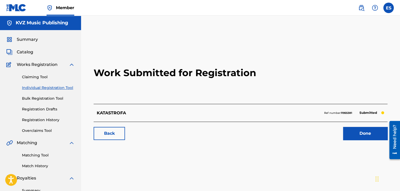
click at [48, 89] on link "Individual Registration Tool" at bounding box center [48, 87] width 53 height 5
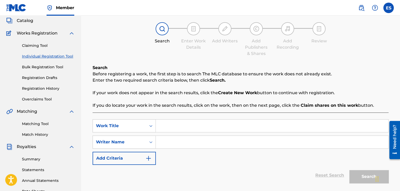
scroll to position [78, 0]
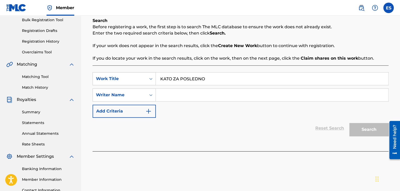
type input "KATO ZA POSLEDNO"
click at [178, 101] on div "Search Form" at bounding box center [272, 94] width 233 height 13
click at [182, 99] on input "Search Form" at bounding box center [272, 95] width 233 height 13
type input "[PERSON_NAME]"
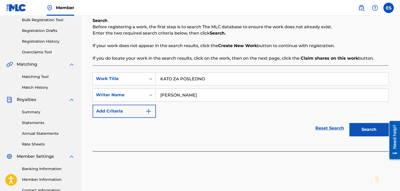
click at [162, 76] on input "KATO ZA POSLEDNO" at bounding box center [272, 78] width 233 height 13
type input "KATO ZA POSLEDNO"
click at [260, 128] on button "Search" at bounding box center [368, 129] width 39 height 13
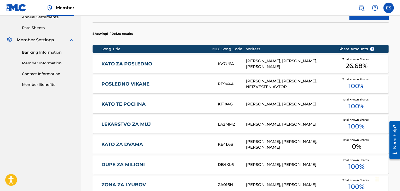
scroll to position [201, 0]
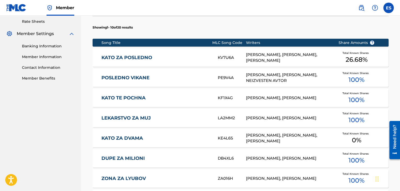
click at [149, 60] on link "KATO ZA POSLEDNO" at bounding box center [155, 58] width 109 height 6
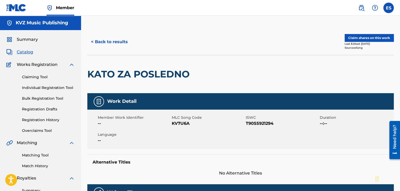
click at [128, 44] on button "< Back to results" at bounding box center [109, 41] width 44 height 13
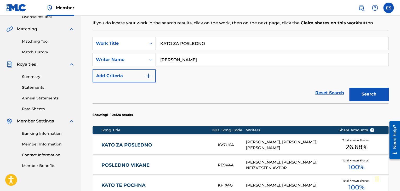
scroll to position [123, 0]
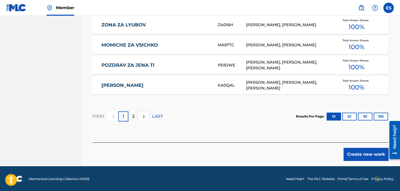
click at [260, 151] on button "Create new work" at bounding box center [366, 154] width 45 height 13
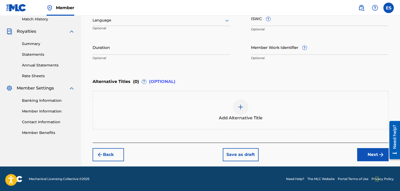
click at [113, 25] on div "Language" at bounding box center [162, 20] width 138 height 11
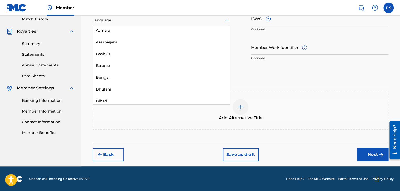
scroll to position [183, 0]
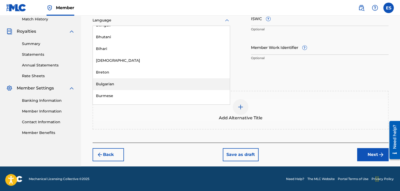
click at [117, 81] on div "Bulgarian" at bounding box center [161, 84] width 137 height 12
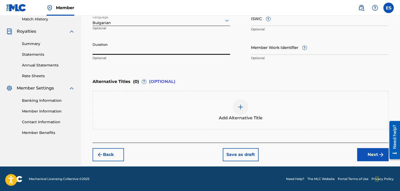
click at [222, 44] on input "Duration" at bounding box center [162, 47] width 138 height 15
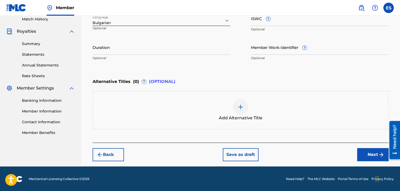
drag, startPoint x: 293, startPoint y: 25, endPoint x: 289, endPoint y: 22, distance: 5.4
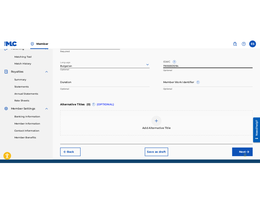
scroll to position [121, 0]
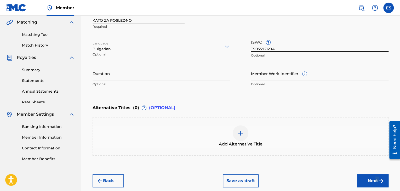
type input "T9055921294"
click at [125, 66] on input "Duration" at bounding box center [162, 73] width 138 height 15
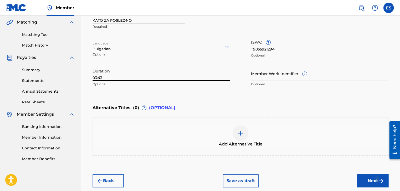
type input "03:43"
click at [231, 125] on div "Add Alternative Title" at bounding box center [240, 136] width 295 height 22
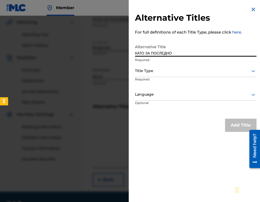
type input "КАТО ЗА ПОСЛЕДНО"
click at [155, 72] on div at bounding box center [195, 70] width 121 height 7
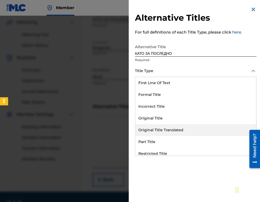
click at [164, 130] on div "Original Title Translated" at bounding box center [195, 130] width 121 height 12
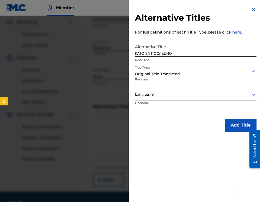
drag, startPoint x: 152, startPoint y: 87, endPoint x: 155, endPoint y: 97, distance: 10.2
click at [152, 87] on p "Required" at bounding box center [151, 83] width 33 height 12
click at [155, 101] on p "Optional" at bounding box center [154, 106] width 39 height 12
click at [155, 98] on div "Language" at bounding box center [195, 95] width 121 height 12
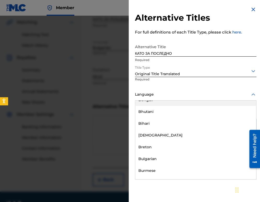
scroll to position [209, 0]
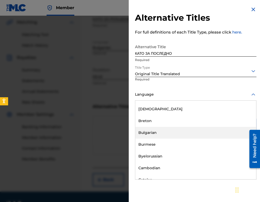
click at [181, 128] on div "Bulgarian" at bounding box center [195, 133] width 121 height 12
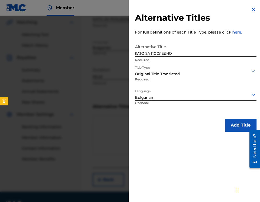
click at [234, 115] on div "Alternative Titles For full definitions of each Title Type, please click here. …" at bounding box center [196, 69] width 134 height 138
click at [230, 128] on button "Add Title" at bounding box center [240, 124] width 31 height 13
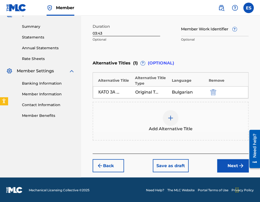
click at [233, 161] on button "Next" at bounding box center [232, 165] width 31 height 13
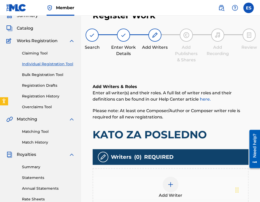
scroll to position [24, 0]
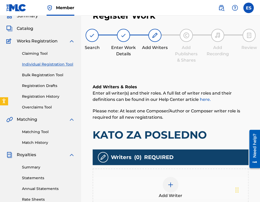
click at [166, 177] on div "Add Writer" at bounding box center [170, 188] width 155 height 22
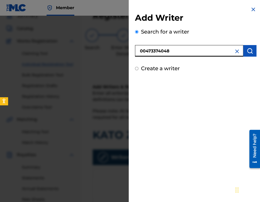
type input "00473374048"
click at [247, 53] on img "submit" at bounding box center [250, 51] width 6 height 6
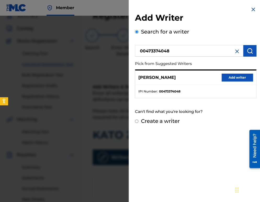
click at [233, 74] on button "Add writer" at bounding box center [237, 77] width 31 height 8
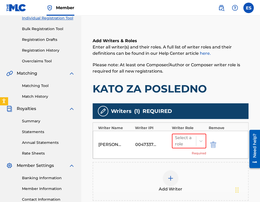
scroll to position [102, 0]
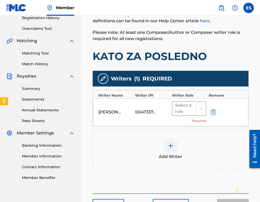
click at [185, 106] on div at bounding box center [184, 108] width 18 height 7
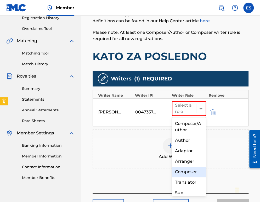
click at [187, 170] on div "Composer" at bounding box center [189, 171] width 34 height 10
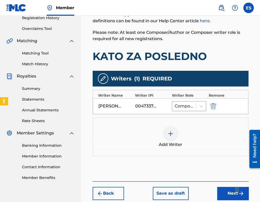
click at [167, 133] on div at bounding box center [171, 134] width 16 height 16
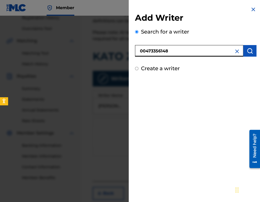
type input "00473356148"
click at [249, 57] on div "Add Writer Search for a writer 00473356148 Create a writer" at bounding box center [195, 43] width 121 height 60
click at [249, 55] on button "submit" at bounding box center [249, 51] width 13 height 12
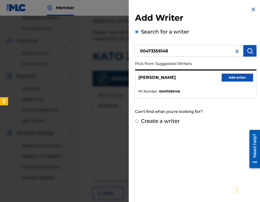
click at [231, 77] on button "Add writer" at bounding box center [237, 77] width 31 height 8
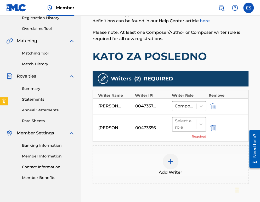
click at [184, 123] on div at bounding box center [184, 123] width 18 height 7
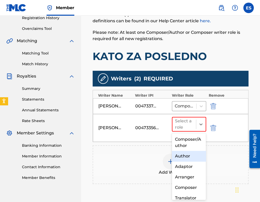
drag, startPoint x: 188, startPoint y: 155, endPoint x: 172, endPoint y: 155, distance: 16.2
click at [188, 155] on div "Author" at bounding box center [189, 156] width 34 height 10
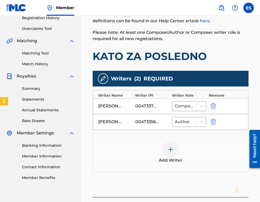
click at [172, 155] on div at bounding box center [171, 149] width 16 height 16
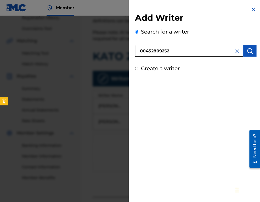
type input "00452809252"
click at [247, 53] on img "submit" at bounding box center [250, 51] width 6 height 6
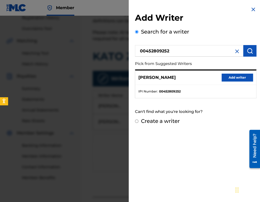
click at [233, 73] on button "Add writer" at bounding box center [237, 77] width 31 height 8
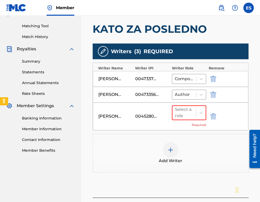
scroll to position [173, 0]
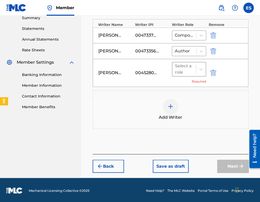
click at [178, 74] on div "Select a role" at bounding box center [184, 69] width 18 height 13
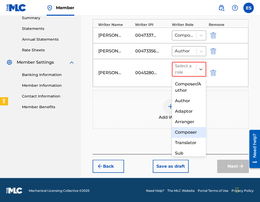
click at [196, 129] on div "Composer" at bounding box center [189, 132] width 34 height 10
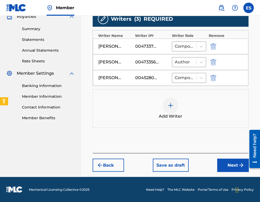
scroll to position [161, 0]
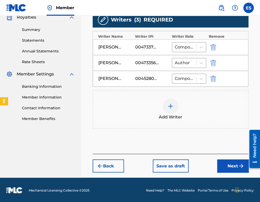
click at [221, 167] on button "Next" at bounding box center [232, 165] width 31 height 13
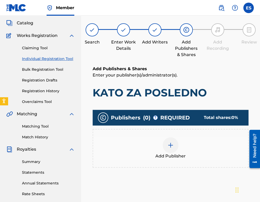
scroll to position [24, 0]
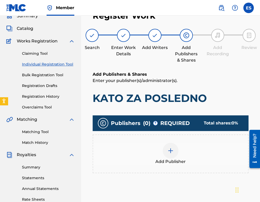
click at [190, 156] on div "Add Publisher" at bounding box center [170, 154] width 155 height 22
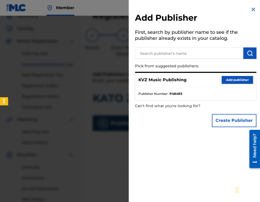
click at [219, 80] on div "KVZ Music Publishing Add publisher" at bounding box center [195, 80] width 121 height 14
click at [222, 81] on button "Add publisher" at bounding box center [237, 80] width 31 height 8
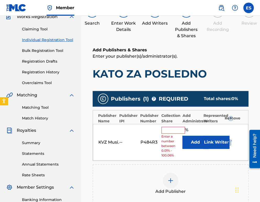
scroll to position [102, 0]
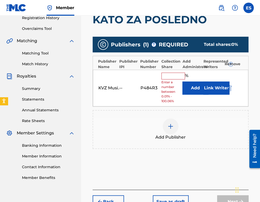
click at [173, 76] on input "text" at bounding box center [173, 75] width 24 height 7
type input "33.33"
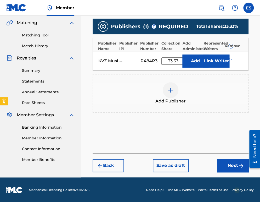
click at [227, 161] on button "Next" at bounding box center [232, 165] width 31 height 13
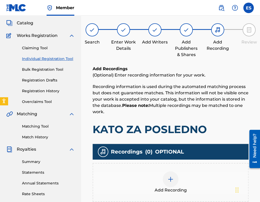
scroll to position [24, 0]
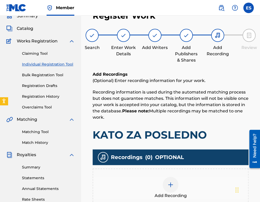
click at [177, 179] on div "Add Recording" at bounding box center [170, 188] width 155 height 22
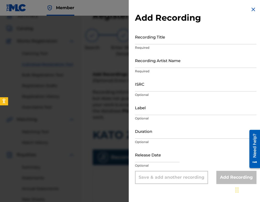
drag, startPoint x: 166, startPoint y: 45, endPoint x: 164, endPoint y: 41, distance: 4.9
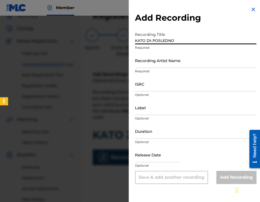
type input "KATO ZA POSLEDNO"
click at [163, 124] on input "Duration" at bounding box center [195, 130] width 121 height 15
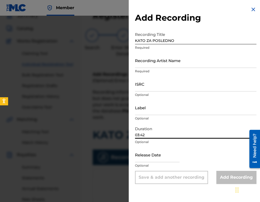
type input "03:42"
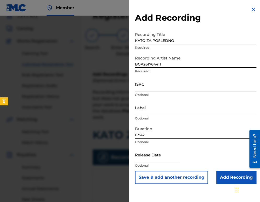
type input "BGA261764411"
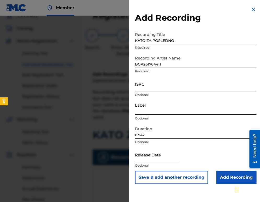
drag, startPoint x: 150, startPoint y: 104, endPoint x: 140, endPoint y: 85, distance: 21.4
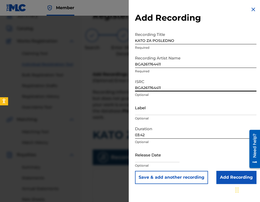
type input "BGA261764411"
click at [119, 61] on div at bounding box center [130, 117] width 260 height 202
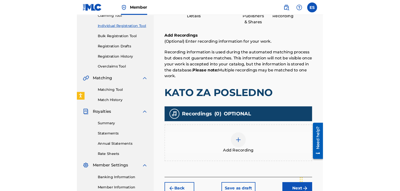
scroll to position [102, 0]
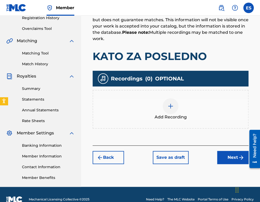
click at [167, 111] on div at bounding box center [171, 106] width 16 height 16
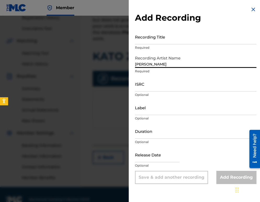
click at [135, 64] on input "[PERSON_NAME]" at bounding box center [195, 60] width 121 height 15
type input "[PERSON_NAME]"
click at [188, 134] on input "Duration" at bounding box center [195, 130] width 121 height 15
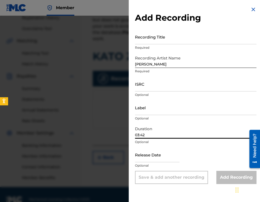
type input "03:42"
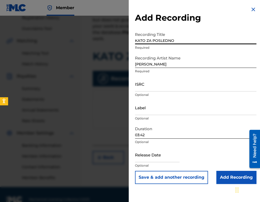
type input "KATO ZA POSLEDNO"
click at [135, 67] on input "[PERSON_NAME]" at bounding box center [195, 60] width 121 height 15
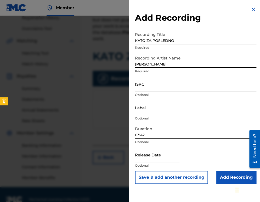
type input "[PERSON_NAME]"
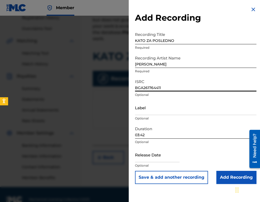
type input "BGA261764411"
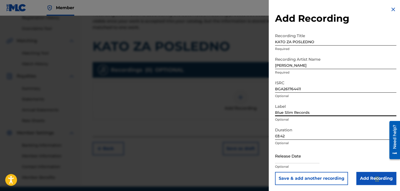
scroll to position [0, 0]
type input "Blue Slim Records"
click at [260, 37] on input "KATO ZA POSLEDNO" at bounding box center [335, 37] width 121 height 15
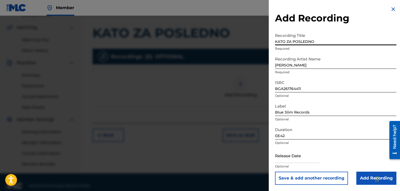
scroll to position [123, 0]
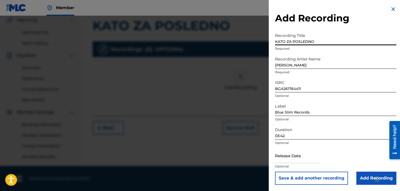
type input "KATO ZA POSLEDNO"
click at [260, 173] on input "Add Recording" at bounding box center [377, 178] width 40 height 13
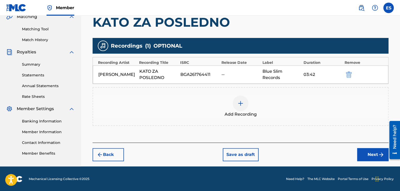
click at [260, 149] on button "Next" at bounding box center [372, 154] width 31 height 13
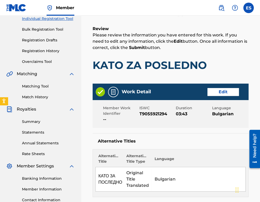
scroll to position [78, 0]
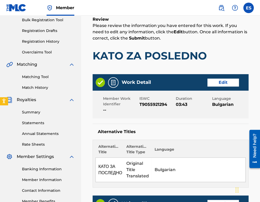
click at [225, 85] on button "Edit" at bounding box center [222, 82] width 31 height 8
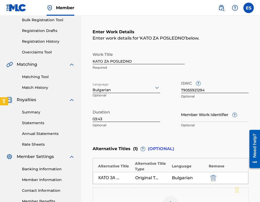
click at [104, 118] on input "03:43" at bounding box center [126, 114] width 67 height 15
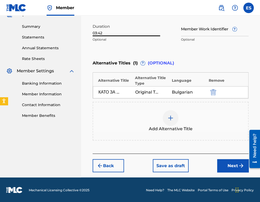
type input "03:42"
click at [227, 165] on button "Next" at bounding box center [232, 165] width 31 height 13
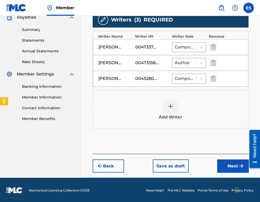
click at [236, 159] on button "Next" at bounding box center [232, 165] width 31 height 13
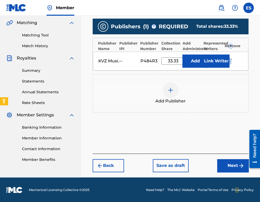
click at [227, 163] on button "Next" at bounding box center [232, 165] width 31 height 13
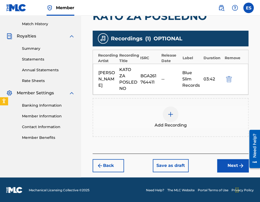
click at [230, 168] on button "Next" at bounding box center [232, 165] width 31 height 13
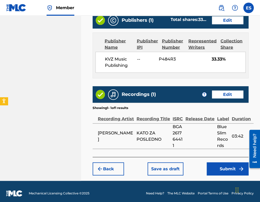
scroll to position [355, 0]
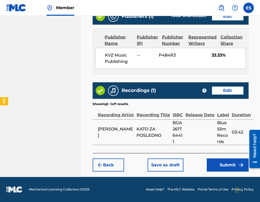
click at [236, 168] on button "Submit" at bounding box center [228, 164] width 42 height 13
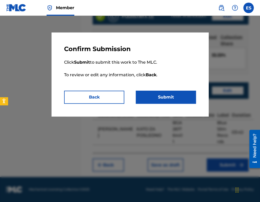
click at [161, 102] on button "Submit" at bounding box center [166, 96] width 60 height 13
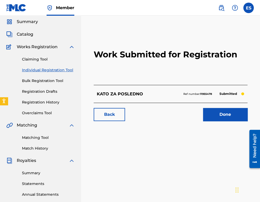
scroll to position [26, 0]
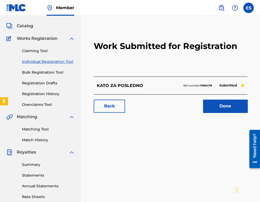
click at [61, 61] on link "Individual Registration Tool" at bounding box center [48, 61] width 53 height 5
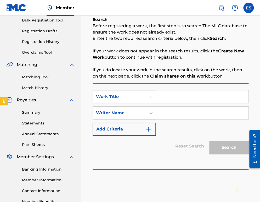
scroll to position [78, 0]
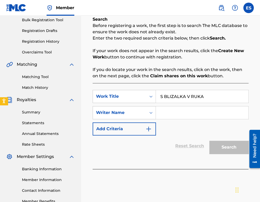
type input "S BLIZALKA V RUKA"
click at [183, 120] on div "SearchWithCriteria61b59ade-1a21-4426-b63c-940ccfe4afed Work Title S BLIZALKA V …" at bounding box center [171, 113] width 156 height 46
click at [180, 112] on input "Search Form" at bounding box center [202, 112] width 92 height 13
type input "[PERSON_NAME]"
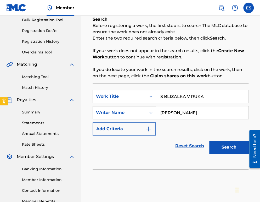
click at [162, 97] on input "S BLIZALKA V RUKA" at bounding box center [202, 96] width 92 height 13
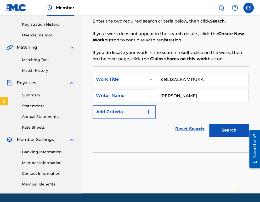
scroll to position [105, 0]
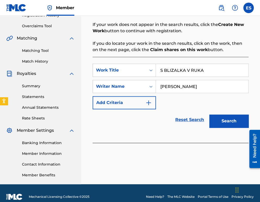
type input "S BLIZALKA V RUKA"
click at [223, 126] on button "Search" at bounding box center [228, 120] width 39 height 13
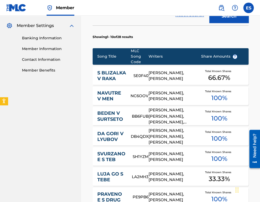
scroll to position [235, 0]
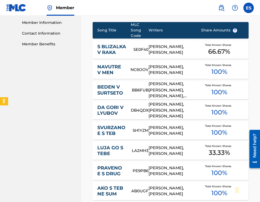
click at [114, 48] on link "S BLIZALKA V RAKA" at bounding box center [111, 50] width 29 height 12
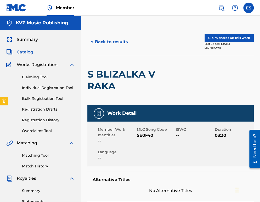
click at [98, 42] on button "< Back to results" at bounding box center [109, 41] width 44 height 13
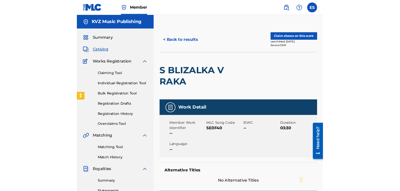
scroll to position [112, 0]
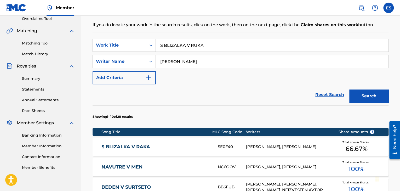
click at [212, 42] on input "S BLIZALKA V RUKA" at bounding box center [272, 45] width 233 height 13
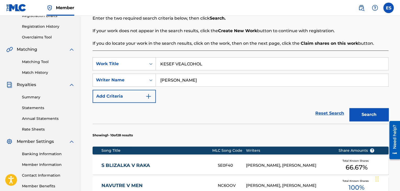
scroll to position [86, 0]
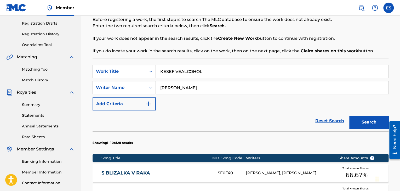
click at [161, 69] on input "KESEF VEALCOHOL" at bounding box center [272, 71] width 233 height 13
type input "KESEF VEALCOHOL"
drag, startPoint x: 357, startPoint y: 122, endPoint x: 356, endPoint y: 119, distance: 3.6
click at [260, 122] on button "Search" at bounding box center [368, 122] width 39 height 13
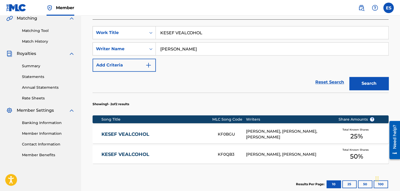
scroll to position [190, 0]
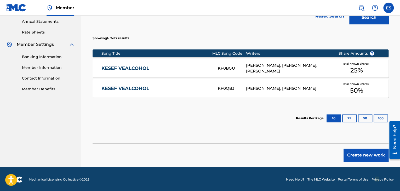
click at [163, 64] on div "KESEF VEALCOHOL KF0BGU DUDU AHARON, [PERSON_NAME], [PERSON_NAME] Total Known Sh…" at bounding box center [241, 68] width 296 height 18
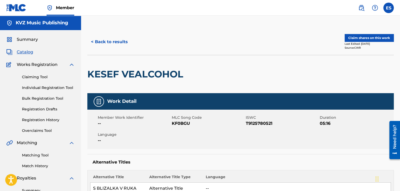
click at [107, 40] on button "< Back to results" at bounding box center [109, 41] width 44 height 13
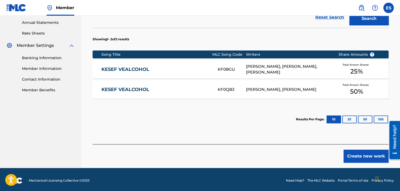
scroll to position [191, 0]
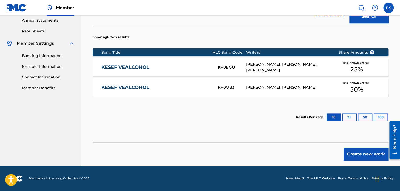
click at [173, 76] on section "Song Title MLC Song Code Writers Share Amounts ? KESEF VEALCOHOL KF0BGU DUDU AH…" at bounding box center [241, 71] width 296 height 51
click at [168, 86] on link "KESEF VEALCOHOL" at bounding box center [155, 87] width 109 height 6
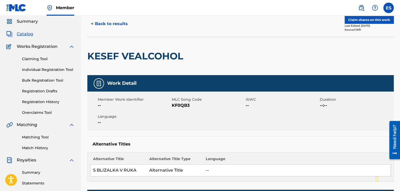
click at [113, 26] on button "< Back to results" at bounding box center [109, 23] width 44 height 13
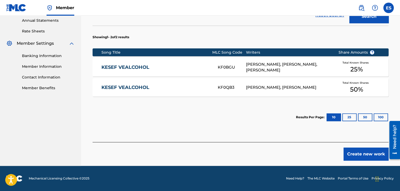
click at [260, 152] on button "Create new work" at bounding box center [366, 154] width 45 height 13
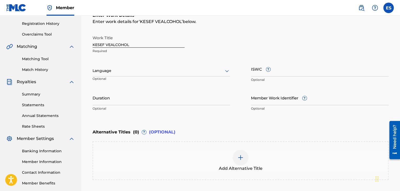
scroll to position [94, 0]
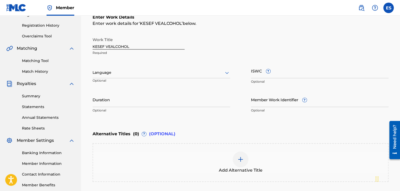
click at [175, 66] on div "Language Optional" at bounding box center [162, 75] width 138 height 24
click at [172, 75] on div at bounding box center [162, 72] width 138 height 7
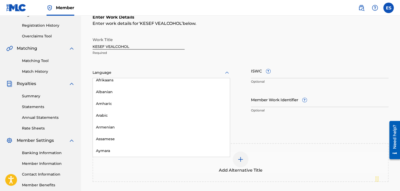
scroll to position [26, 0]
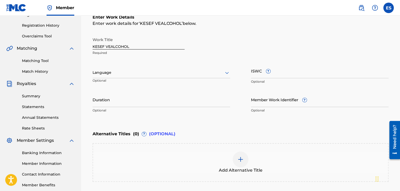
click at [112, 68] on div "Language" at bounding box center [162, 72] width 138 height 11
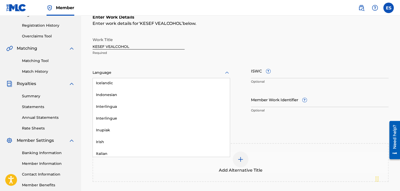
scroll to position [549, 0]
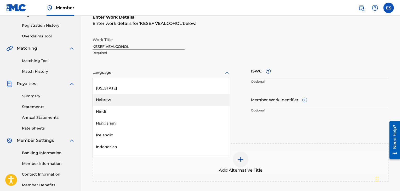
click at [125, 97] on div "Hebrew" at bounding box center [161, 100] width 137 height 12
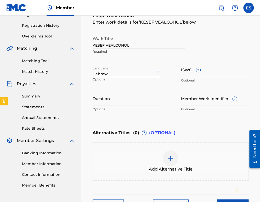
drag, startPoint x: 209, startPoint y: 59, endPoint x: 201, endPoint y: 81, distance: 23.0
drag, startPoint x: 201, startPoint y: 81, endPoint x: 186, endPoint y: 73, distance: 16.7
type input "T9125780521"
click at [115, 106] on div "Duration Optional" at bounding box center [126, 103] width 67 height 24
click at [113, 98] on input "Duration" at bounding box center [126, 98] width 67 height 15
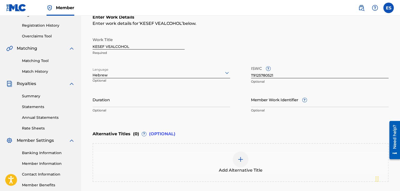
click at [160, 103] on input "Duration" at bounding box center [162, 99] width 138 height 15
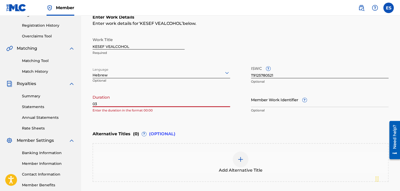
drag, startPoint x: 177, startPoint y: 126, endPoint x: 168, endPoint y: 105, distance: 22.8
click at [168, 105] on input "03" at bounding box center [162, 99] width 138 height 15
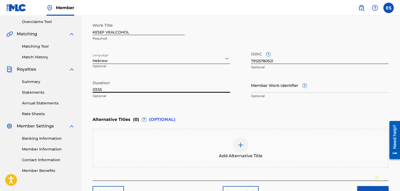
scroll to position [147, 0]
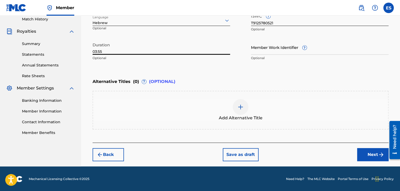
type input "03:55"
click at [260, 152] on button "Next" at bounding box center [372, 154] width 31 height 13
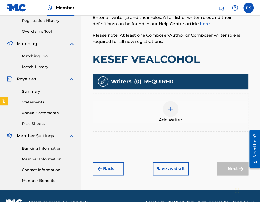
scroll to position [102, 0]
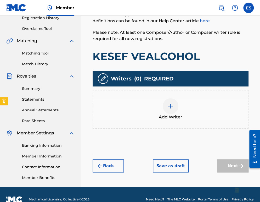
click at [163, 109] on div "Add Writer" at bounding box center [170, 109] width 155 height 22
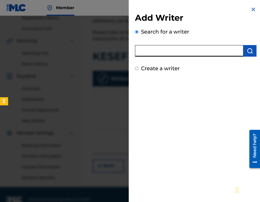
drag, startPoint x: 199, startPoint y: 57, endPoint x: 197, endPoint y: 52, distance: 5.7
type input "00473356148"
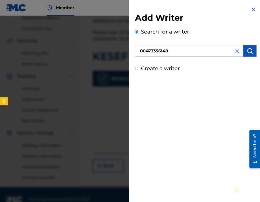
click at [247, 53] on img "submit" at bounding box center [250, 51] width 6 height 6
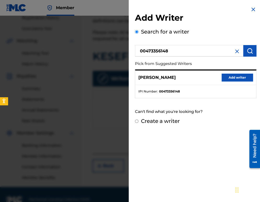
click at [231, 75] on button "Add writer" at bounding box center [237, 77] width 31 height 8
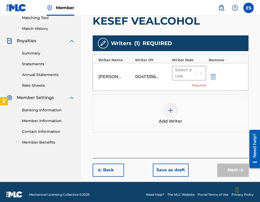
scroll to position [142, 0]
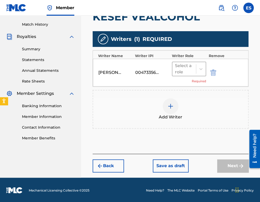
click at [179, 70] on div at bounding box center [184, 68] width 18 height 7
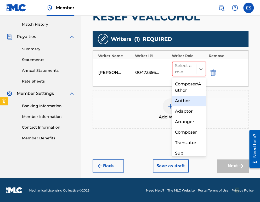
click at [176, 97] on div "Author" at bounding box center [189, 100] width 34 height 10
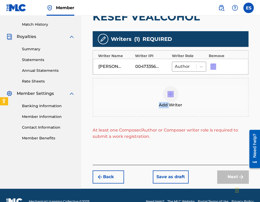
click at [176, 97] on div at bounding box center [171, 94] width 16 height 16
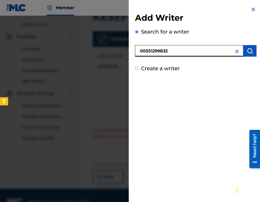
type input "00551299832"
click at [249, 52] on img "submit" at bounding box center [250, 51] width 6 height 6
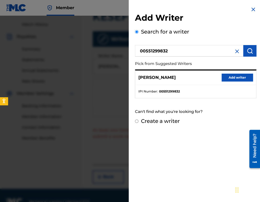
click at [243, 75] on button "Add writer" at bounding box center [237, 77] width 31 height 8
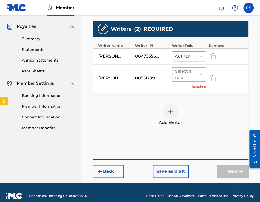
scroll to position [157, 0]
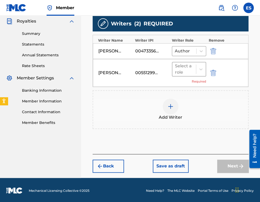
click at [184, 65] on div at bounding box center [184, 68] width 18 height 7
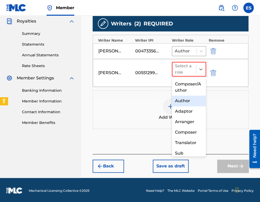
click at [183, 101] on div "Author" at bounding box center [189, 100] width 34 height 10
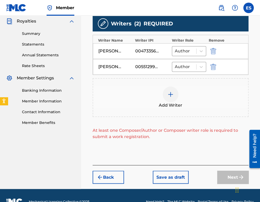
click at [170, 93] on img at bounding box center [170, 94] width 6 height 6
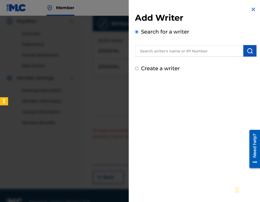
click at [144, 70] on label "Create a writer" at bounding box center [160, 68] width 39 height 6
radio input "true"
click at [138, 70] on input "Create a writer" at bounding box center [136, 68] width 3 height 3
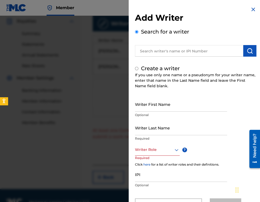
radio input "false"
radio input "true"
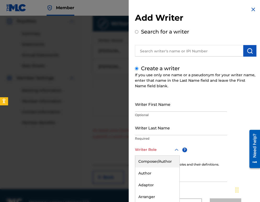
click at [158, 146] on div "8 results available. Use Up and Down to choose options, press Enter to select t…" at bounding box center [157, 150] width 45 height 12
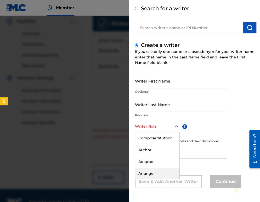
click at [162, 171] on div "Arranger" at bounding box center [157, 173] width 44 height 12
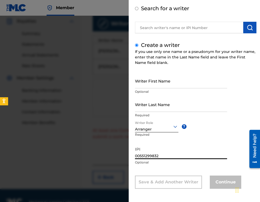
type input "00551299832"
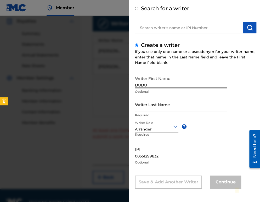
type input "DUDU"
click at [152, 109] on input "Writer Last Name" at bounding box center [181, 104] width 92 height 15
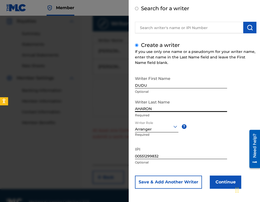
type input "AHARON"
click at [216, 182] on button "Continue" at bounding box center [225, 181] width 31 height 13
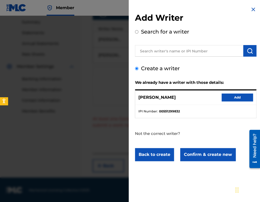
scroll to position [0, 0]
click at [241, 100] on button "Add" at bounding box center [237, 97] width 31 height 8
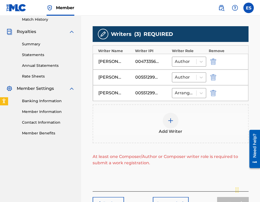
scroll to position [116, 0]
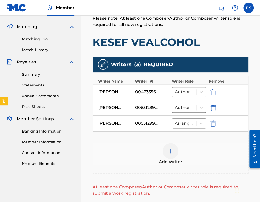
click at [172, 172] on div "Add Writer" at bounding box center [171, 153] width 156 height 39
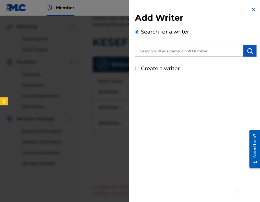
click at [139, 66] on div "Create a writer" at bounding box center [195, 68] width 121 height 8
click at [137, 69] on input "Create a writer" at bounding box center [136, 68] width 3 height 3
radio input "false"
radio input "true"
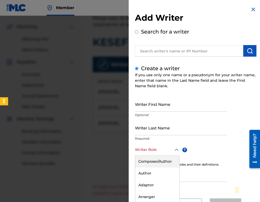
scroll to position [23, 0]
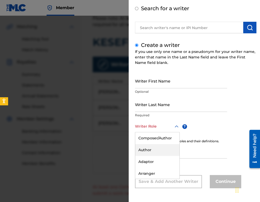
drag, startPoint x: 158, startPoint y: 145, endPoint x: 163, endPoint y: 172, distance: 28.3
click at [163, 172] on div "Arranger" at bounding box center [157, 173] width 44 height 12
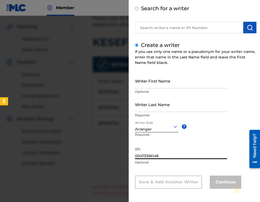
type input "00473356148"
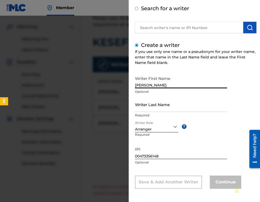
type input "[PERSON_NAME]"
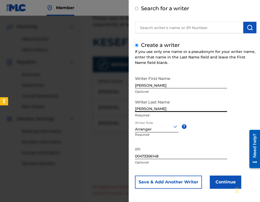
scroll to position [24, 0]
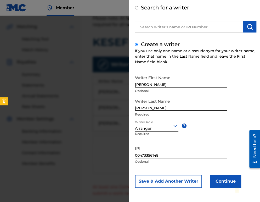
type input "[PERSON_NAME]"
click at [222, 177] on button "Continue" at bounding box center [225, 180] width 31 height 13
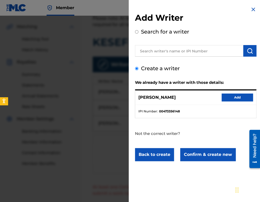
scroll to position [0, 0]
click at [240, 92] on div "[PERSON_NAME] DIMITROV Add" at bounding box center [195, 97] width 121 height 14
click at [239, 93] on button "Add" at bounding box center [237, 97] width 31 height 8
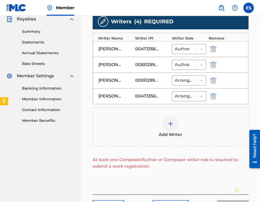
scroll to position [168, 0]
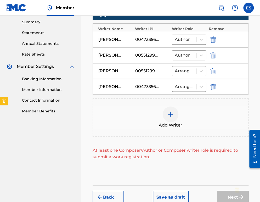
click at [173, 120] on div at bounding box center [171, 114] width 16 height 16
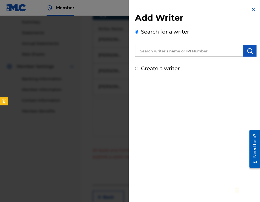
drag, startPoint x: 198, startPoint y: 57, endPoint x: 196, endPoint y: 54, distance: 3.3
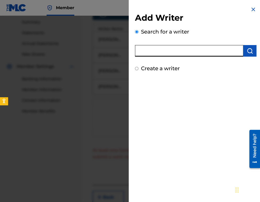
drag, startPoint x: 196, startPoint y: 54, endPoint x: 183, endPoint y: 53, distance: 13.2
type input "00656051648"
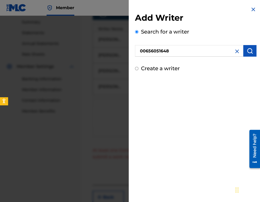
click at [249, 52] on img "submit" at bounding box center [250, 51] width 6 height 6
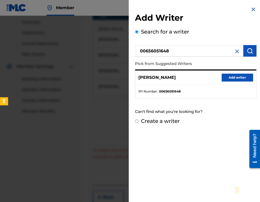
click at [237, 75] on button "Add writer" at bounding box center [237, 77] width 31 height 8
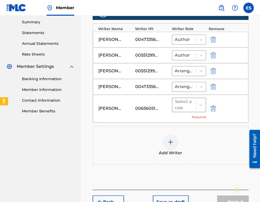
click at [175, 105] on input "text" at bounding box center [175, 104] width 1 height 6
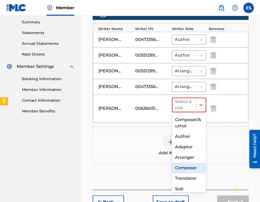
click at [198, 168] on div "Composer" at bounding box center [189, 167] width 34 height 10
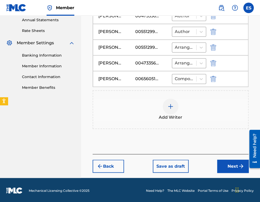
click at [240, 168] on button "Next" at bounding box center [232, 165] width 31 height 13
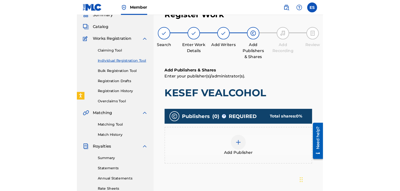
scroll to position [24, 0]
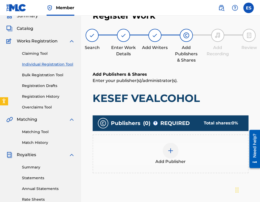
click at [175, 151] on div at bounding box center [171, 151] width 16 height 16
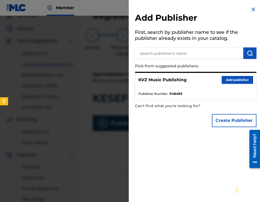
click at [243, 75] on div "KVZ Music Publishing Add publisher" at bounding box center [195, 80] width 121 height 14
click at [243, 77] on button "Add publisher" at bounding box center [237, 80] width 31 height 8
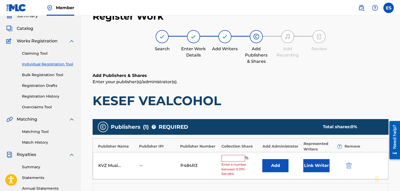
click at [234, 155] on input "text" at bounding box center [234, 158] width 24 height 7
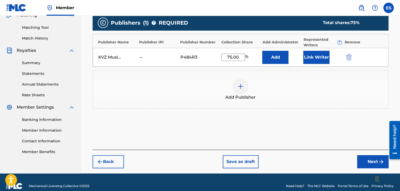
scroll to position [135, 0]
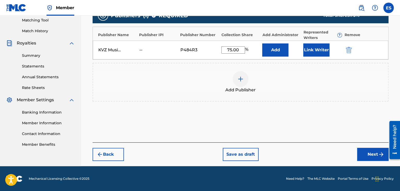
type input "75.00"
click at [260, 155] on div "Back Save as draft Next" at bounding box center [241, 151] width 296 height 19
click at [260, 151] on button "Next" at bounding box center [372, 154] width 31 height 13
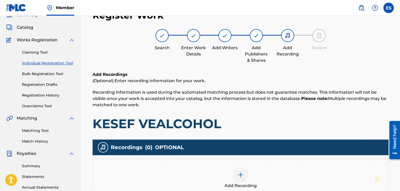
scroll to position [24, 0]
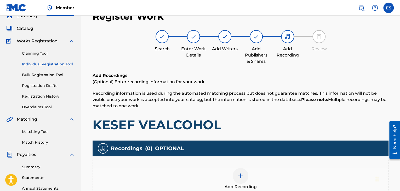
click at [253, 171] on div "Add Recording" at bounding box center [240, 179] width 295 height 22
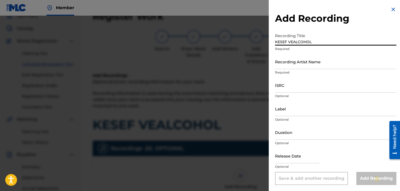
type input "KESEF VEALCOHOL"
drag, startPoint x: 316, startPoint y: 129, endPoint x: 320, endPoint y: 129, distance: 3.9
click at [260, 129] on input "Duration" at bounding box center [335, 132] width 121 height 15
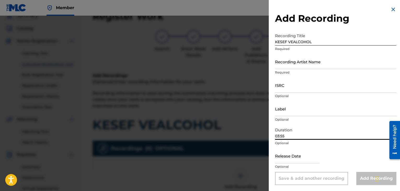
type input "03:55"
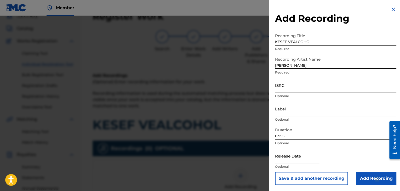
type input "[PERSON_NAME]"
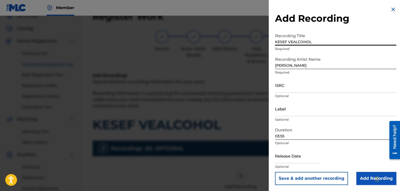
click at [260, 45] on input "KESEF VEALCOHOL" at bounding box center [335, 38] width 121 height 15
type input "KESEF VEALCOHOL"
click at [260, 173] on input "Add Recording" at bounding box center [377, 178] width 40 height 13
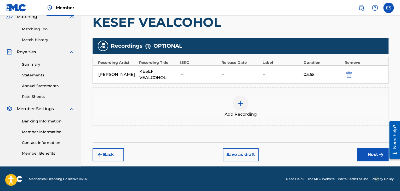
click at [260, 153] on button "Next" at bounding box center [372, 154] width 31 height 13
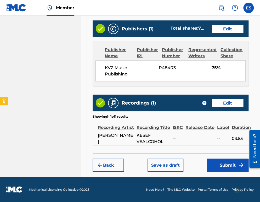
scroll to position [316, 0]
click at [224, 164] on button "Submit" at bounding box center [228, 164] width 42 height 13
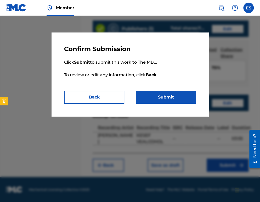
click at [166, 97] on button "Submit" at bounding box center [166, 96] width 60 height 13
